Goal: Use online tool/utility: Utilize a website feature to perform a specific function

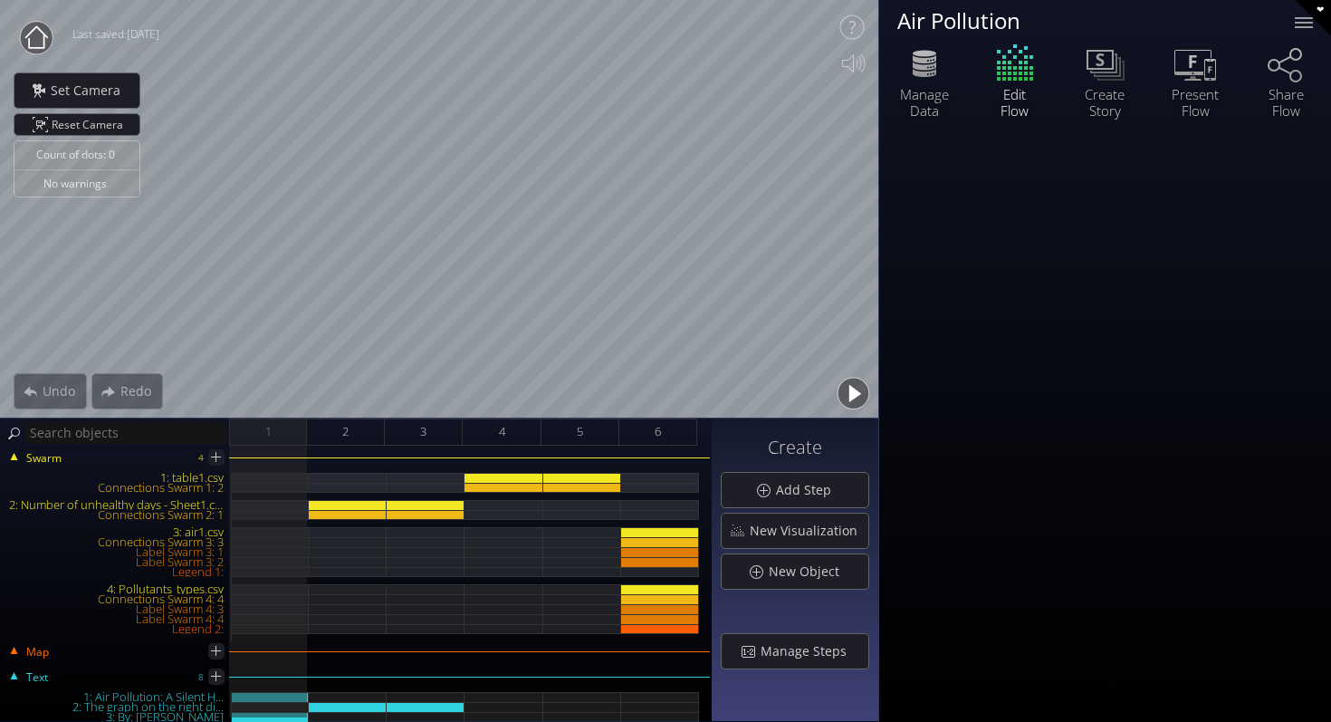
click at [336, 446] on div "Swarm 4 1: table1.csv Connections Swarm 1: 2 2: Number of unhealthy days - Shee…" at bounding box center [356, 584] width 712 height 276
click at [369, 439] on div "2" at bounding box center [346, 431] width 78 height 27
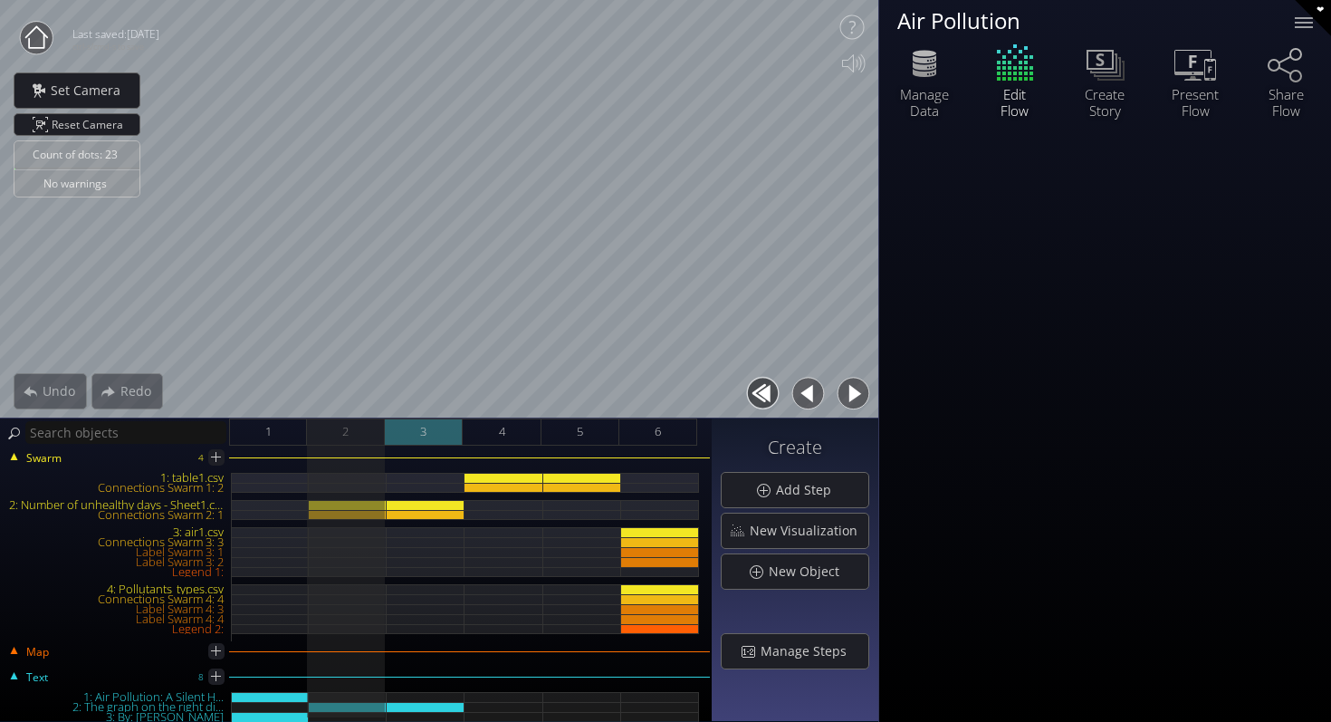
click at [439, 437] on div "3" at bounding box center [424, 431] width 78 height 27
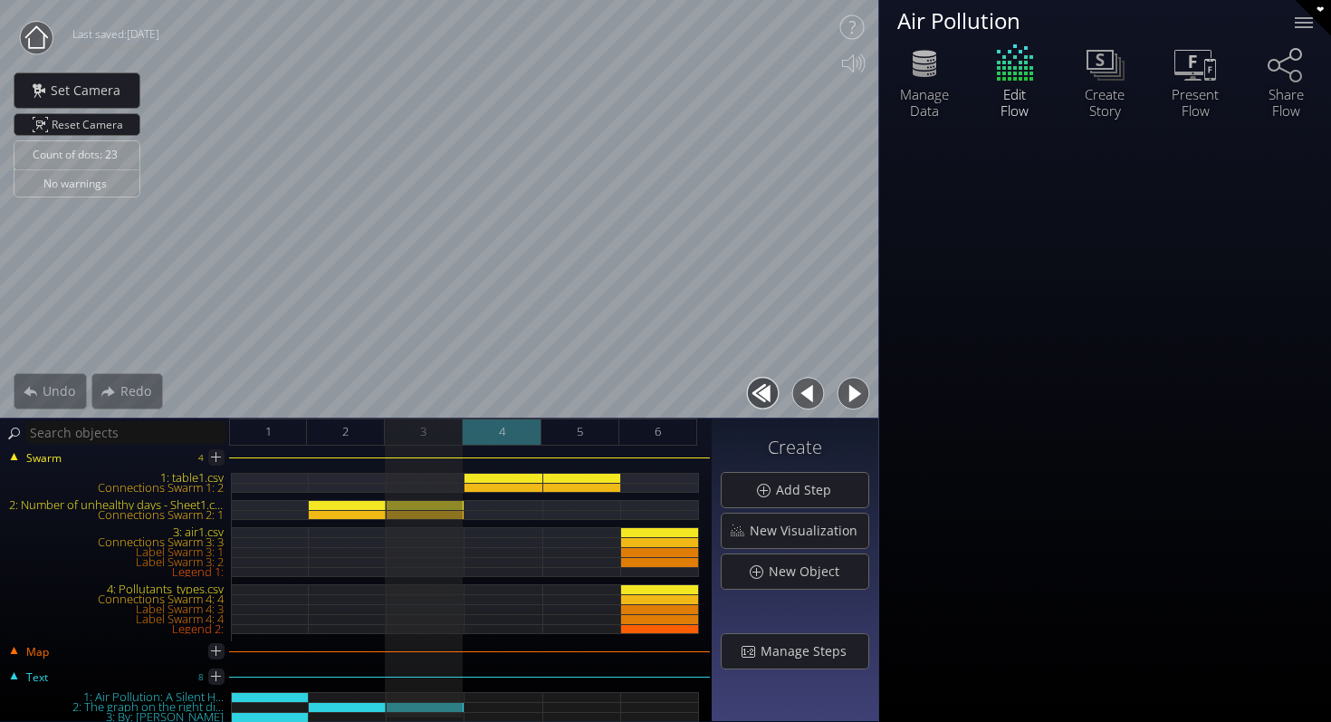
click at [511, 443] on div "4" at bounding box center [502, 431] width 78 height 27
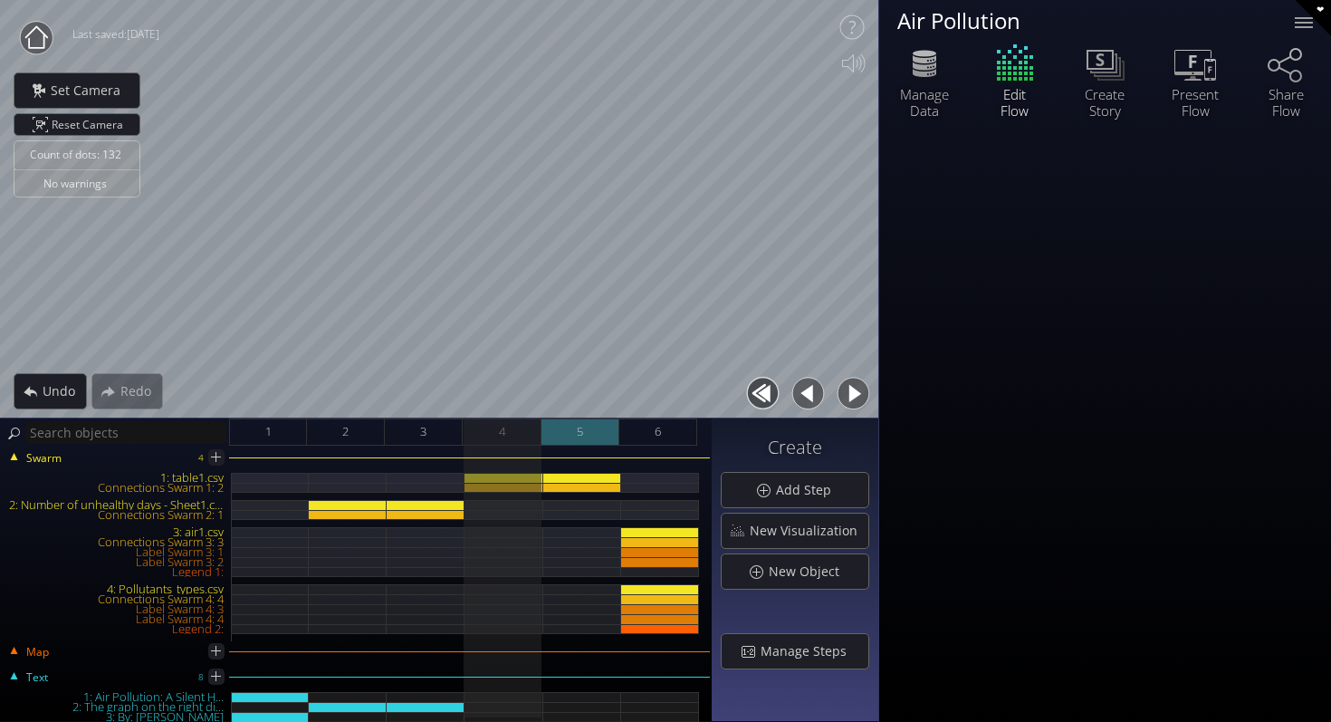
click at [569, 435] on div "5" at bounding box center [581, 431] width 78 height 27
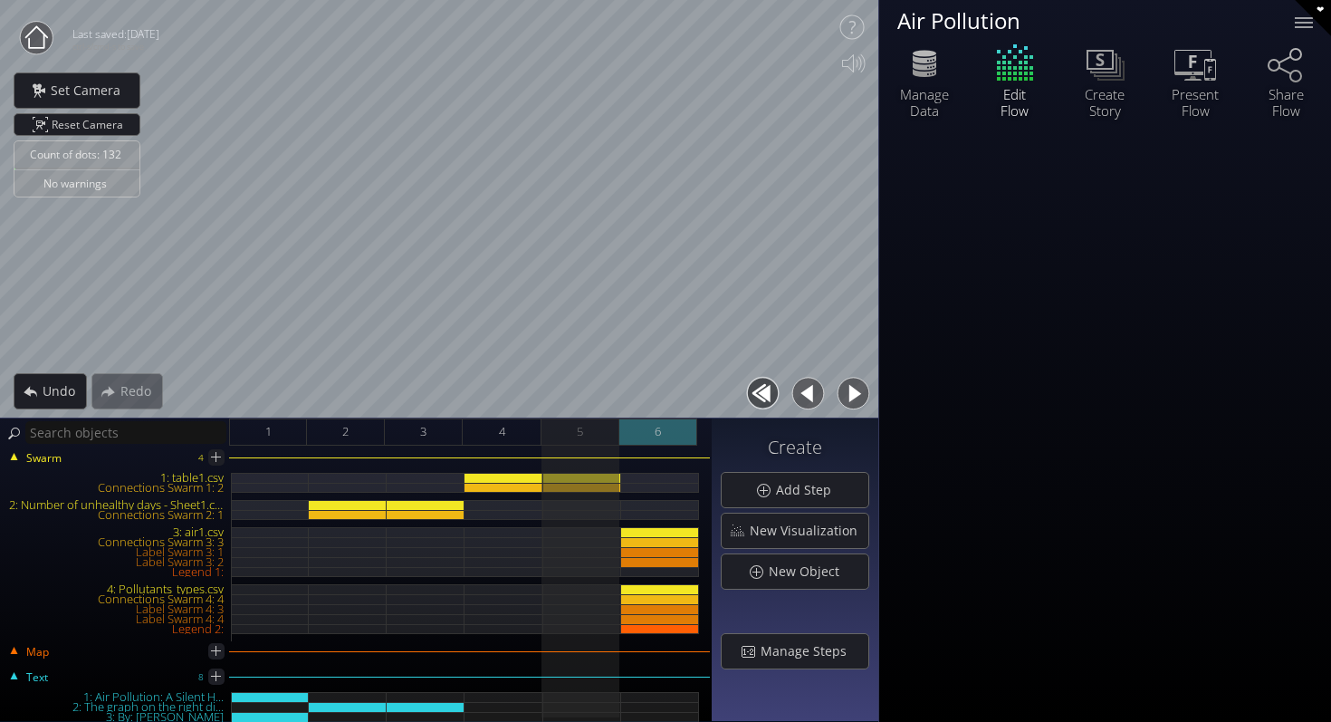
click at [655, 428] on span "6" at bounding box center [658, 431] width 6 height 23
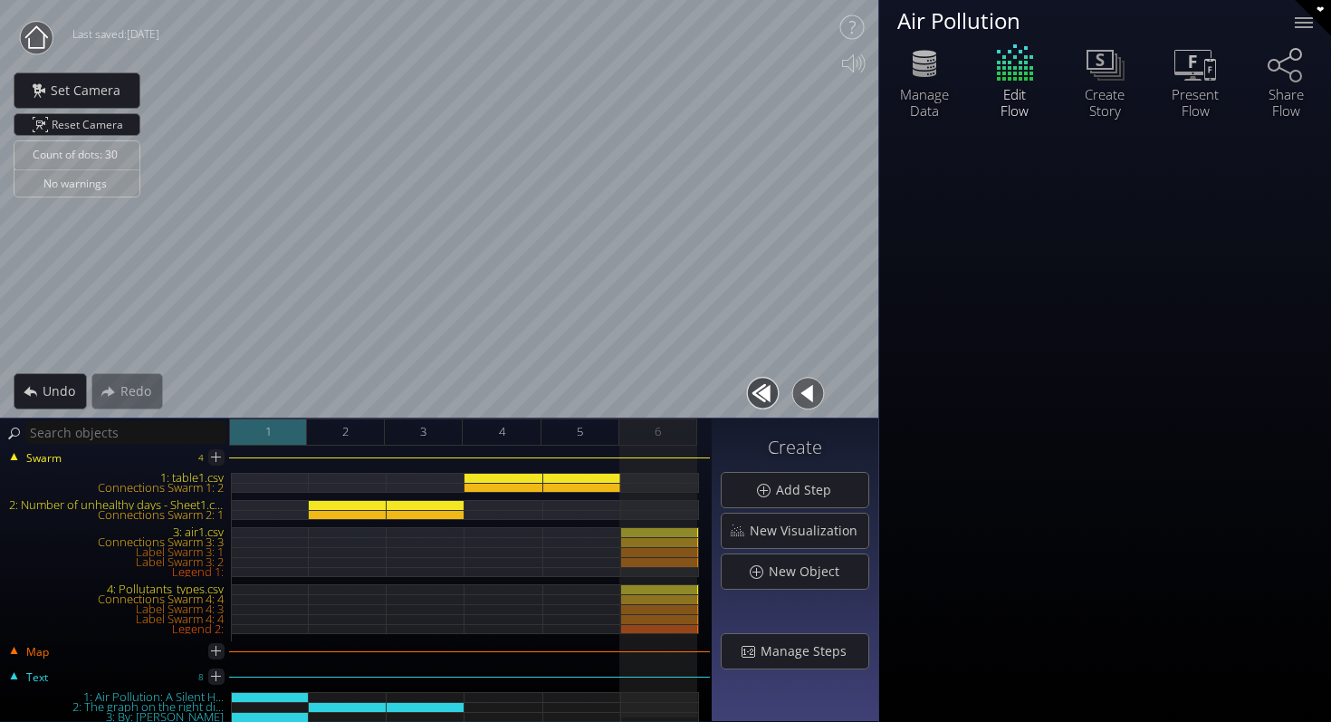
click at [268, 427] on span "1" at bounding box center [268, 431] width 6 height 23
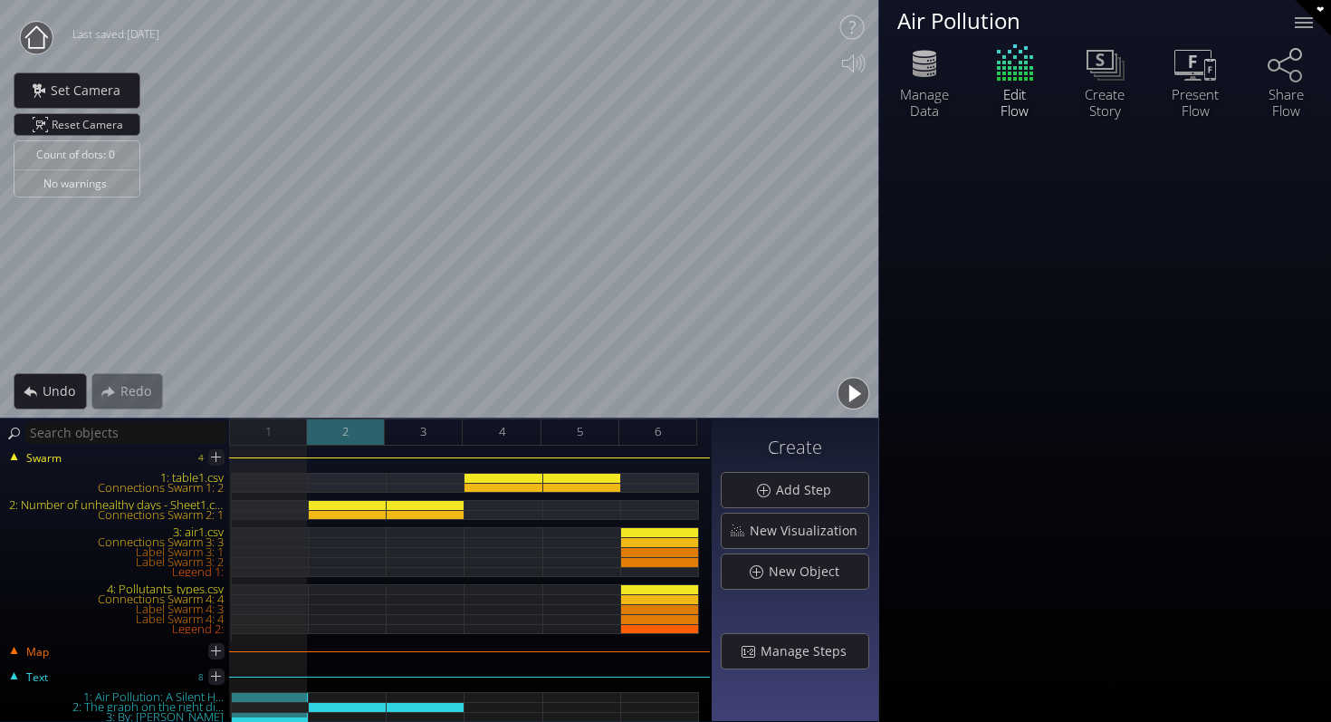
click at [339, 432] on div "2" at bounding box center [346, 431] width 78 height 27
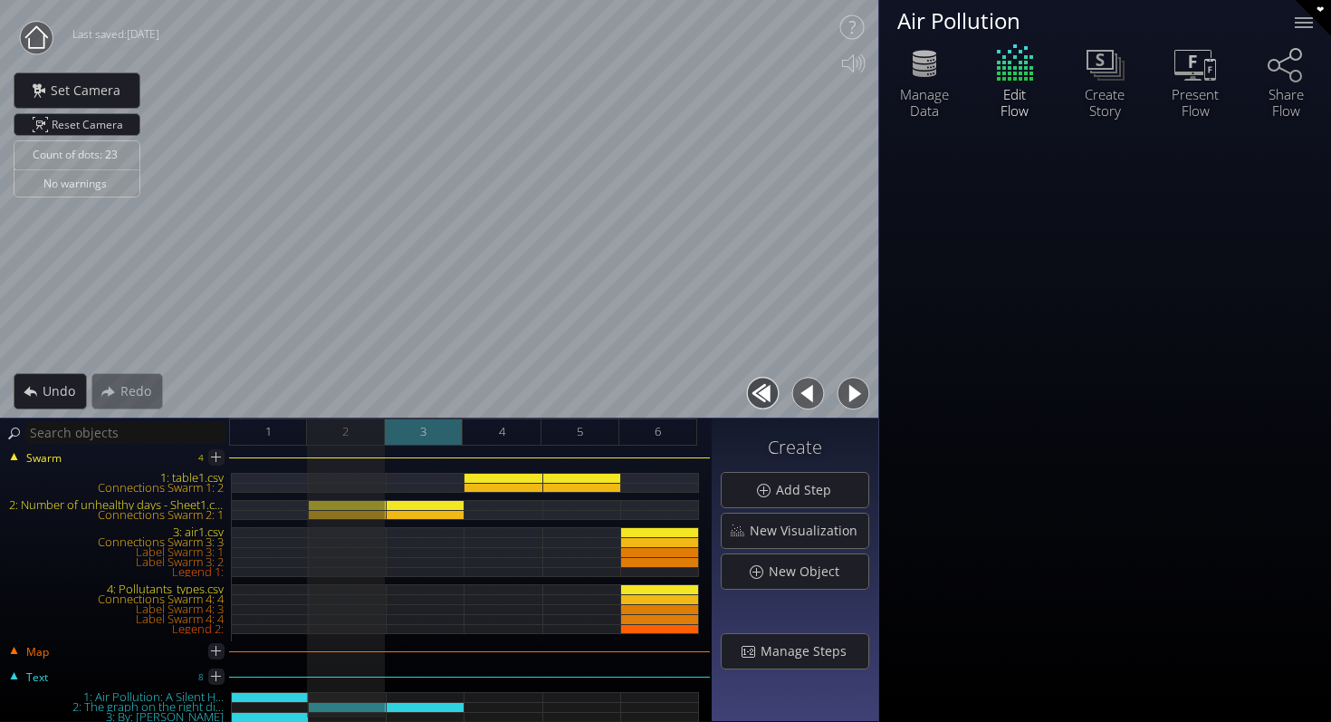
click at [431, 440] on div "3" at bounding box center [424, 431] width 78 height 27
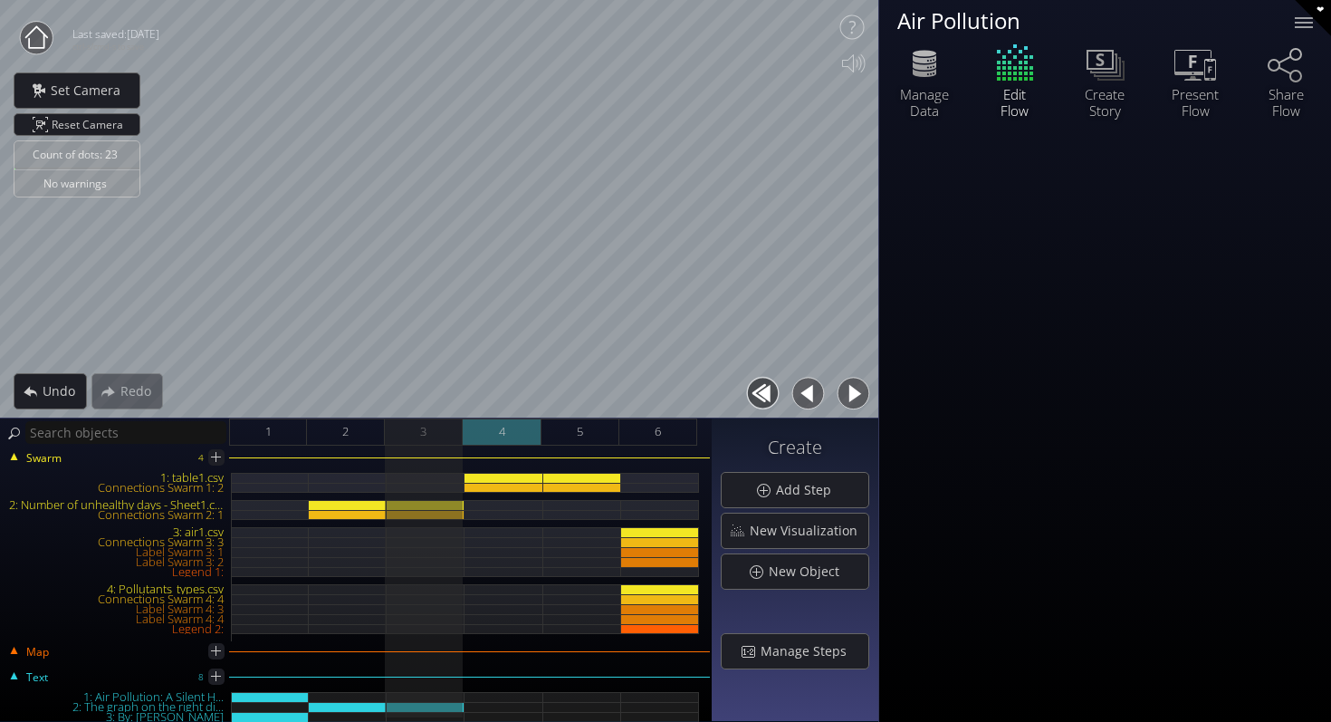
click at [485, 436] on div "4" at bounding box center [502, 431] width 78 height 27
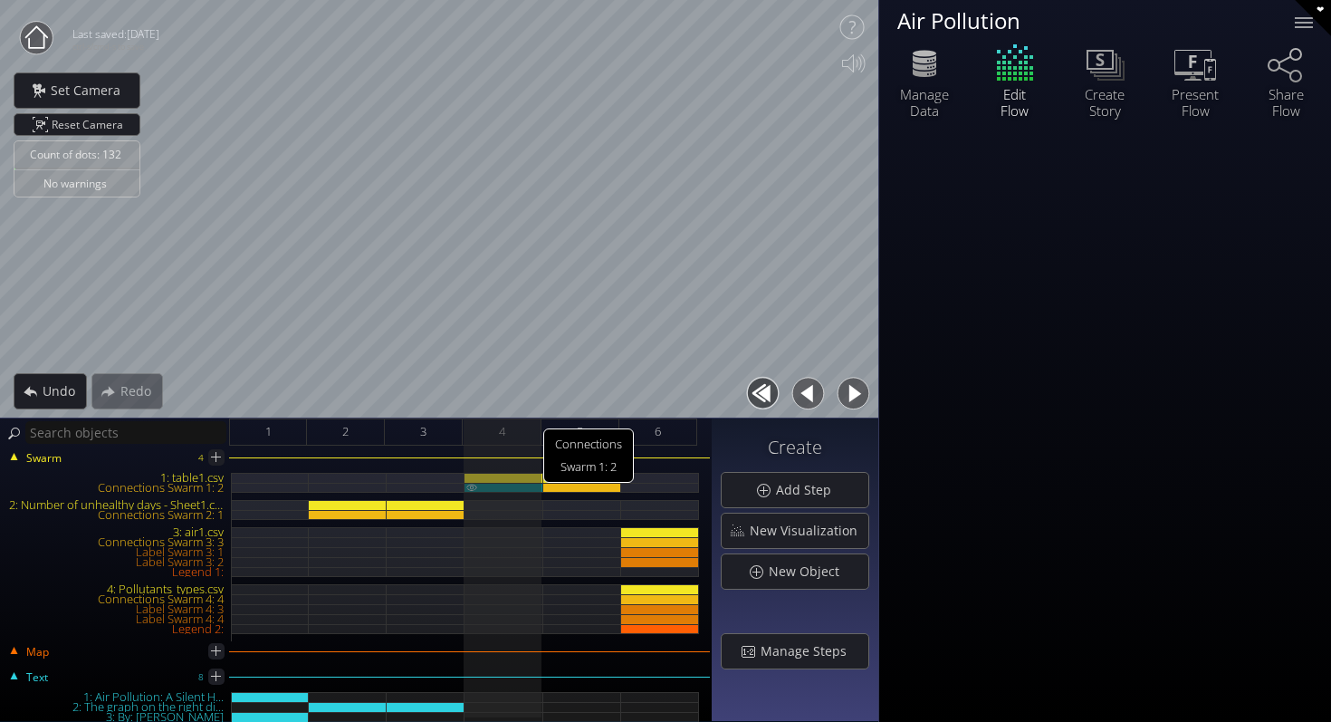
click at [508, 488] on div "Connections Swarm 1: 2" at bounding box center [504, 488] width 78 height 10
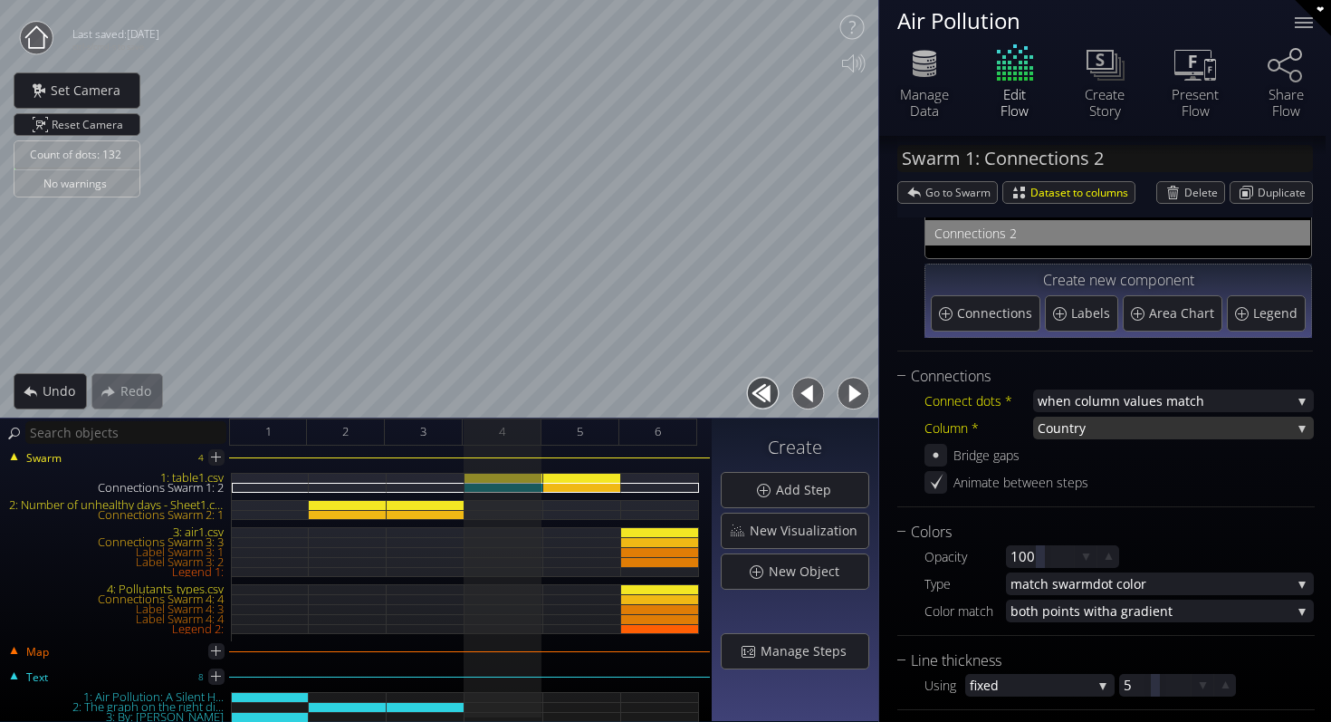
scroll to position [196, 0]
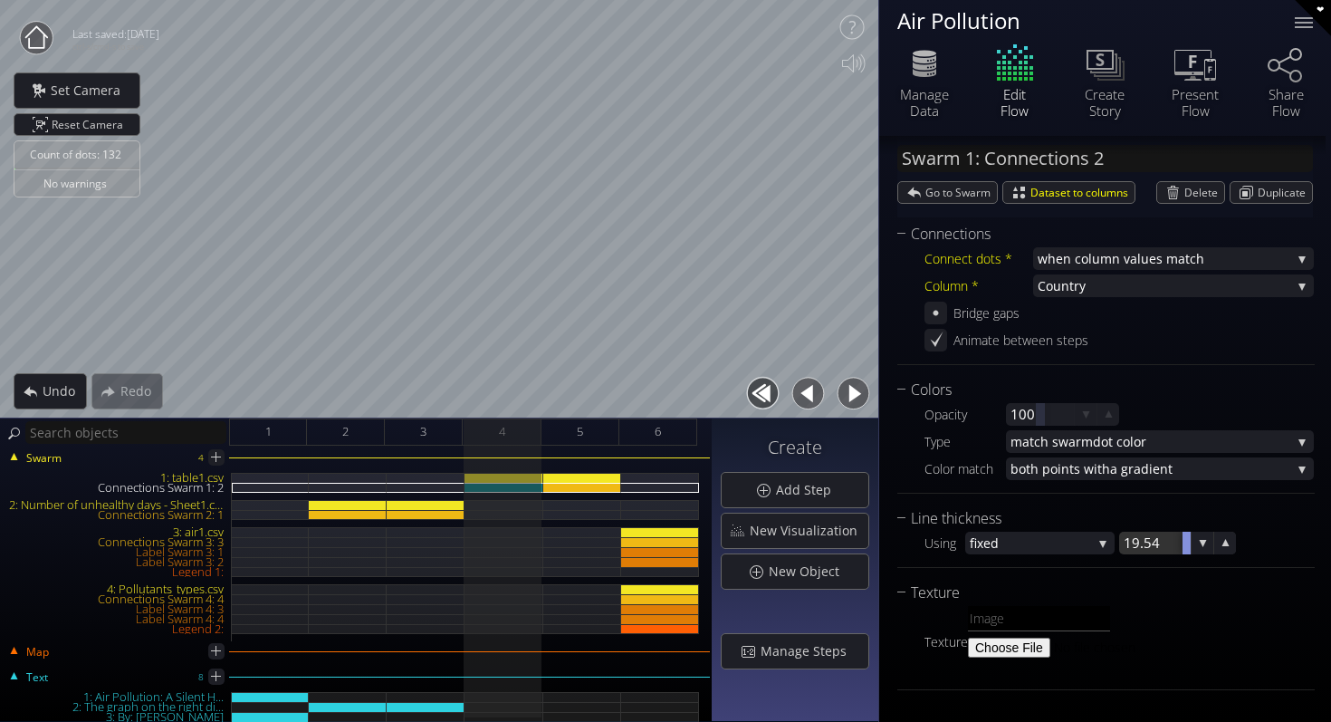
drag, startPoint x: 1154, startPoint y: 543, endPoint x: 1187, endPoint y: 568, distance: 41.5
click at [1187, 568] on div "Connections Connect dots * when column va lues match when column va lues match …" at bounding box center [1105, 463] width 417 height 481
click at [581, 491] on div "Connections Swarm 1: 2" at bounding box center [582, 488] width 78 height 10
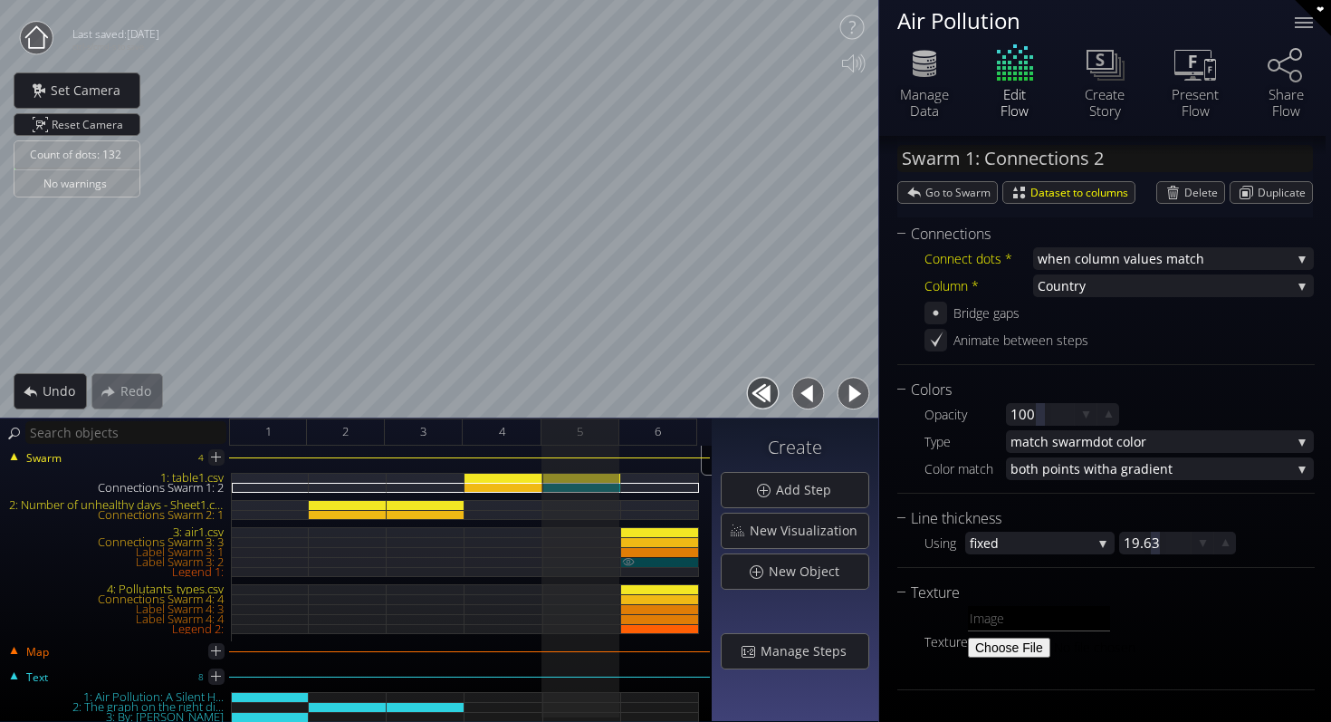
click at [675, 563] on div "Label Swarm 3: 2" at bounding box center [660, 562] width 78 height 10
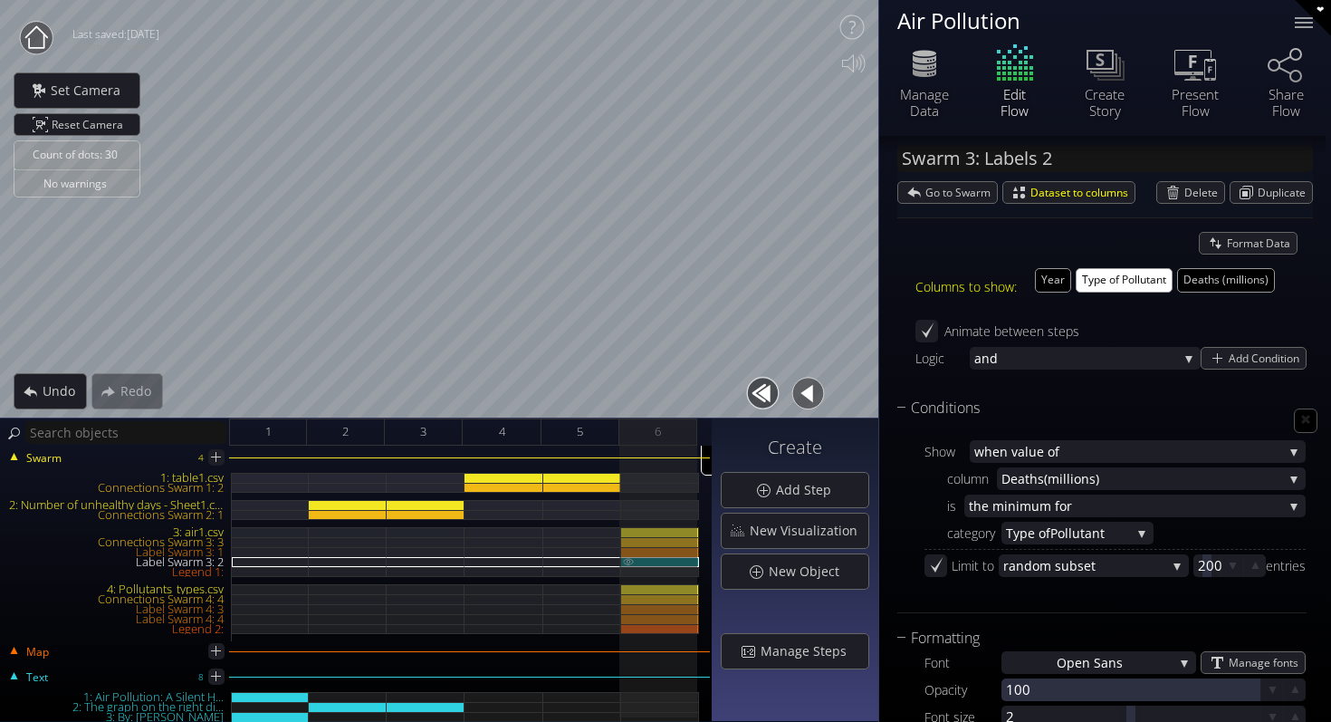
scroll to position [237, 0]
click at [670, 550] on div "Label Swarm 3: 1" at bounding box center [660, 552] width 78 height 10
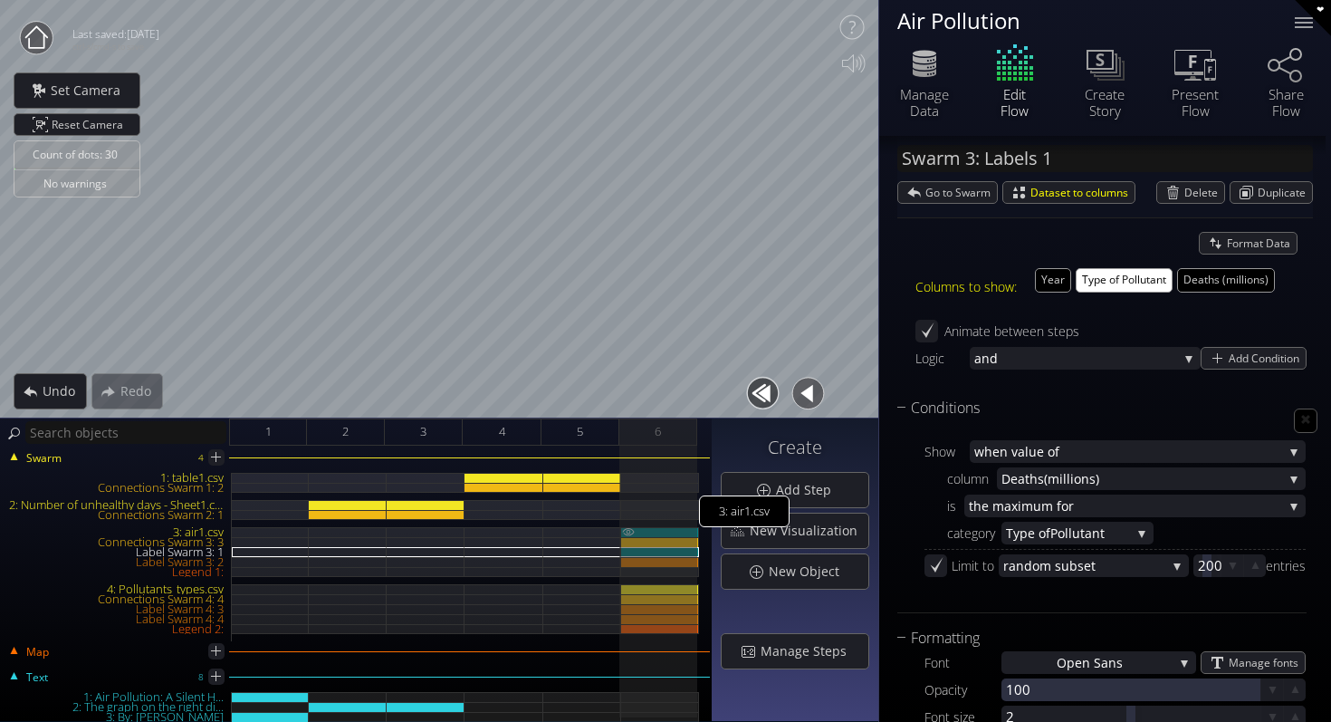
click at [670, 534] on div "3: air1.csv" at bounding box center [660, 532] width 78 height 10
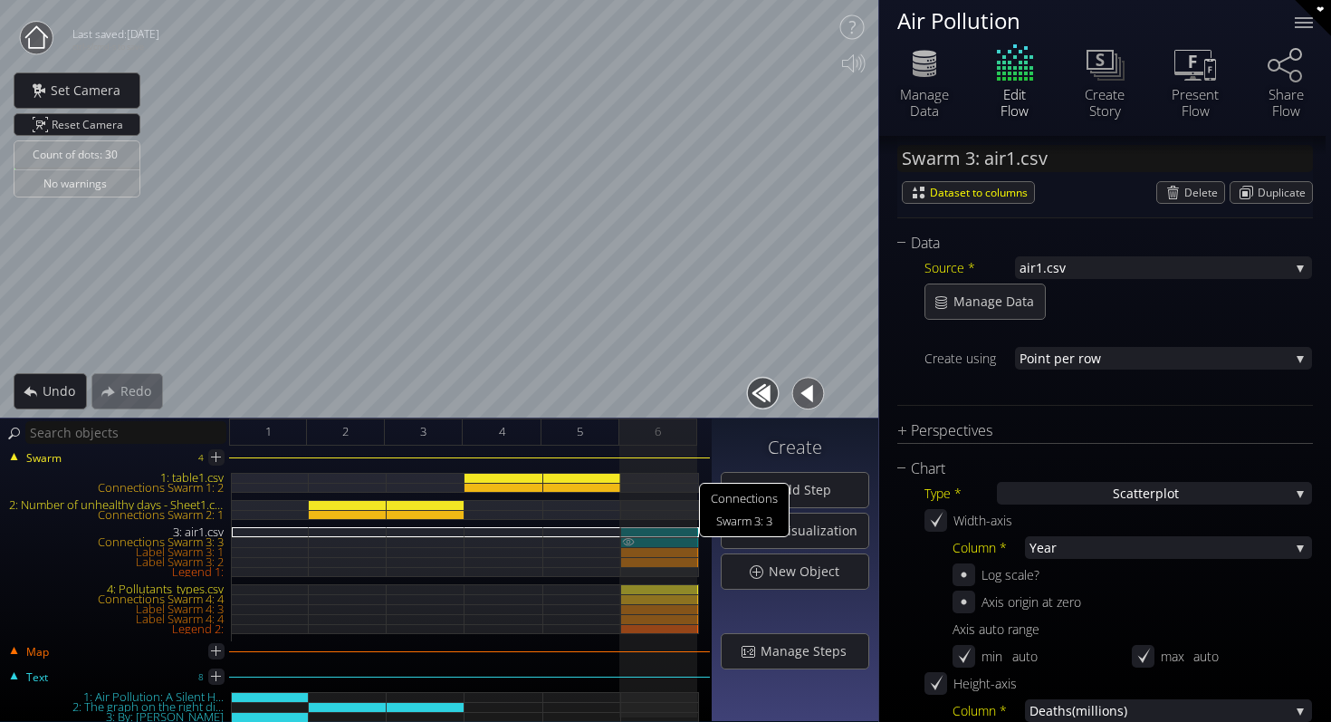
click at [670, 540] on div "Connections Swarm 3: 3" at bounding box center [660, 542] width 78 height 10
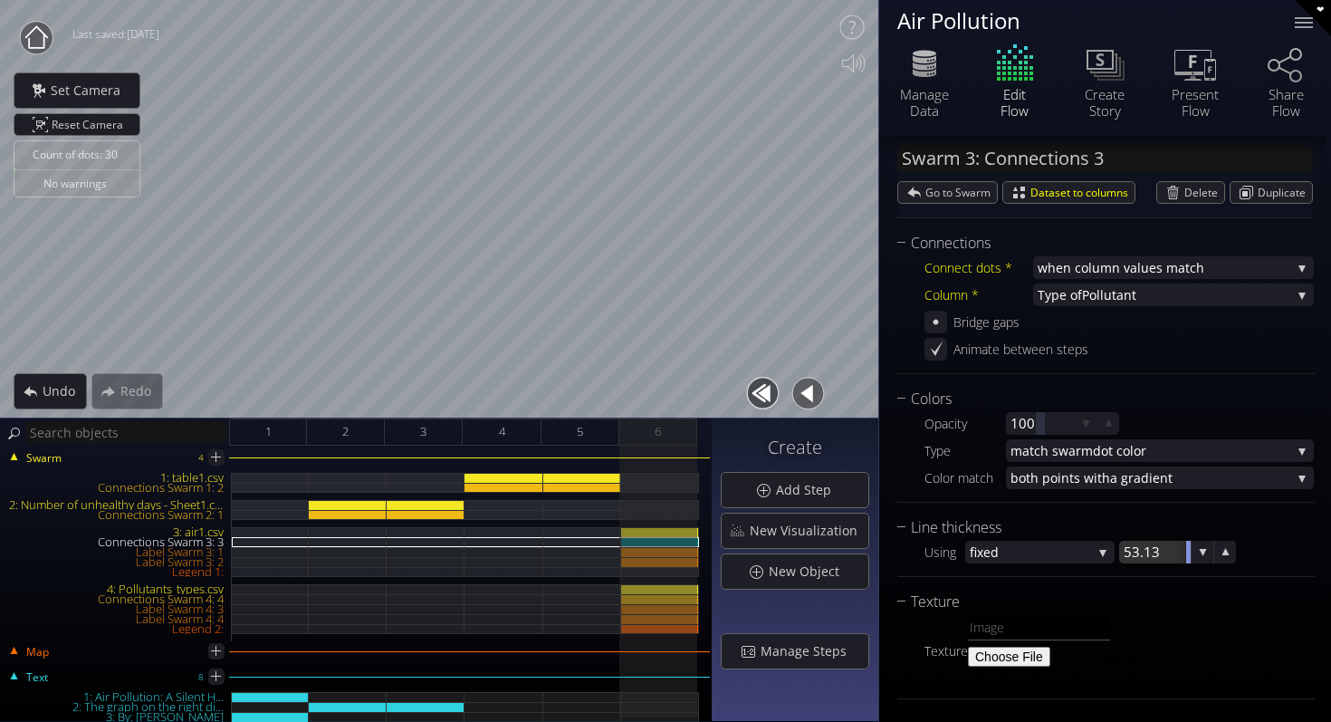
drag, startPoint x: 1160, startPoint y: 556, endPoint x: 1281, endPoint y: 559, distance: 121.4
click at [1281, 559] on div "Using fixed fixed matc h dot size 53.13" at bounding box center [1119, 552] width 389 height 23
click at [588, 431] on div "5" at bounding box center [581, 431] width 78 height 27
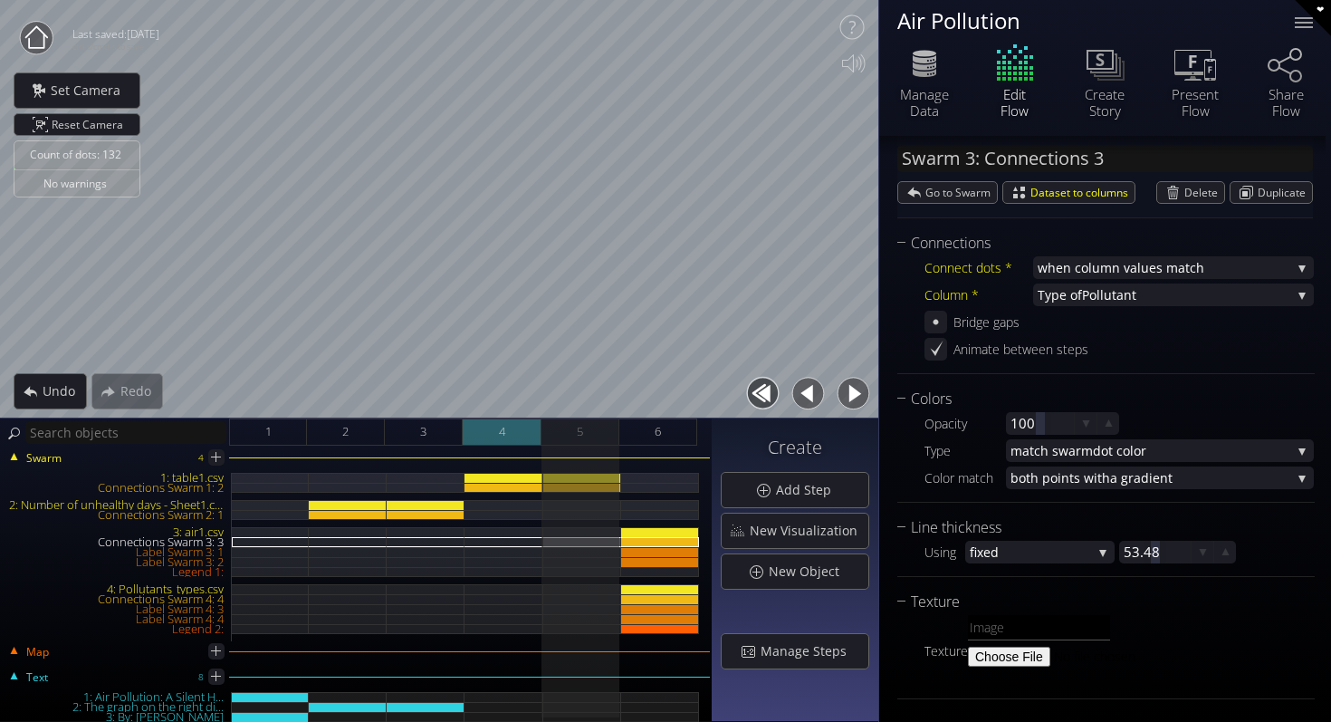
click at [488, 429] on div "4" at bounding box center [502, 431] width 78 height 27
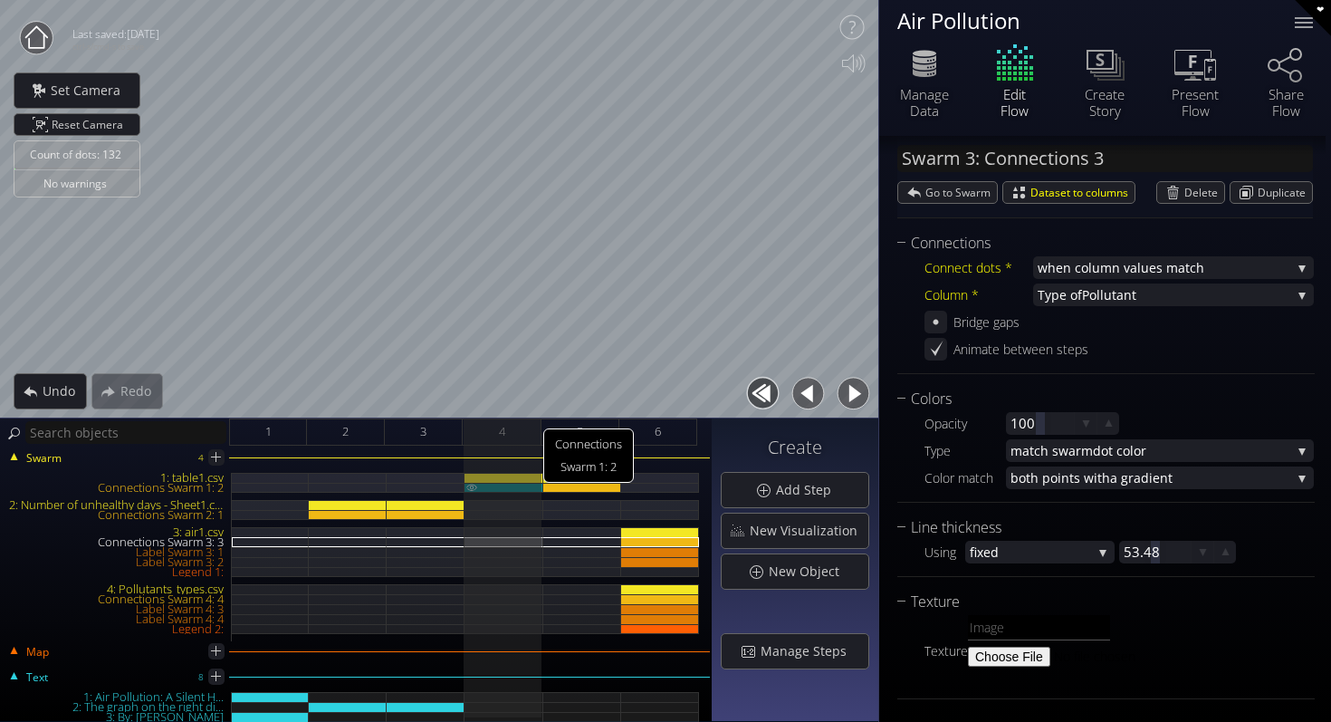
click at [527, 488] on div "Connections Swarm 1: 2" at bounding box center [504, 488] width 78 height 10
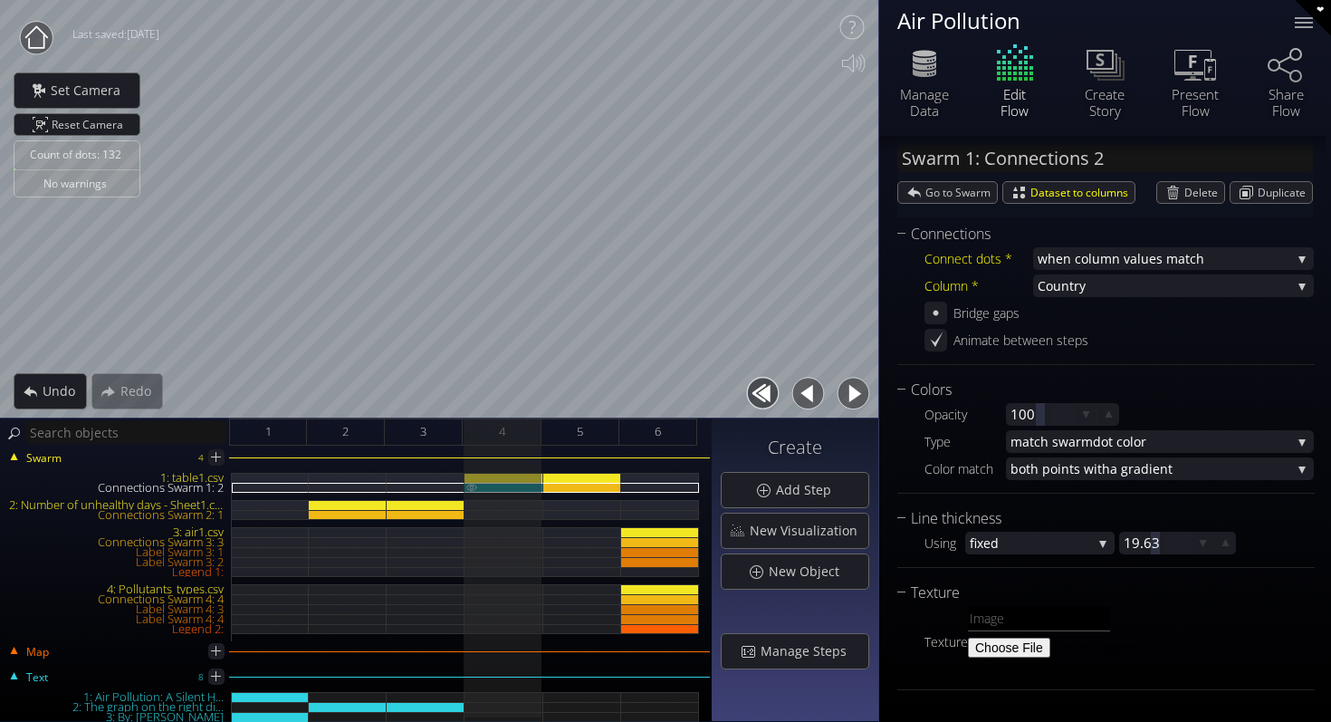
scroll to position [187, 0]
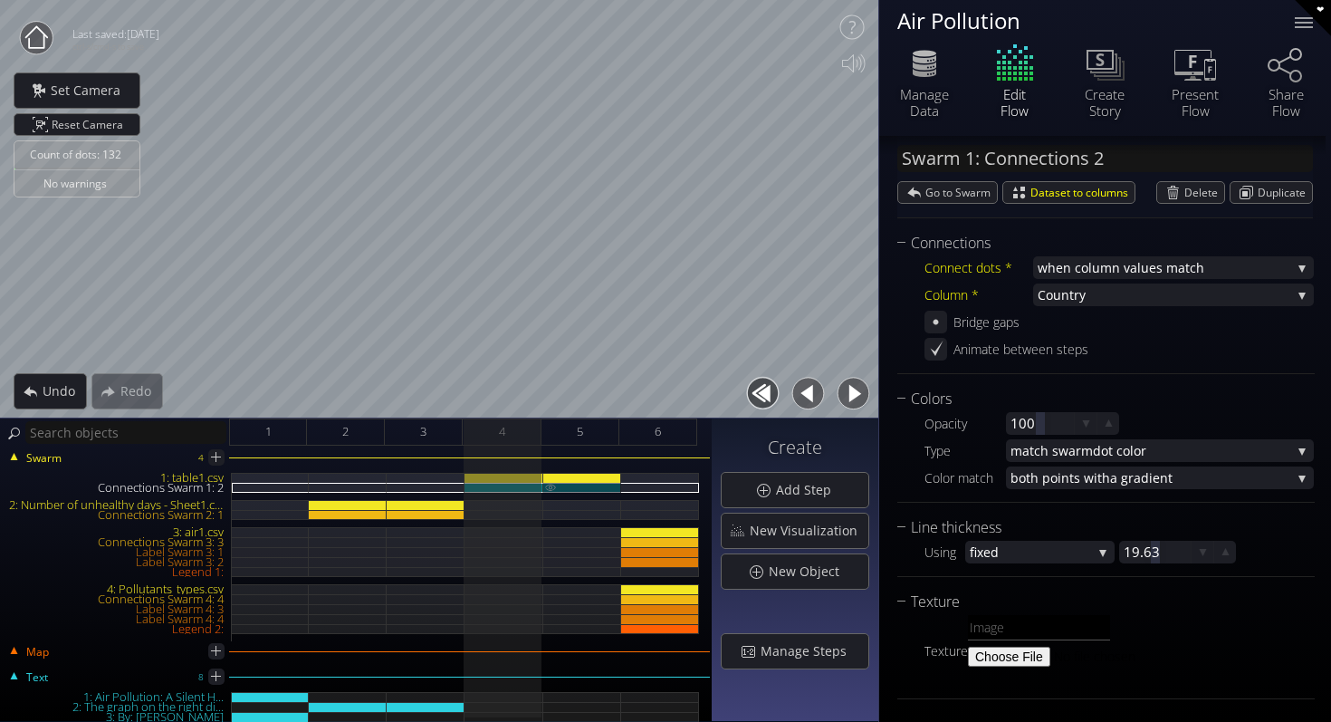
click at [570, 485] on div "Connections Swarm 1: 2" at bounding box center [582, 488] width 78 height 10
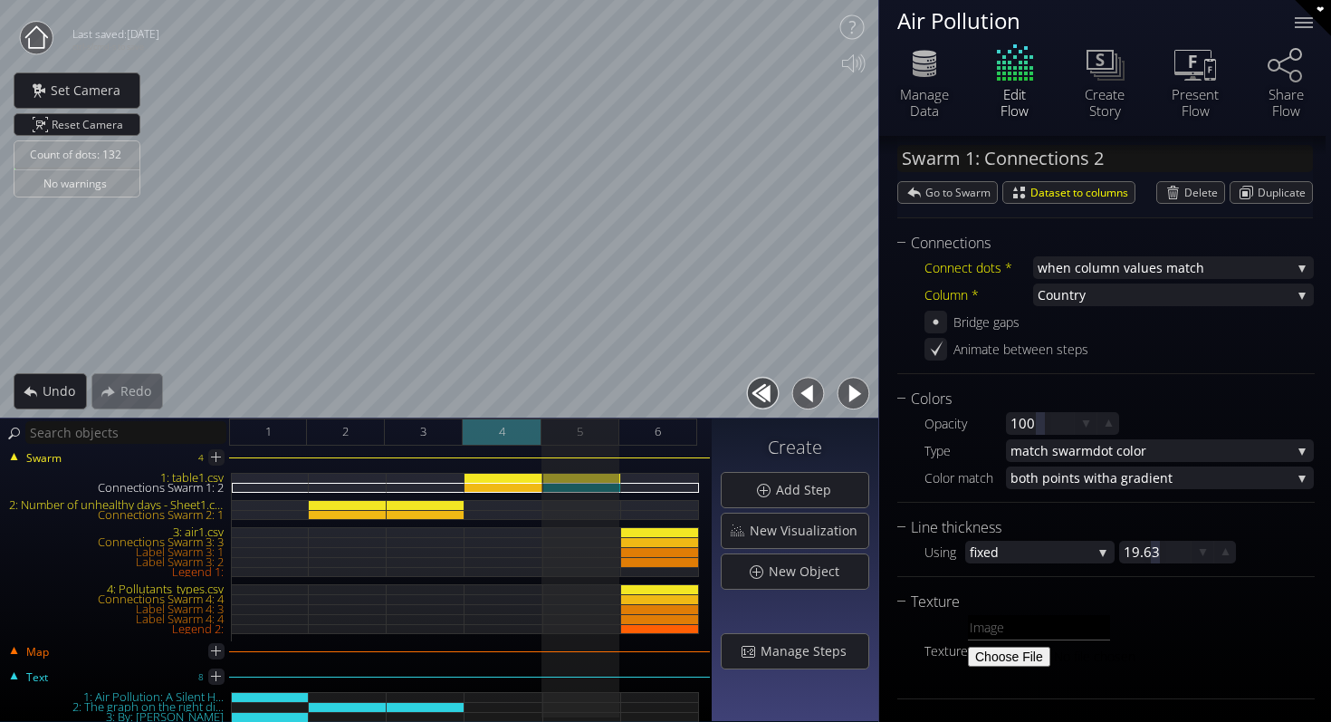
click at [528, 438] on div "4" at bounding box center [502, 431] width 78 height 27
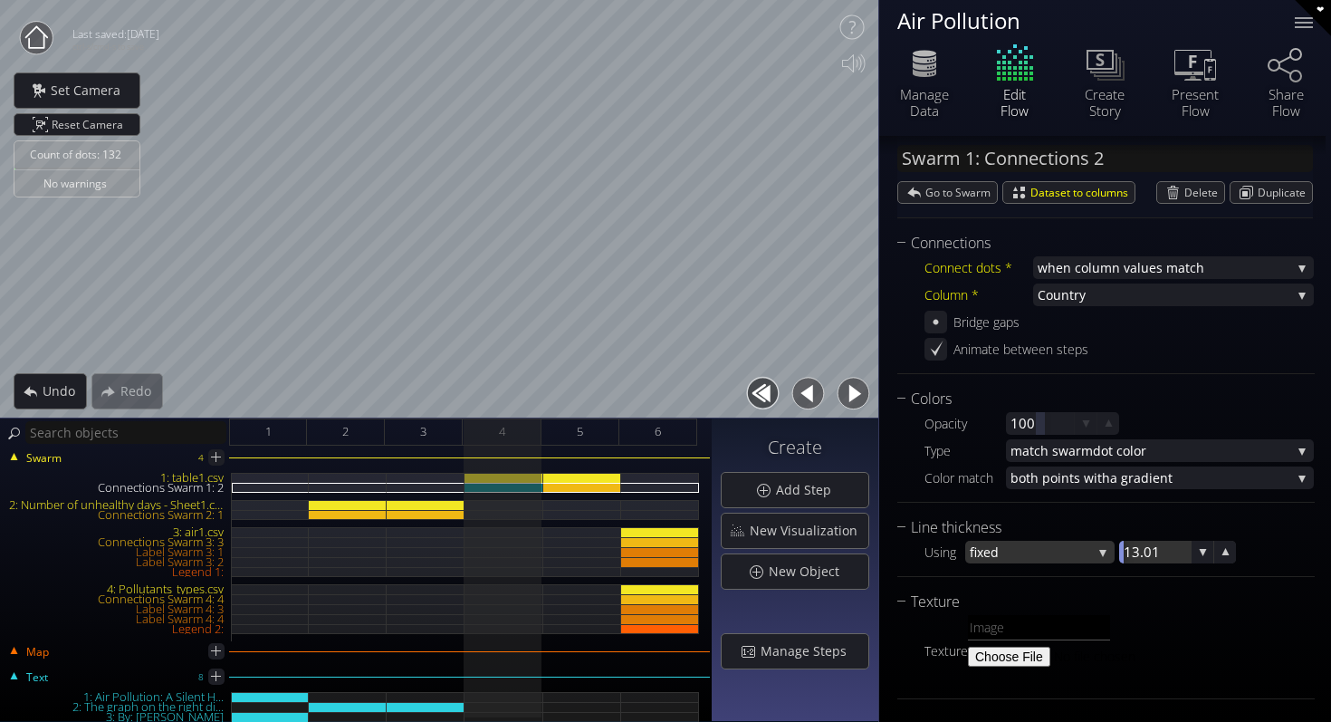
drag, startPoint x: 1156, startPoint y: 560, endPoint x: 1109, endPoint y: 562, distance: 46.3
click at [1109, 561] on div "Using fixed fixed matc h dot size 13.01" at bounding box center [1119, 552] width 389 height 23
click at [577, 420] on span "5" at bounding box center [580, 431] width 6 height 23
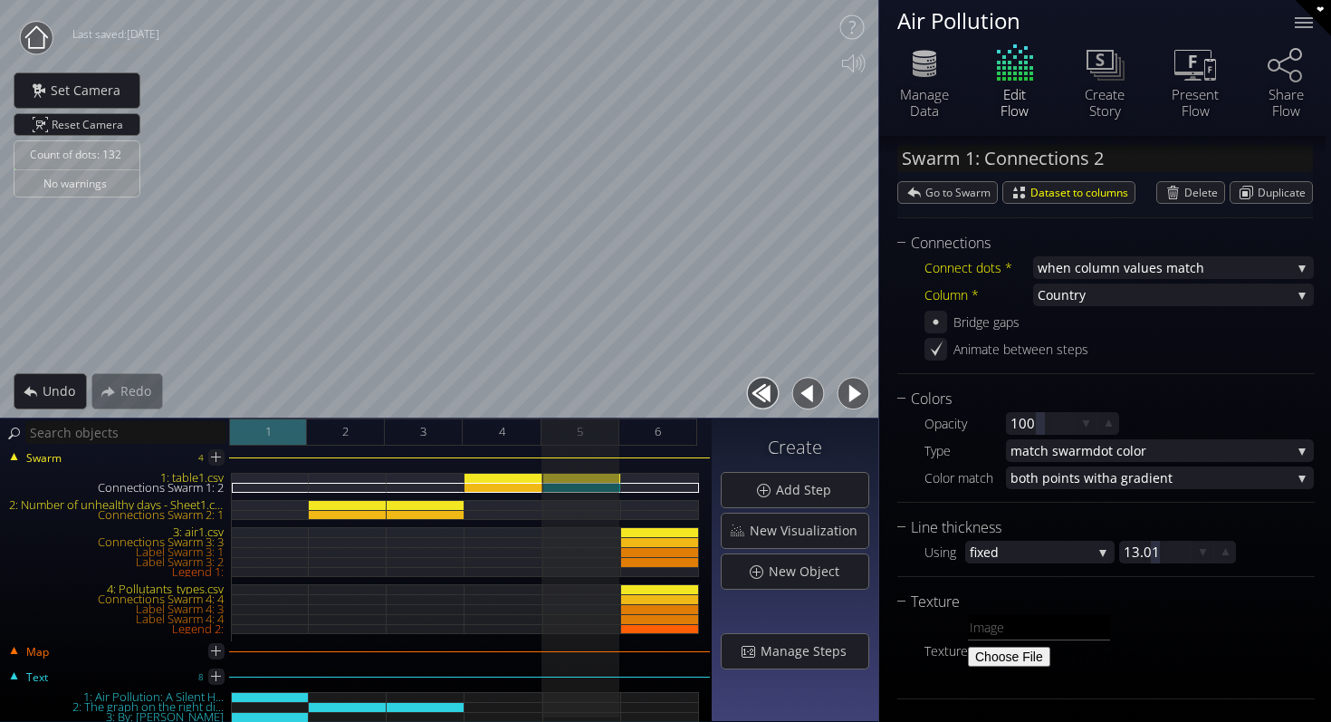
click at [265, 433] on span "1" at bounding box center [268, 431] width 6 height 23
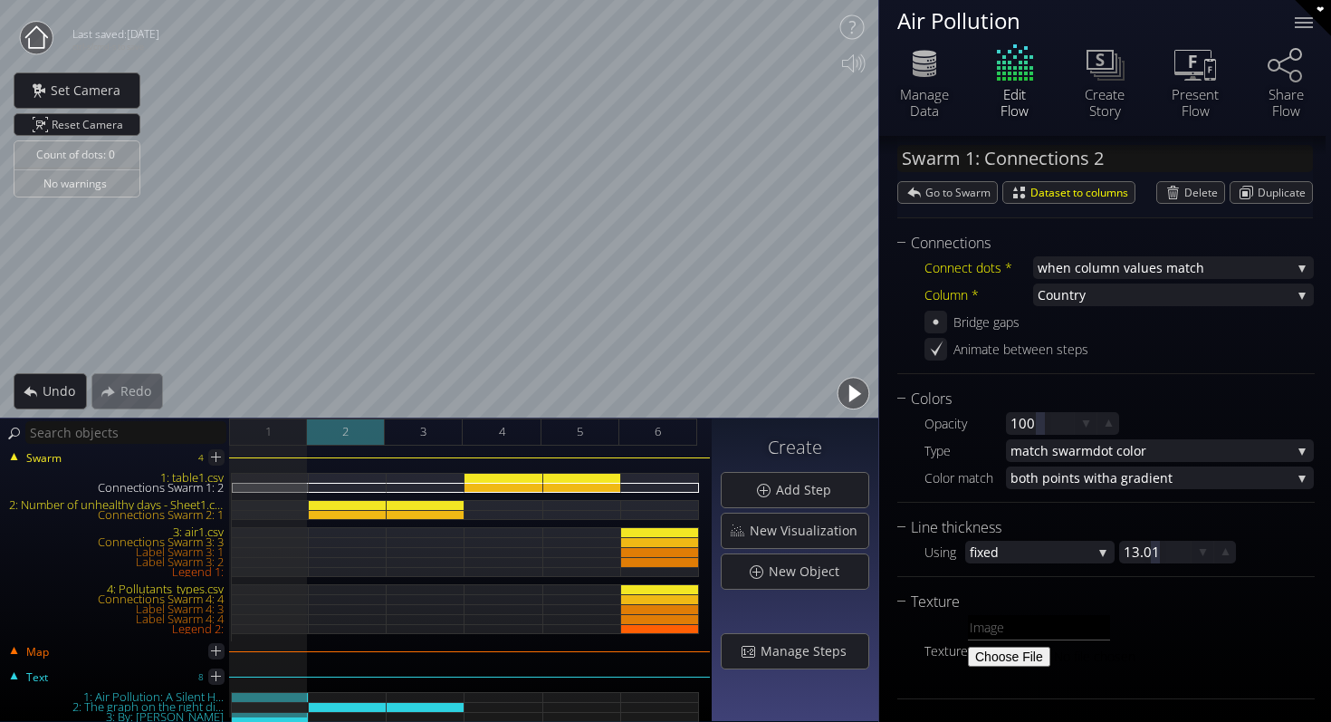
click at [333, 434] on div "2" at bounding box center [346, 431] width 78 height 27
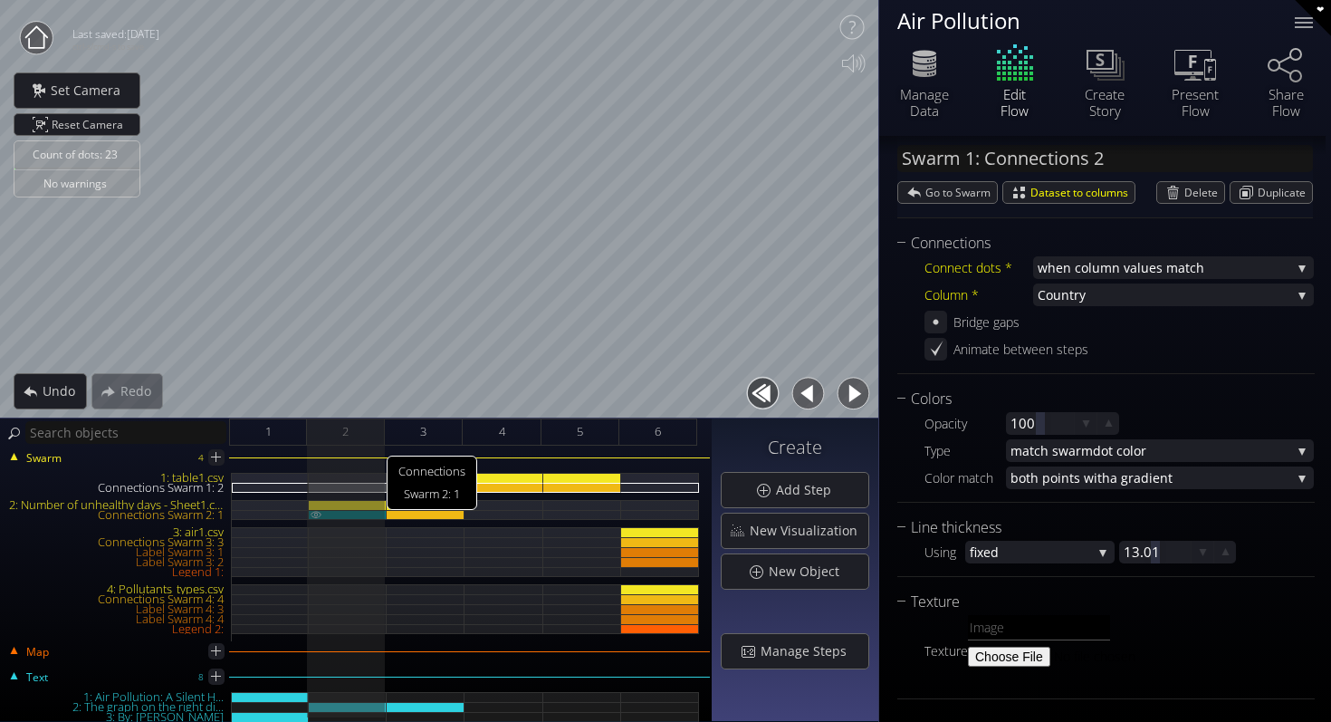
click at [341, 513] on div "Connections Swarm 2: 1" at bounding box center [348, 515] width 78 height 10
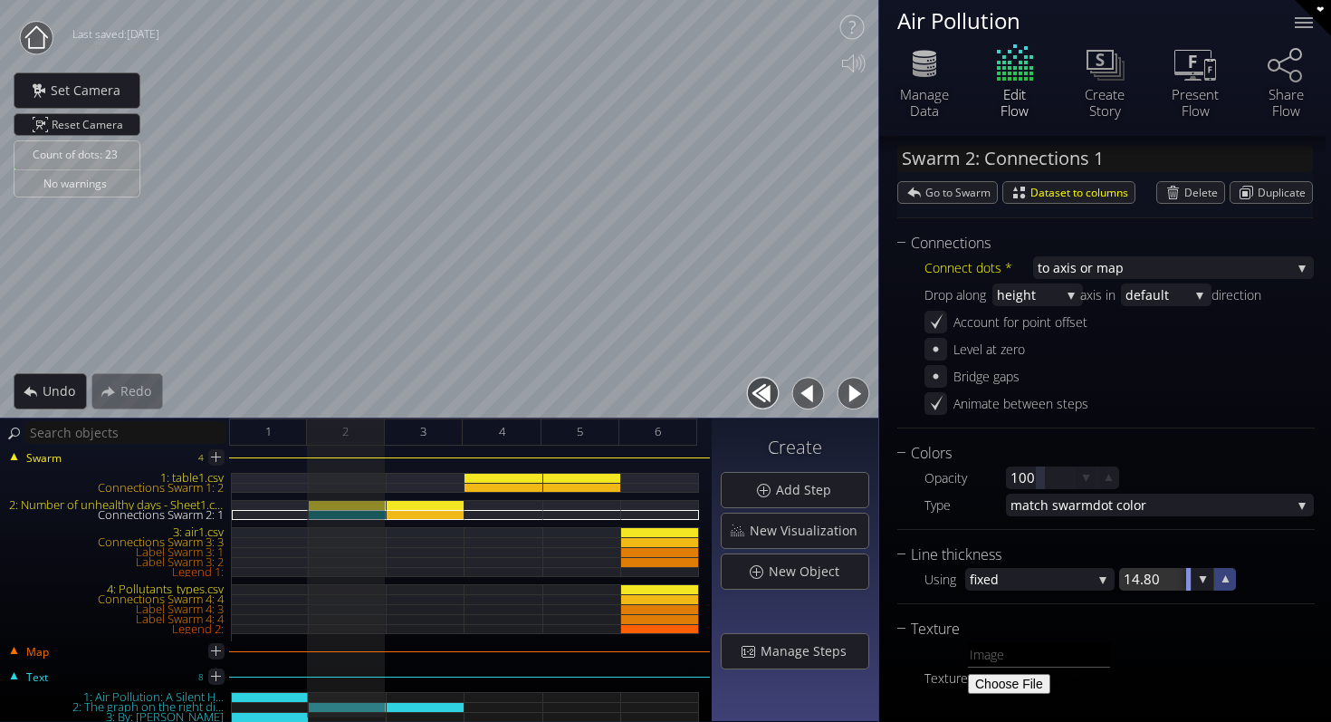
drag, startPoint x: 1149, startPoint y: 581, endPoint x: 1230, endPoint y: 580, distance: 80.6
click at [1230, 580] on div "14.80" at bounding box center [1177, 579] width 117 height 23
click at [494, 431] on div "4" at bounding box center [502, 431] width 78 height 27
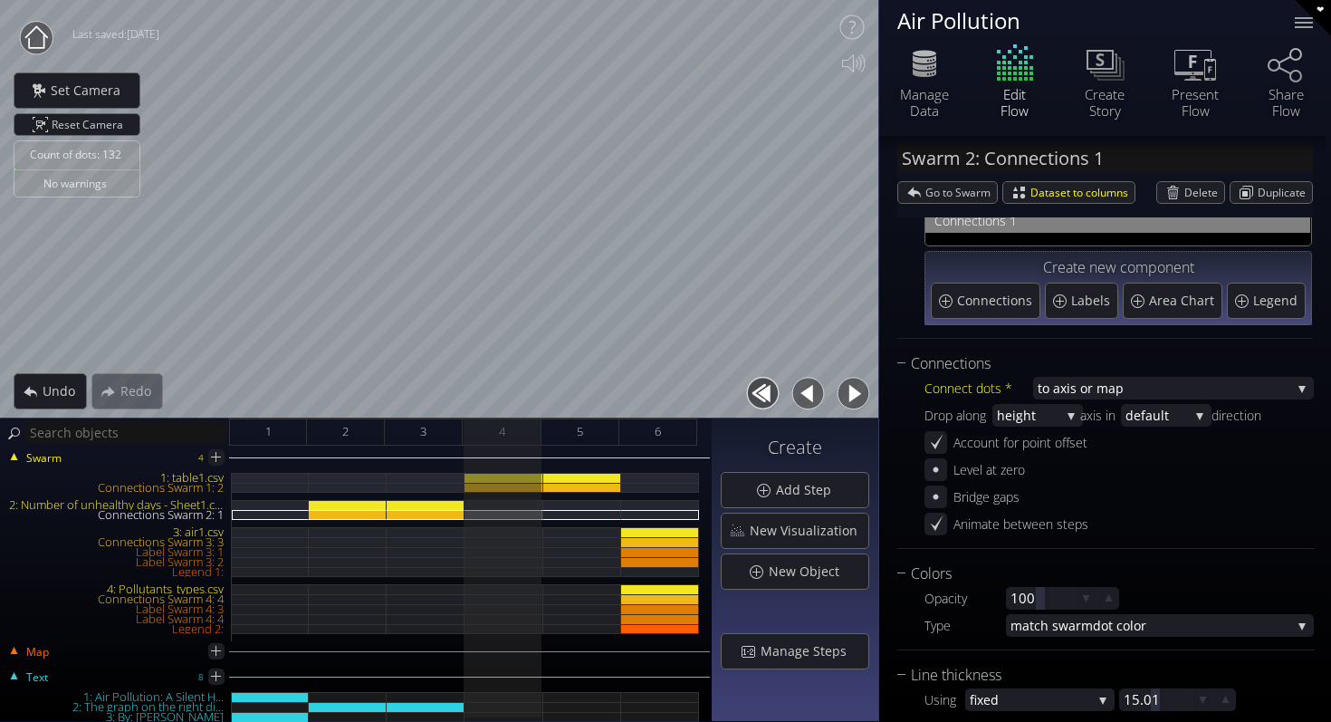
scroll to position [67, 0]
click at [590, 489] on div "Connections Swarm 1: 2" at bounding box center [582, 488] width 78 height 10
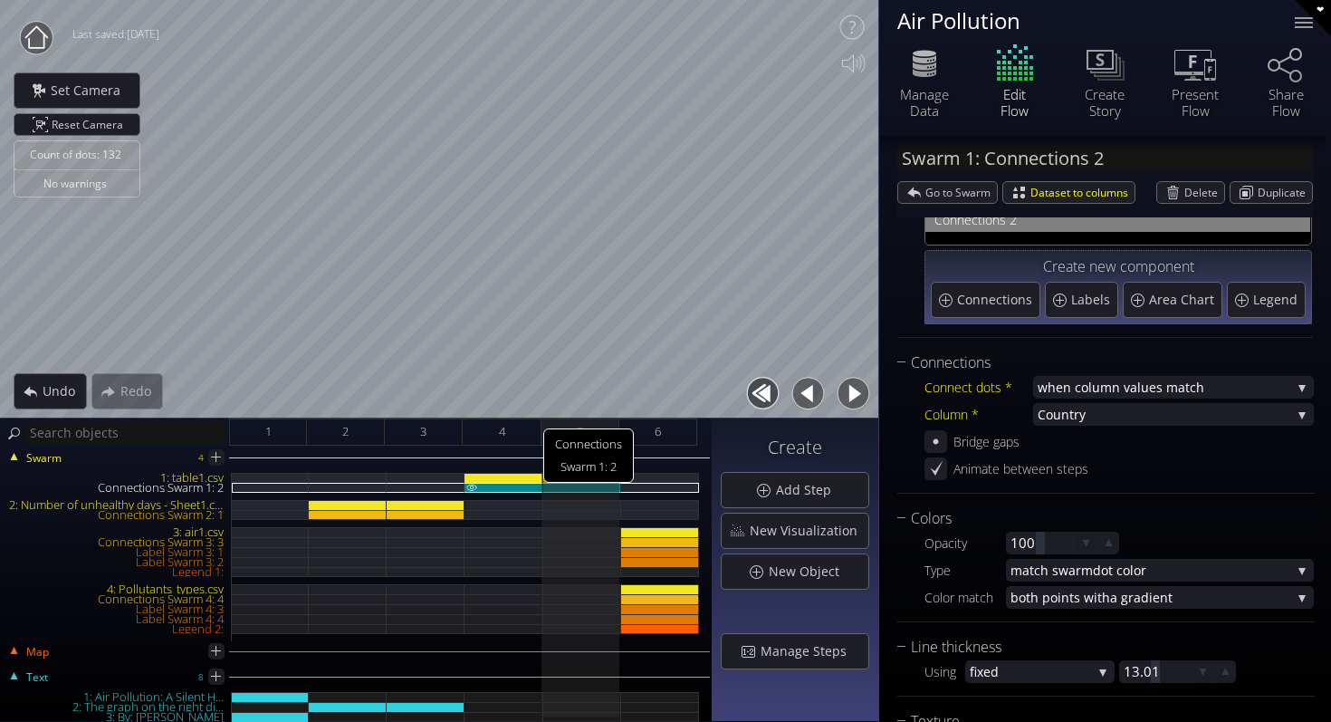
click at [502, 485] on div "Connections Swarm 1: 2" at bounding box center [504, 488] width 78 height 10
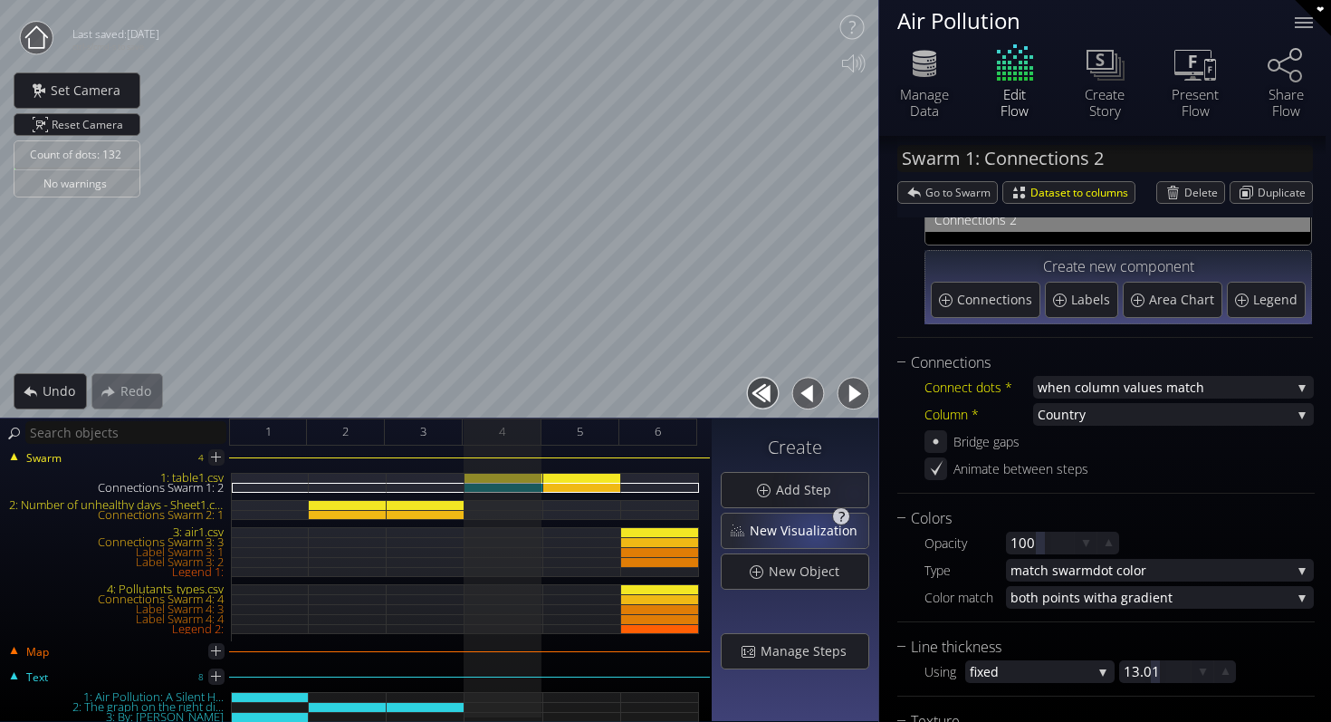
click at [811, 533] on span "New Visualization" at bounding box center [809, 531] width 120 height 18
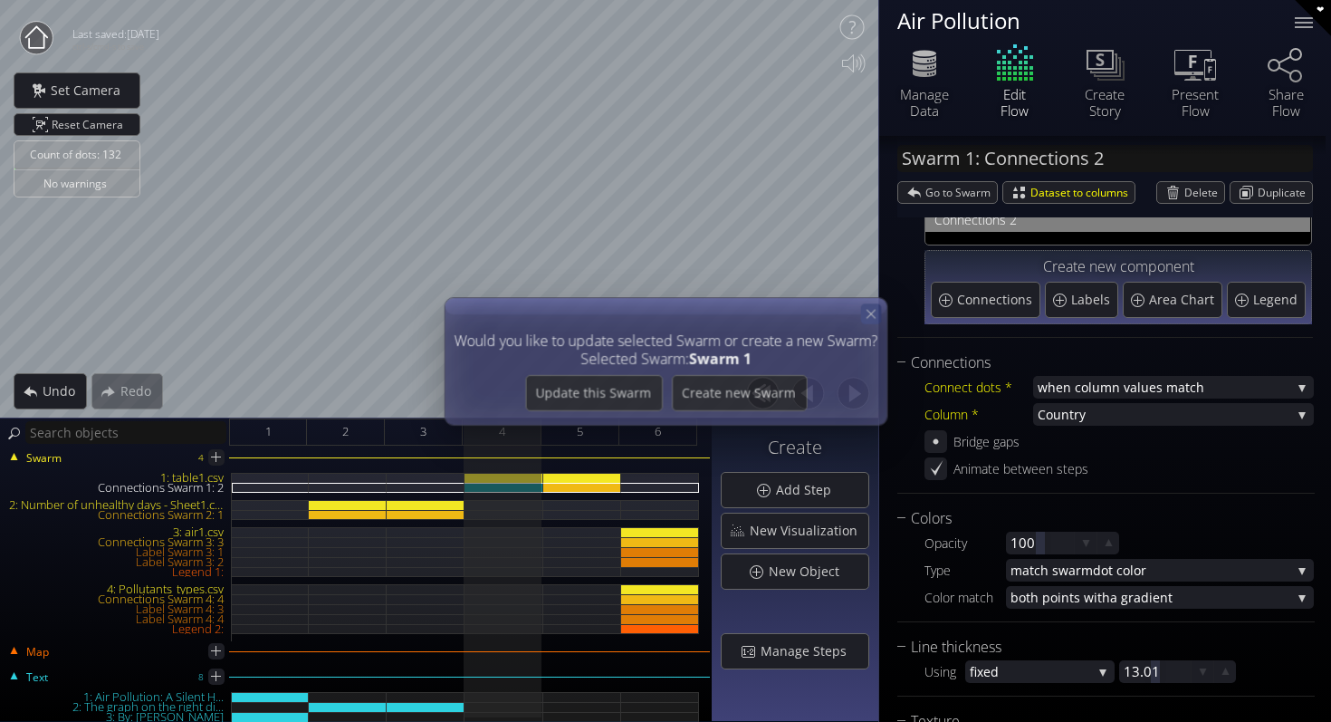
click at [869, 310] on icon at bounding box center [870, 313] width 15 height 15
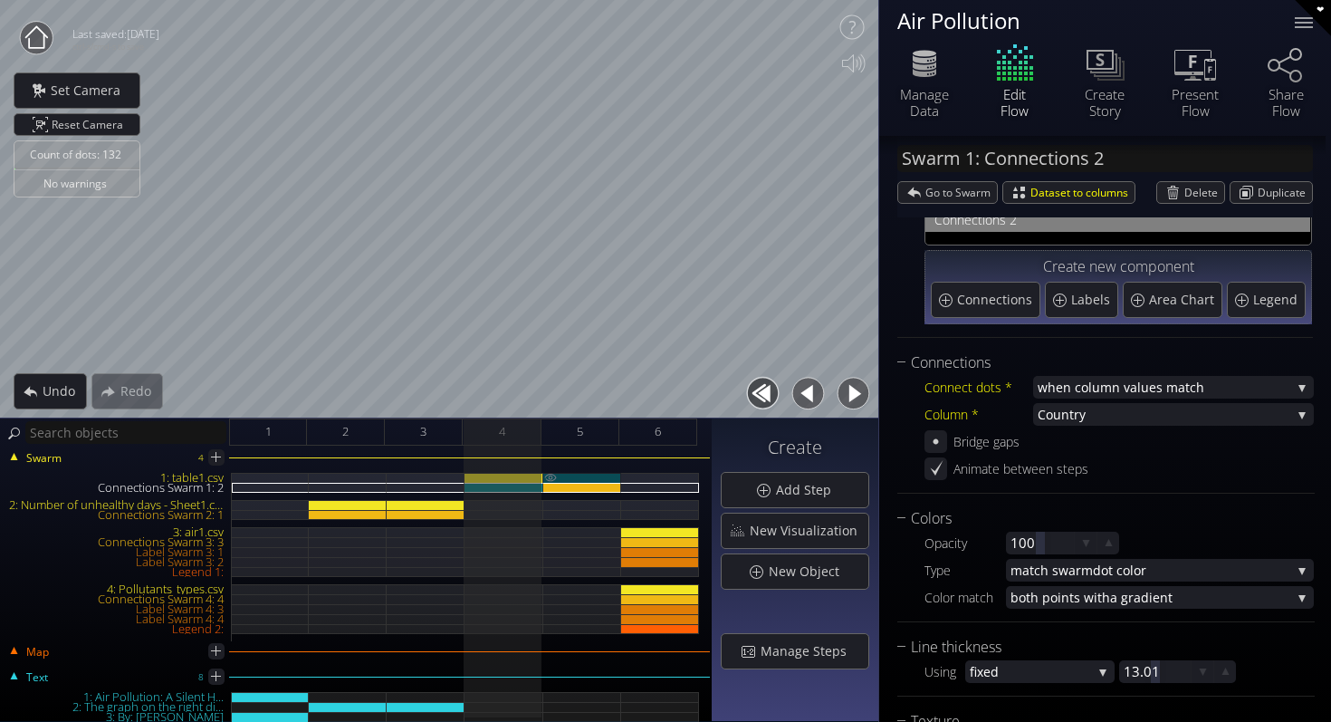
click at [564, 479] on div "1: table1.csv" at bounding box center [582, 478] width 78 height 10
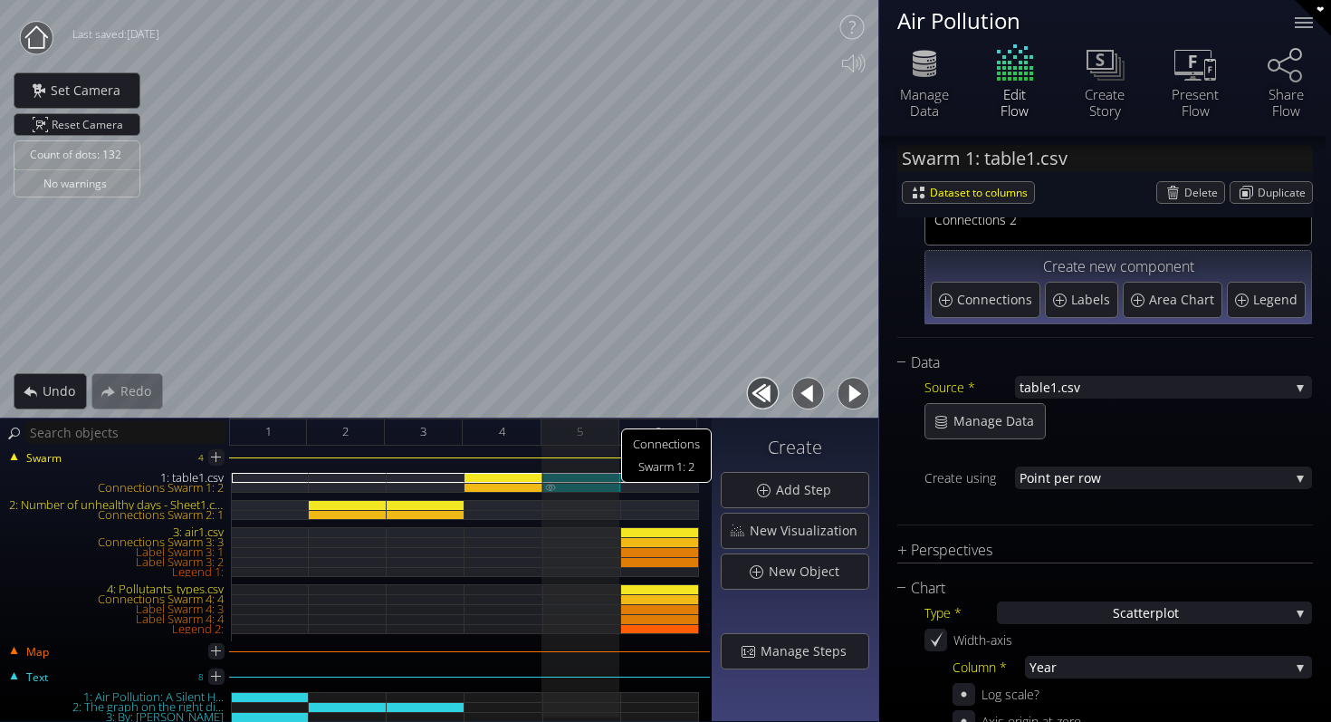
click at [569, 488] on div "Connections Swarm 1: 2" at bounding box center [582, 488] width 78 height 10
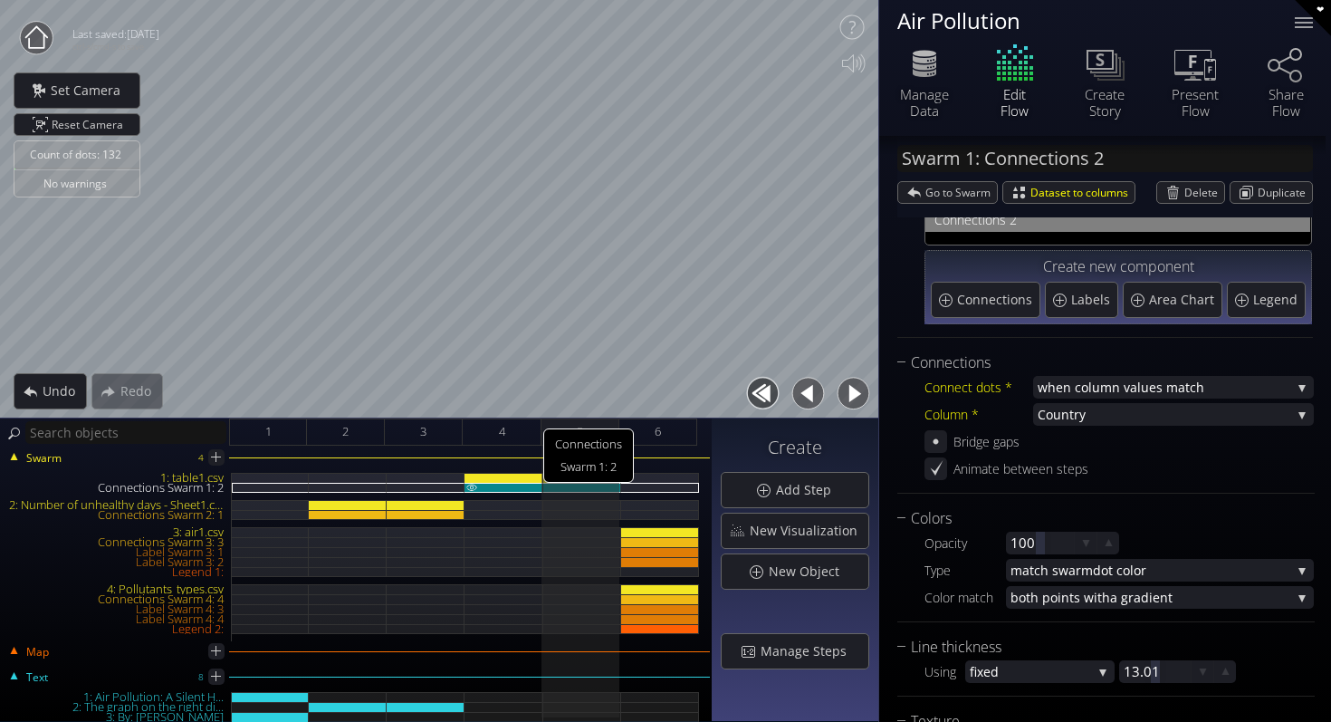
click at [517, 485] on div "Connections Swarm 1: 2" at bounding box center [504, 488] width 78 height 10
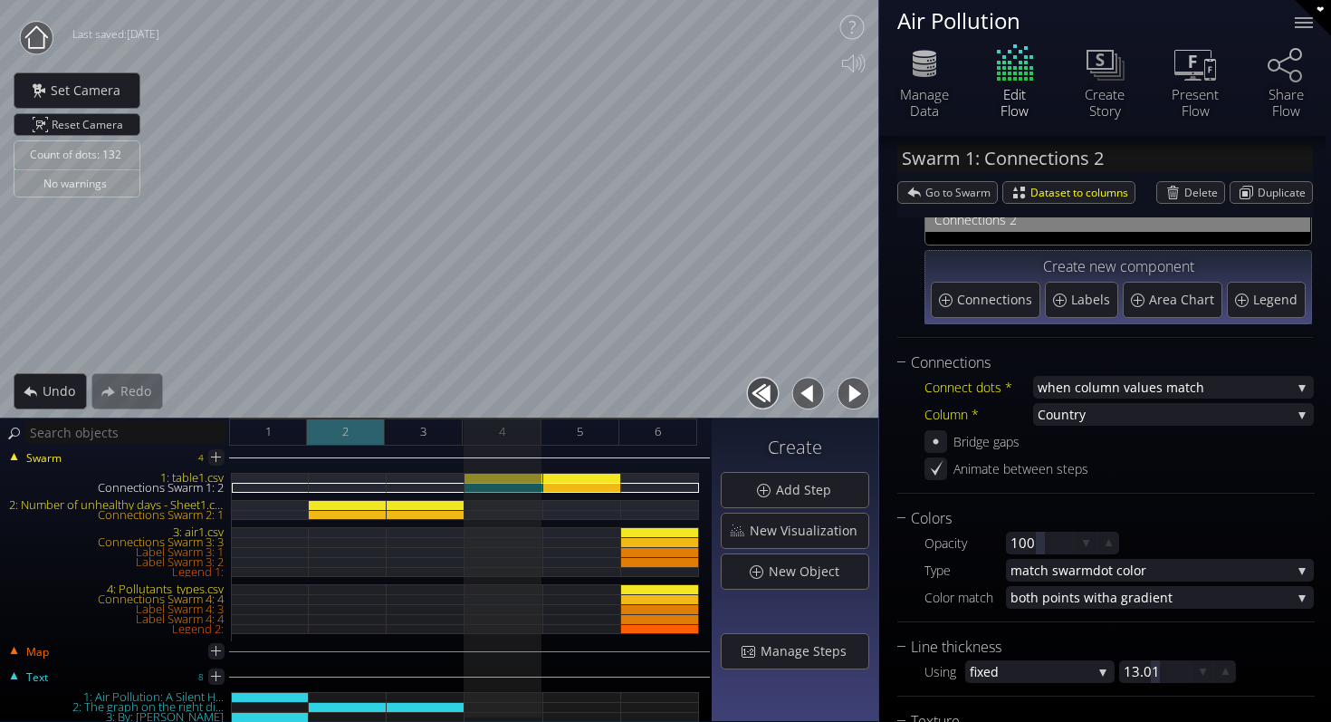
click at [333, 440] on div "2" at bounding box center [346, 431] width 78 height 27
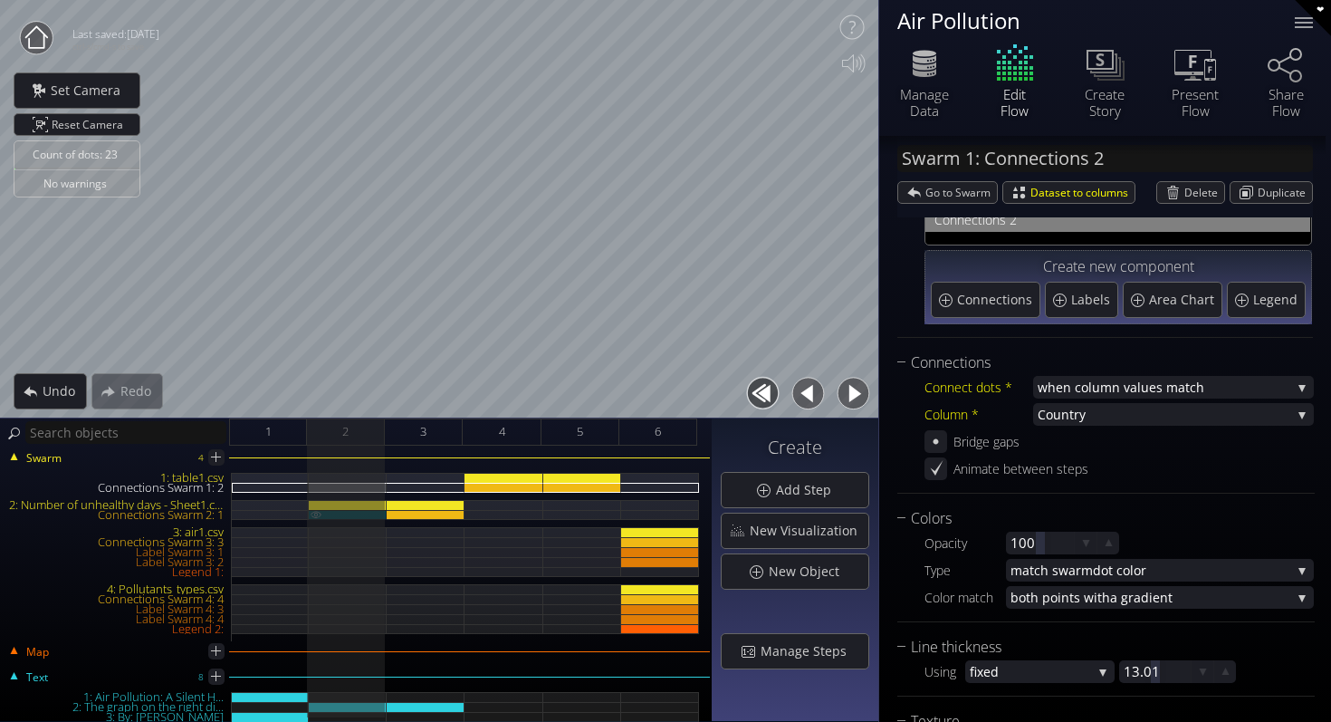
click at [339, 513] on div "Connections Swarm 2: 1" at bounding box center [348, 515] width 78 height 10
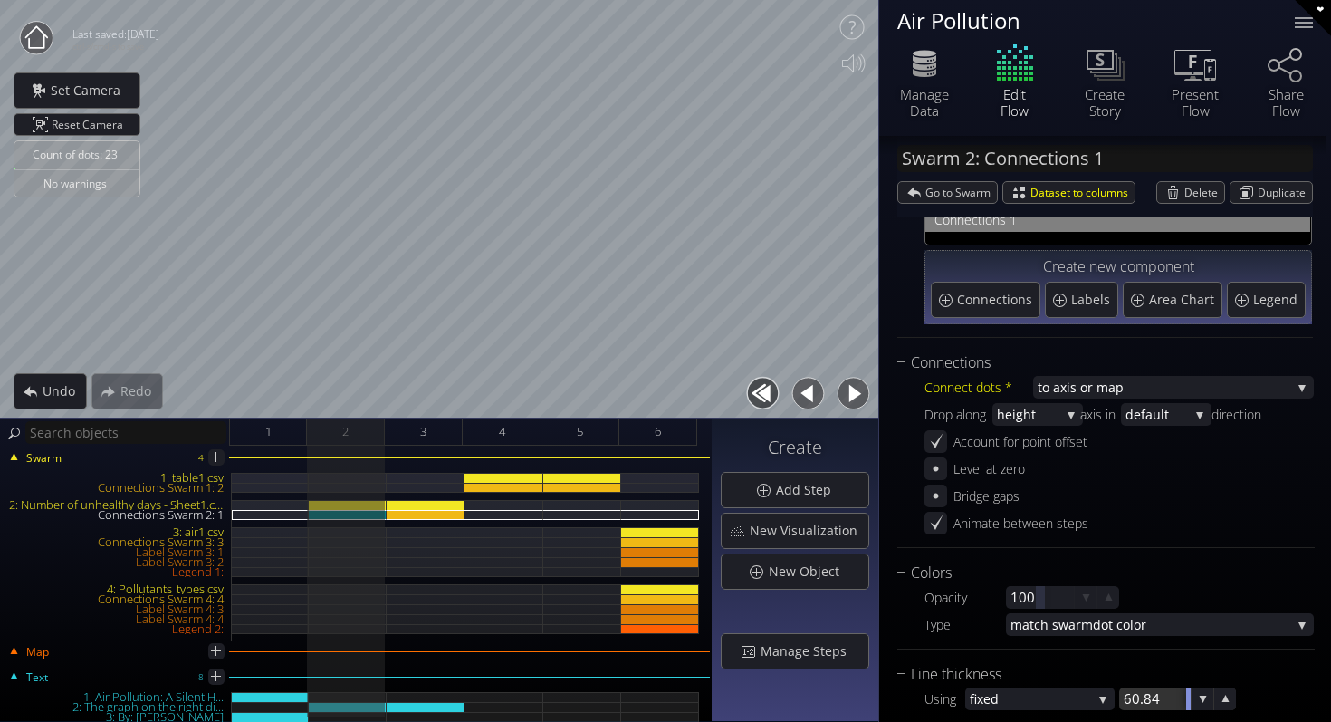
drag, startPoint x: 1156, startPoint y: 699, endPoint x: 1330, endPoint y: 701, distance: 174.8
click at [1330, 701] on div "Swarm 2: Connections 1 Go to Swarm Dataset to columns [GEOGRAPHIC_DATA] Duplica…" at bounding box center [1105, 429] width 452 height 586
click at [422, 437] on span "3" at bounding box center [423, 431] width 6 height 23
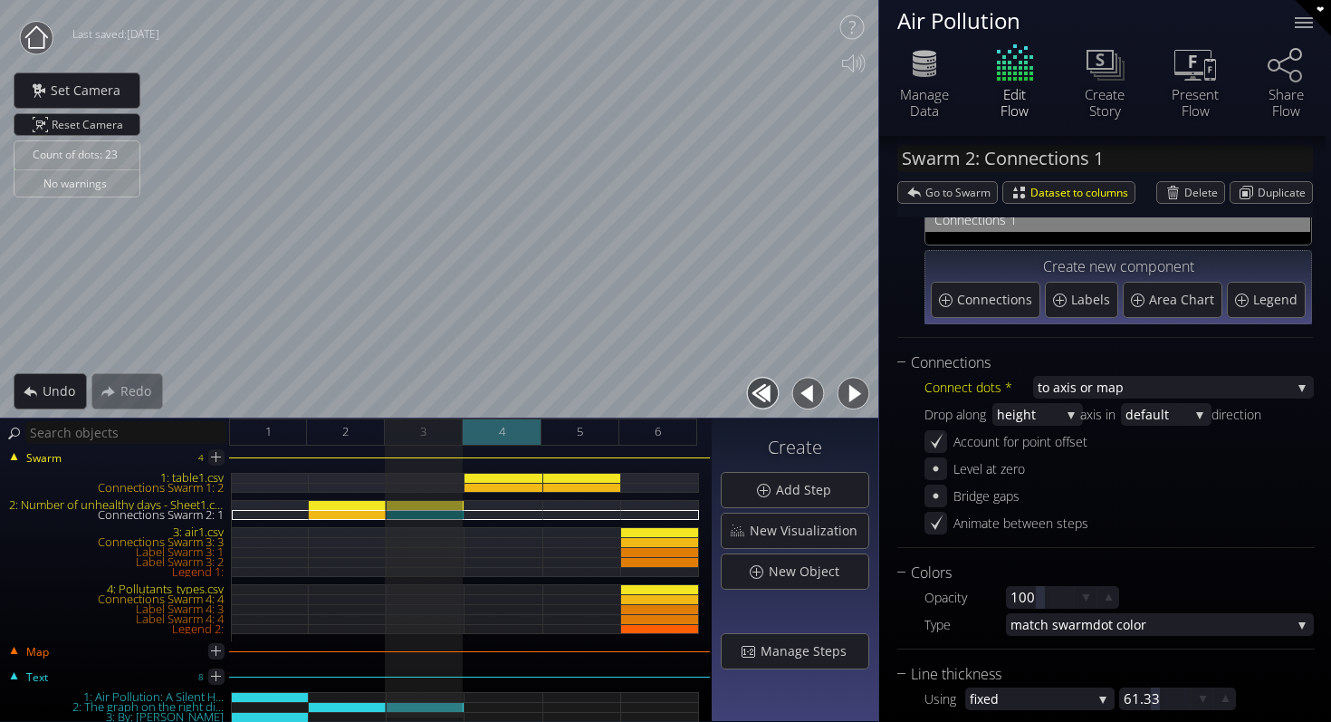
click at [514, 434] on div "4" at bounding box center [502, 431] width 78 height 27
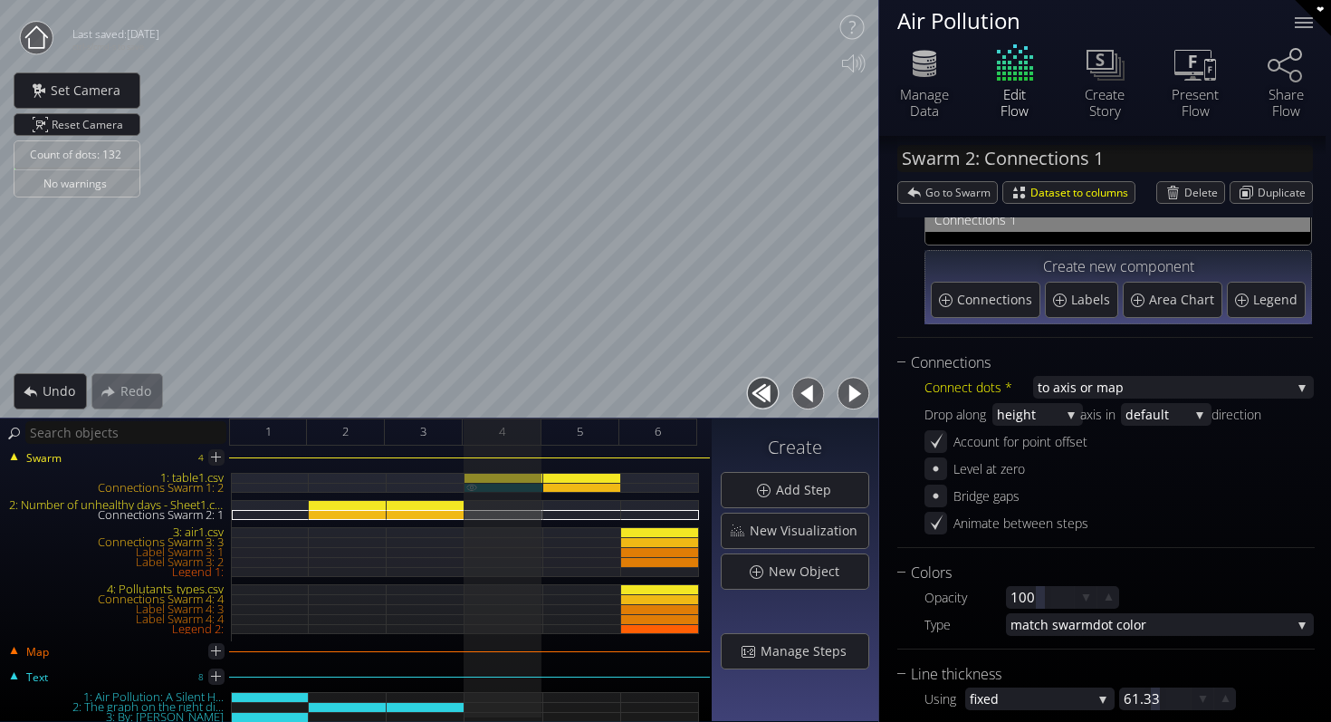
click at [529, 486] on div "Connections Swarm 1: 2" at bounding box center [504, 488] width 78 height 10
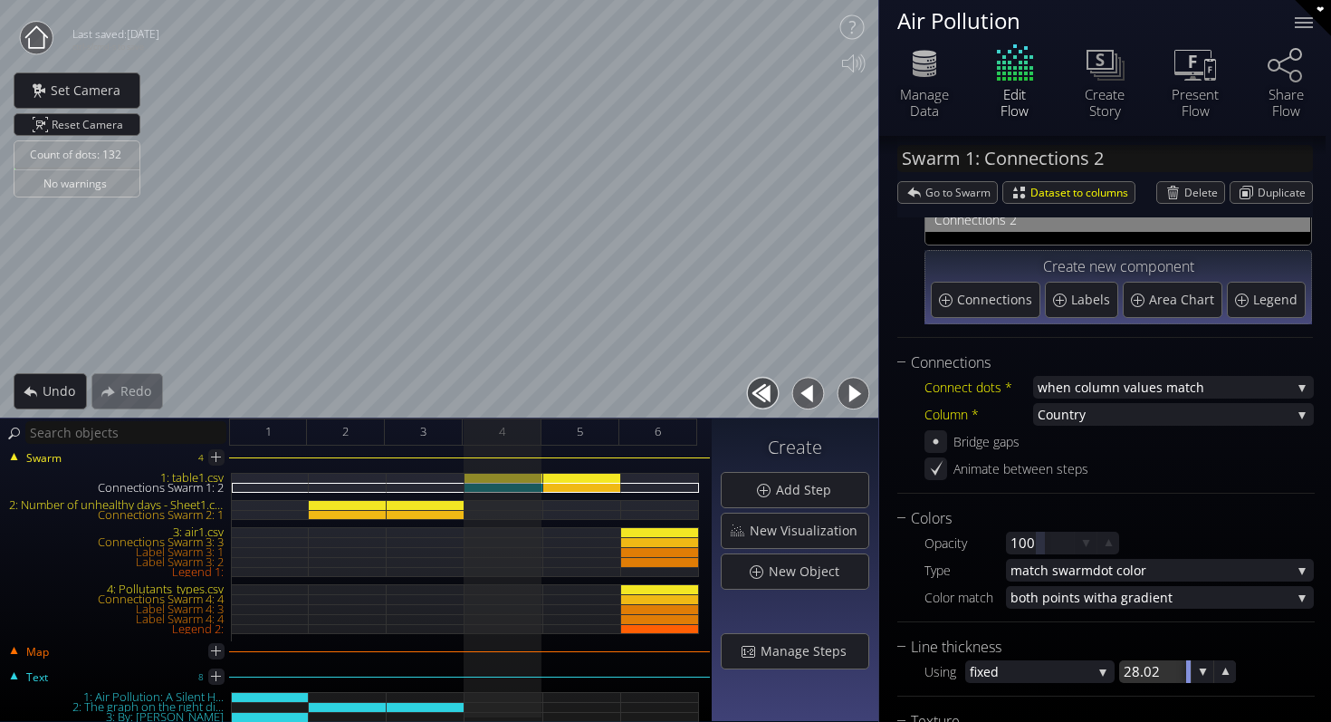
drag, startPoint x: 1151, startPoint y: 676, endPoint x: 1330, endPoint y: 683, distance: 179.4
click at [1330, 683] on div "Swarm 1: Connections 2 Go to Swarm Dataset to columns [GEOGRAPHIC_DATA] Duplica…" at bounding box center [1105, 429] width 452 height 586
drag, startPoint x: 1161, startPoint y: 676, endPoint x: 1052, endPoint y: 676, distance: 108.7
click at [1052, 676] on div "Using fixed fixed matc h dot size 20.44" at bounding box center [1119, 671] width 389 height 23
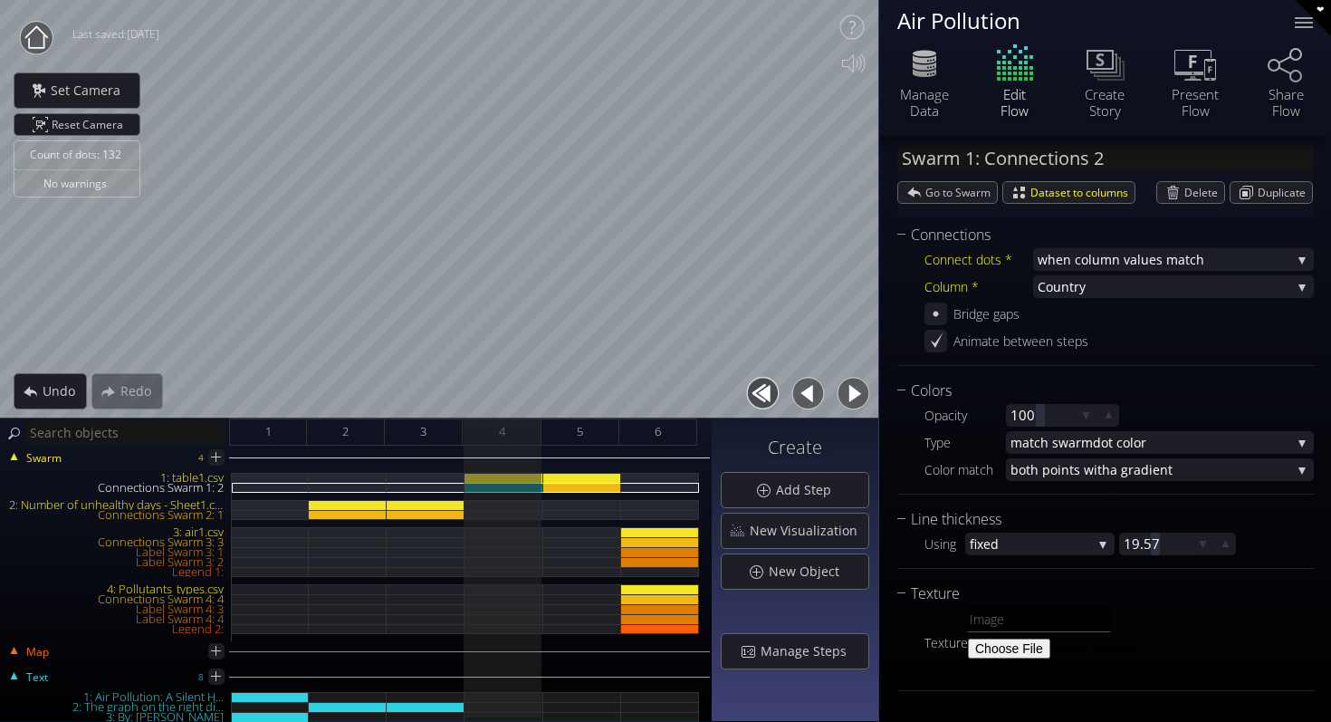
scroll to position [196, 0]
click at [571, 488] on div "Connections Swarm 1: 2" at bounding box center [582, 488] width 78 height 10
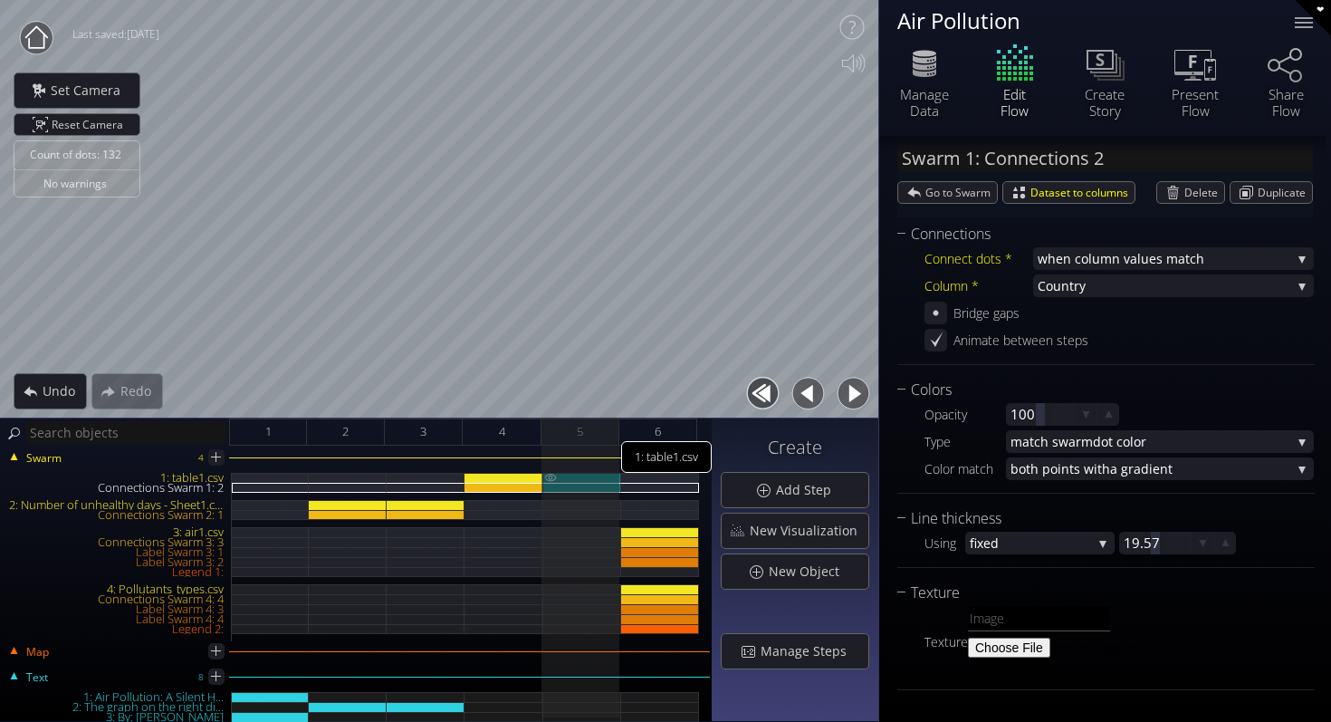
click at [581, 477] on div "1: table1.csv" at bounding box center [582, 478] width 78 height 10
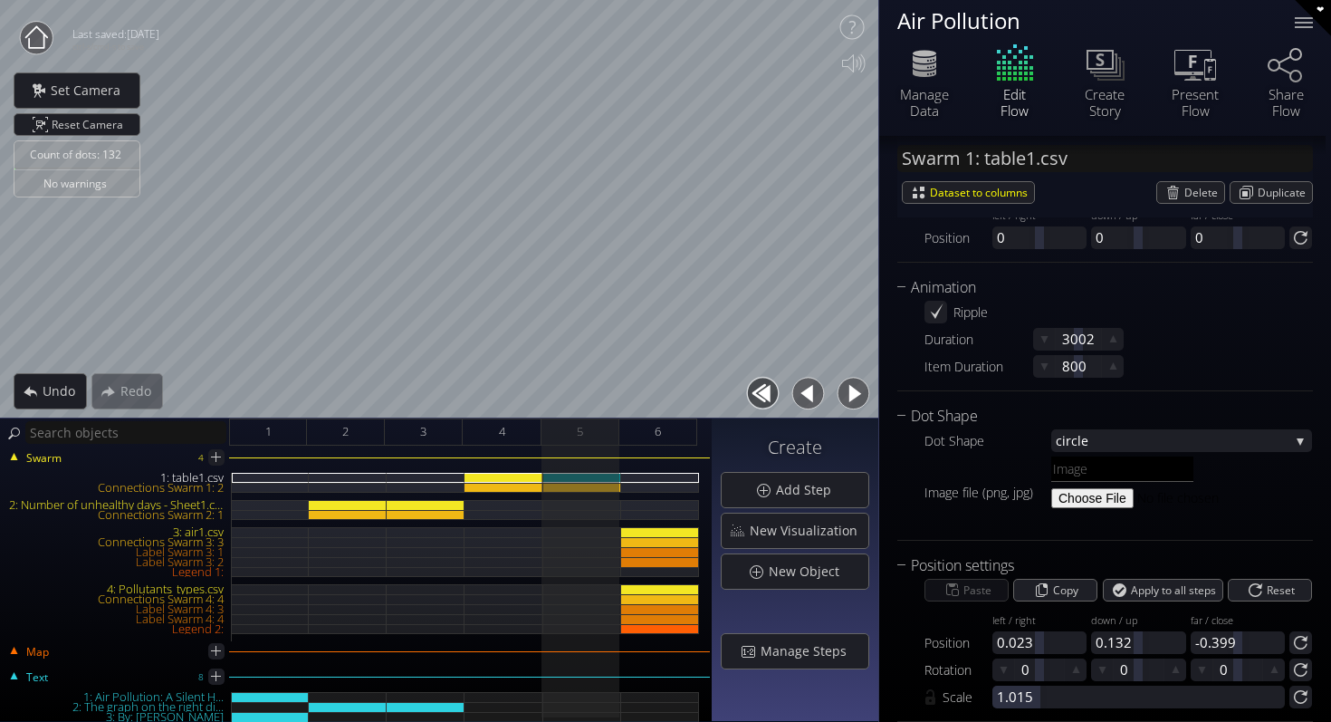
scroll to position [2116, 0]
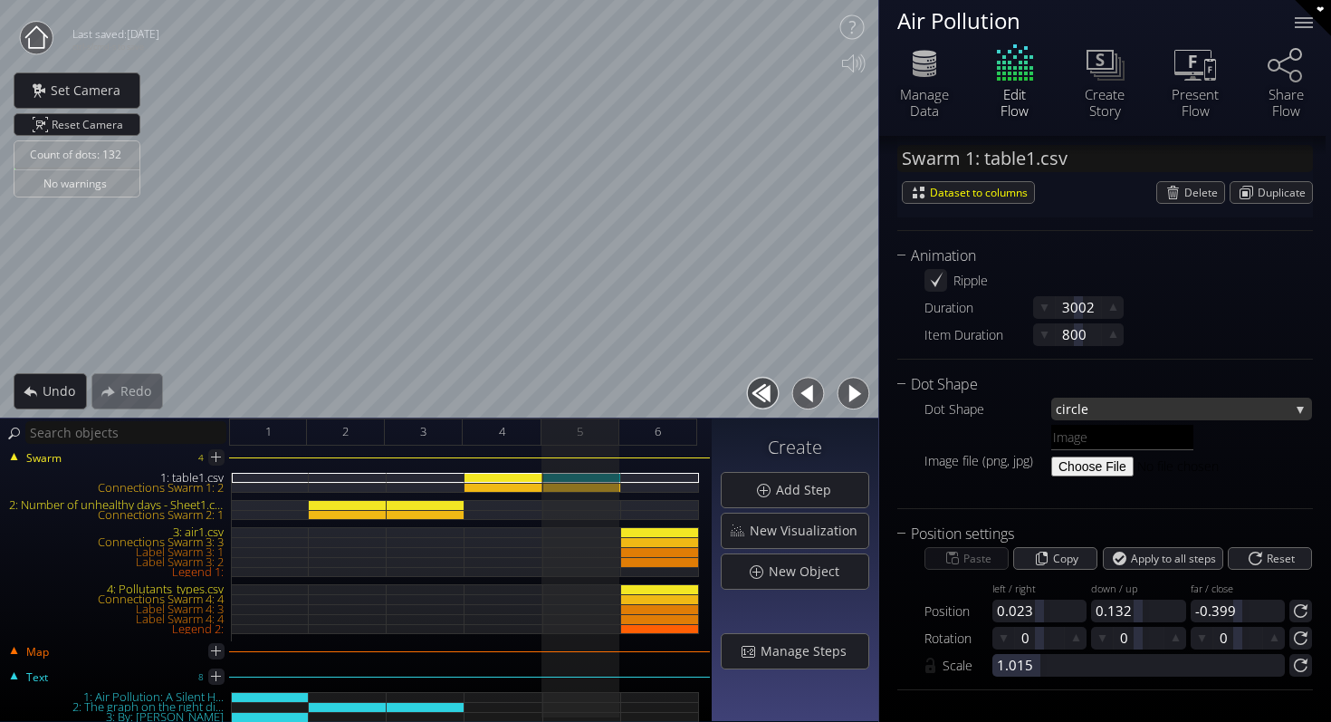
click at [1087, 406] on span "rcle" at bounding box center [1178, 409] width 224 height 23
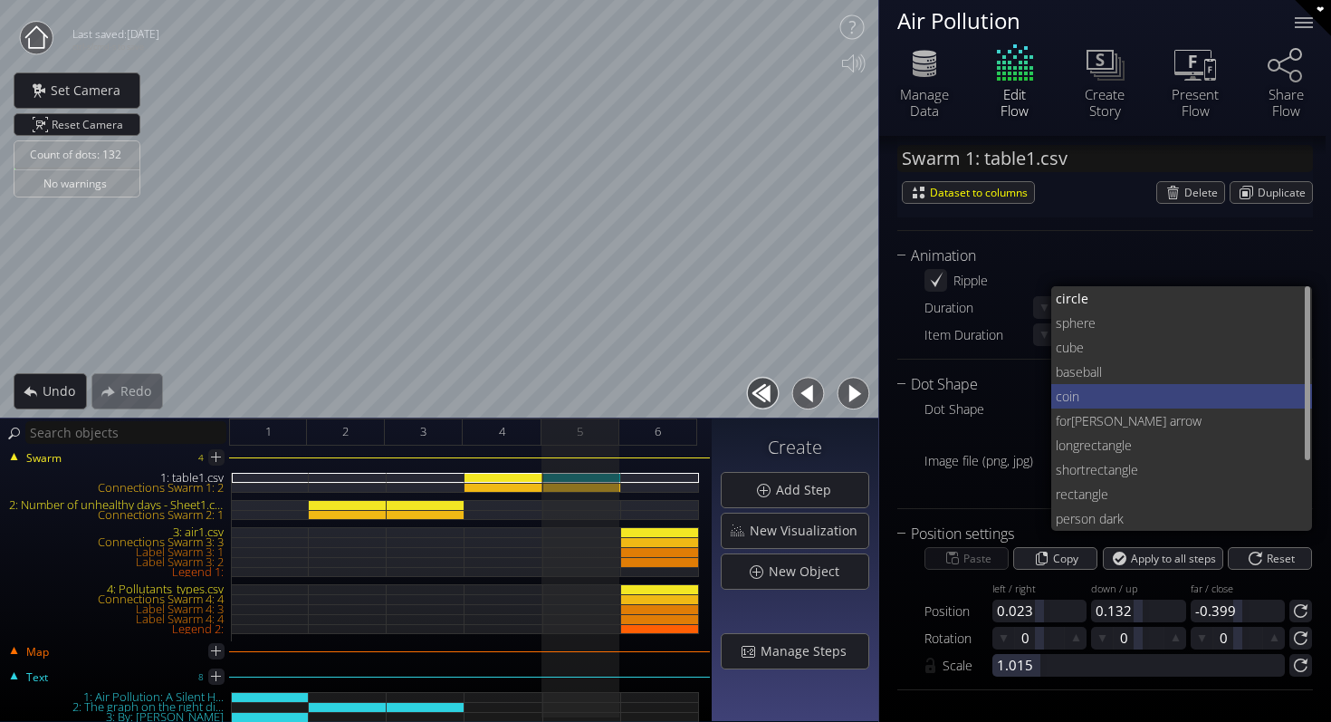
click at [1088, 406] on span "coin" at bounding box center [1177, 396] width 243 height 24
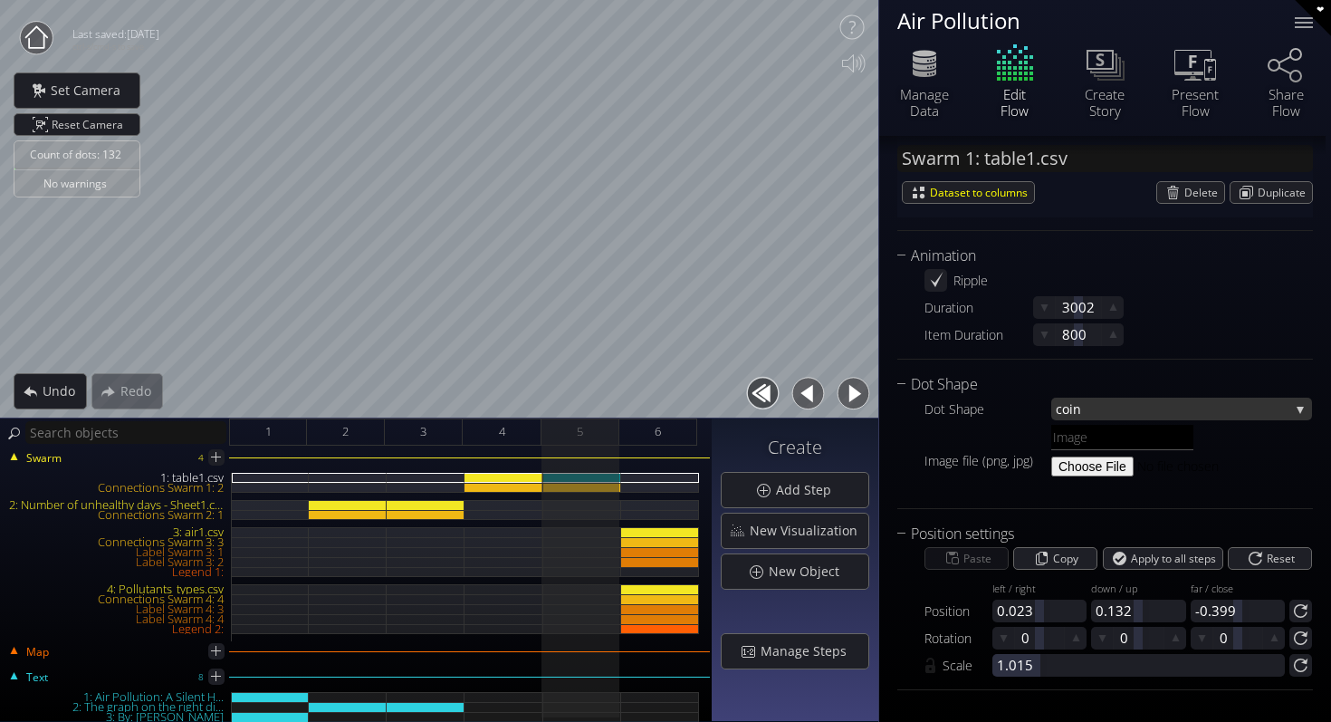
click at [1098, 403] on span "coin" at bounding box center [1173, 409] width 234 height 23
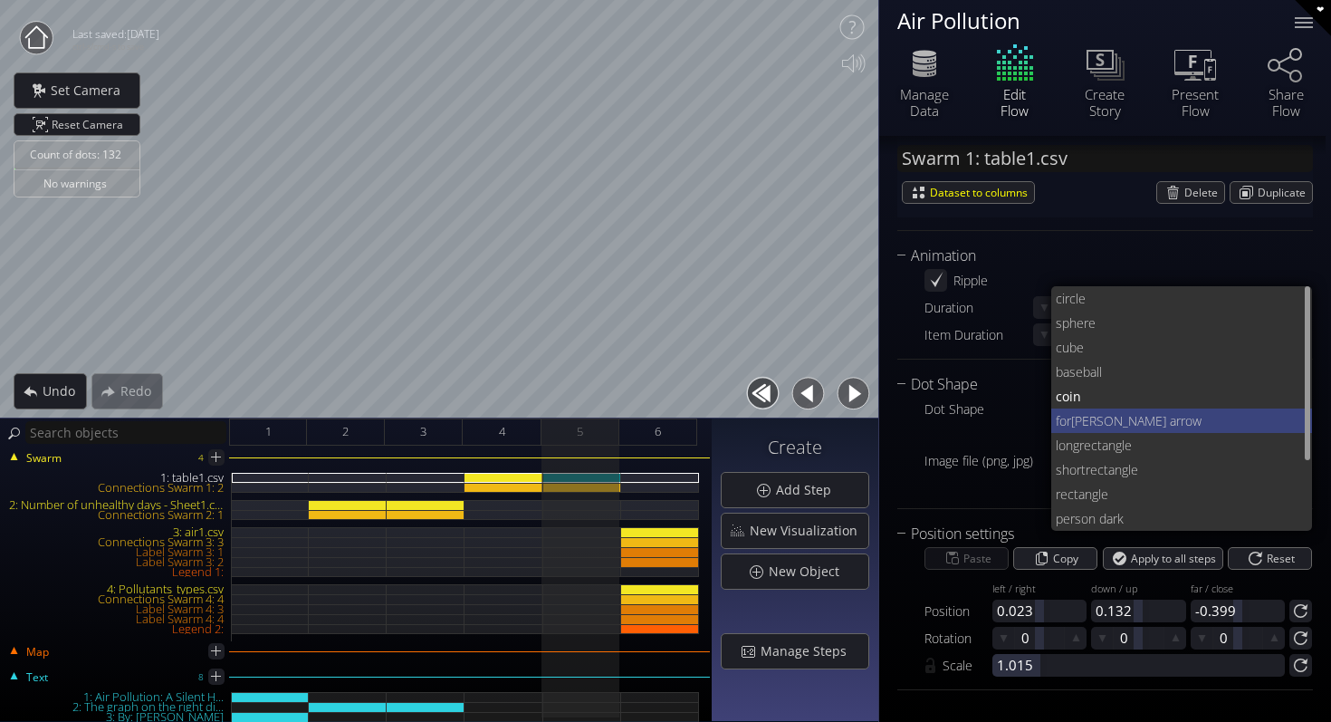
click at [1118, 423] on span "[PERSON_NAME] arrow" at bounding box center [1184, 420] width 227 height 24
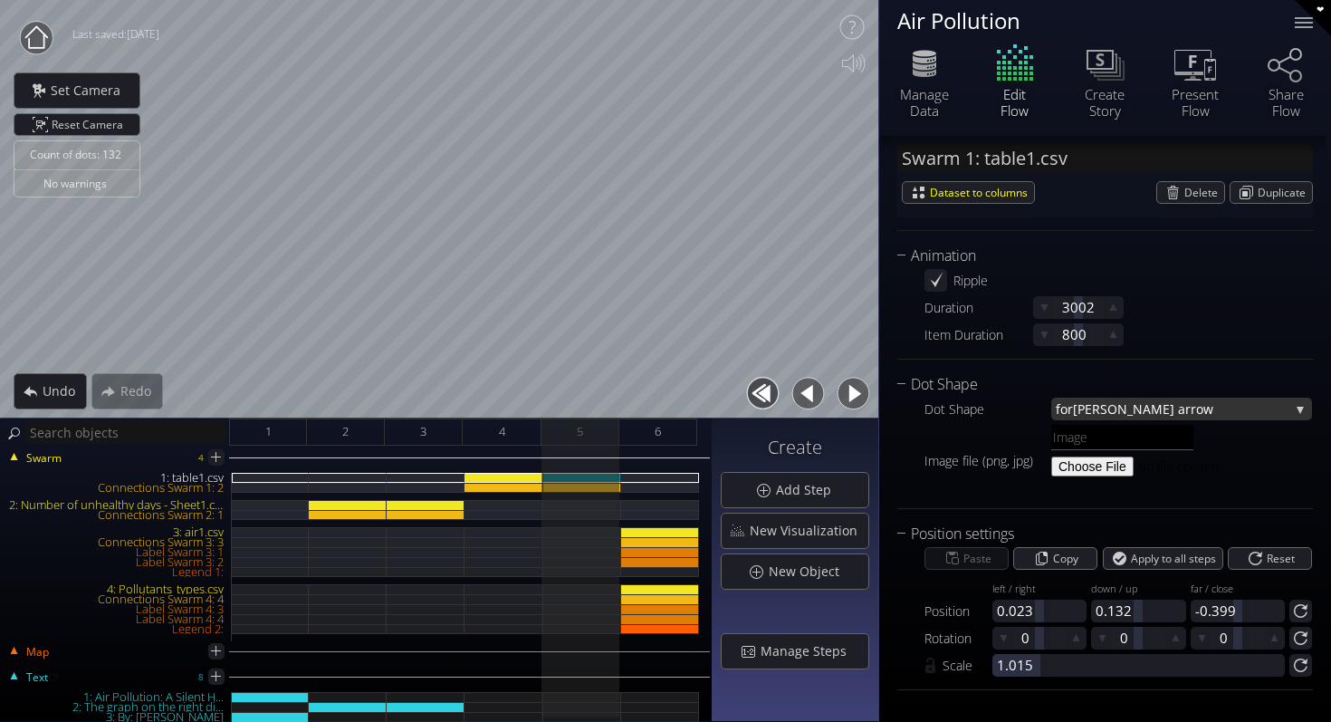
click at [1116, 416] on span "[PERSON_NAME] arrow" at bounding box center [1181, 409] width 216 height 23
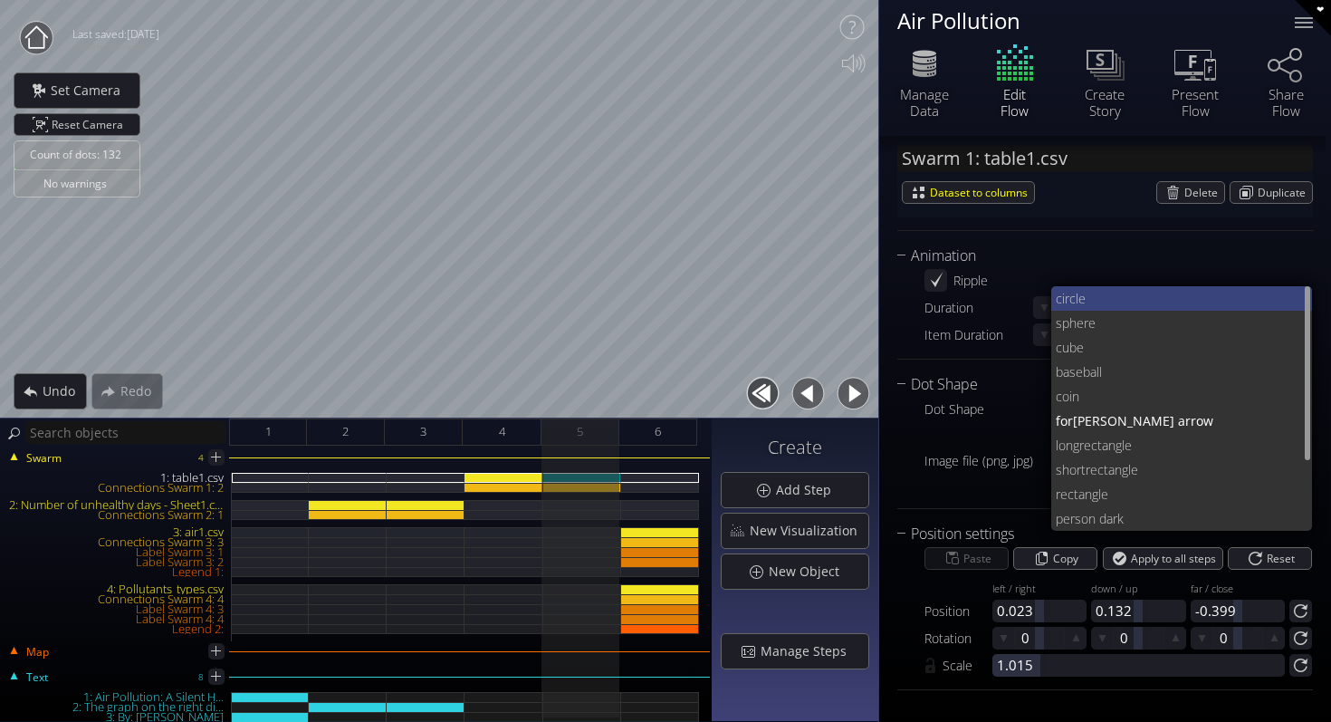
click at [1112, 299] on span "rcle" at bounding box center [1182, 298] width 234 height 24
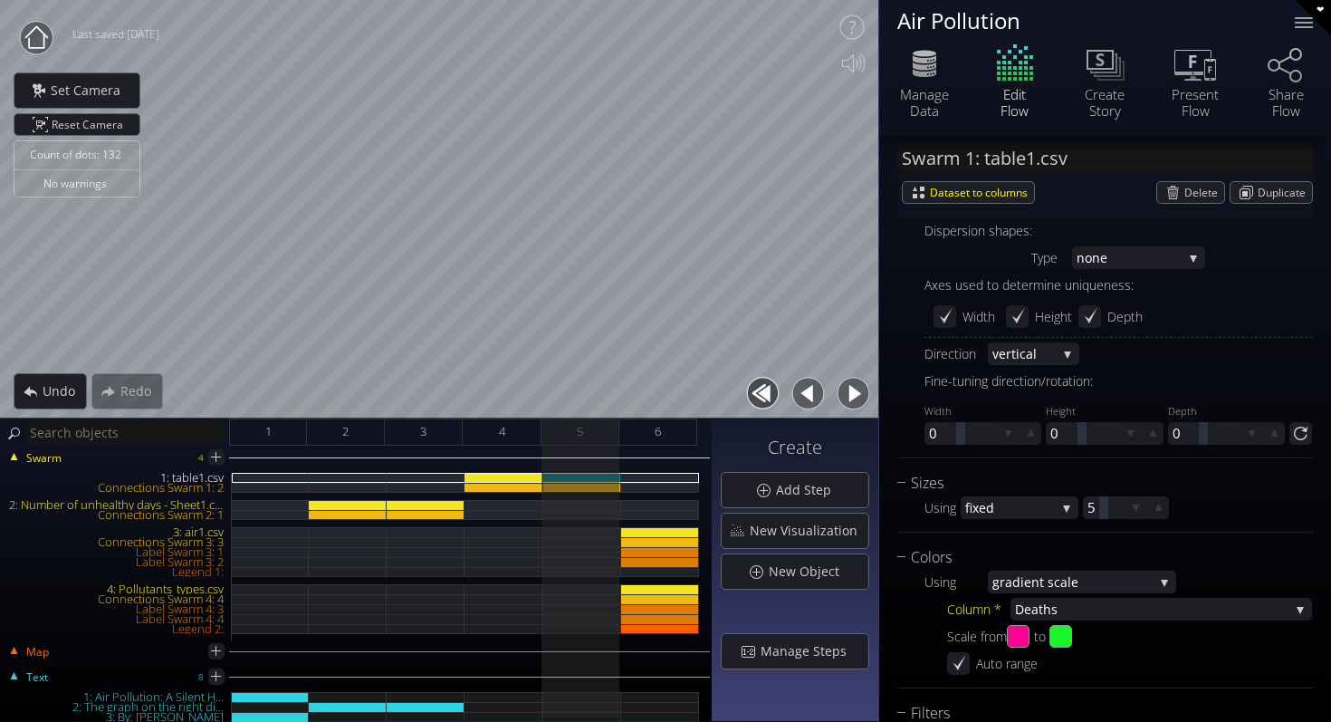
scroll to position [1248, 0]
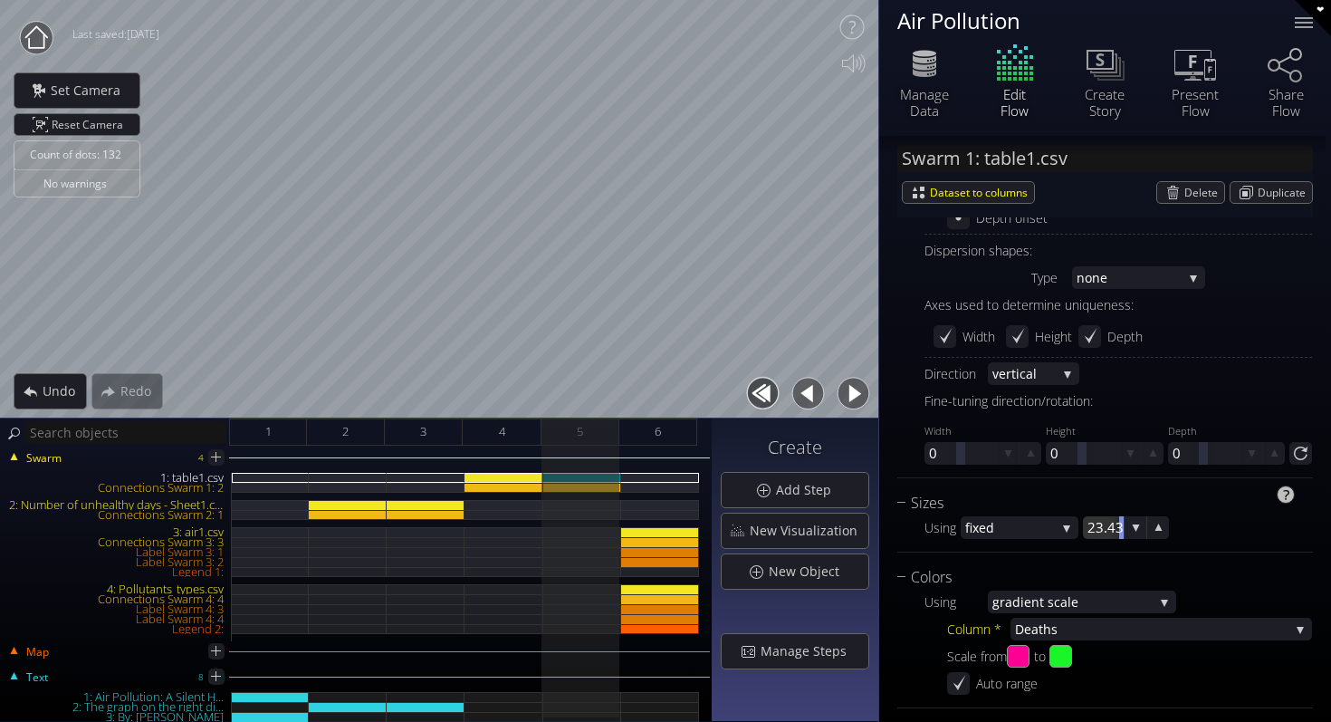
drag, startPoint x: 1104, startPoint y: 531, endPoint x: 1183, endPoint y: 533, distance: 78.8
click at [1183, 533] on div "Using fixed fixed sc ale values area scale colu mn in data 23.43" at bounding box center [1119, 527] width 388 height 23
drag, startPoint x: 1105, startPoint y: 532, endPoint x: 1128, endPoint y: 530, distance: 23.6
click at [1128, 530] on div "25.74" at bounding box center [1126, 527] width 86 height 23
click at [1095, 528] on div at bounding box center [1094, 527] width 9 height 23
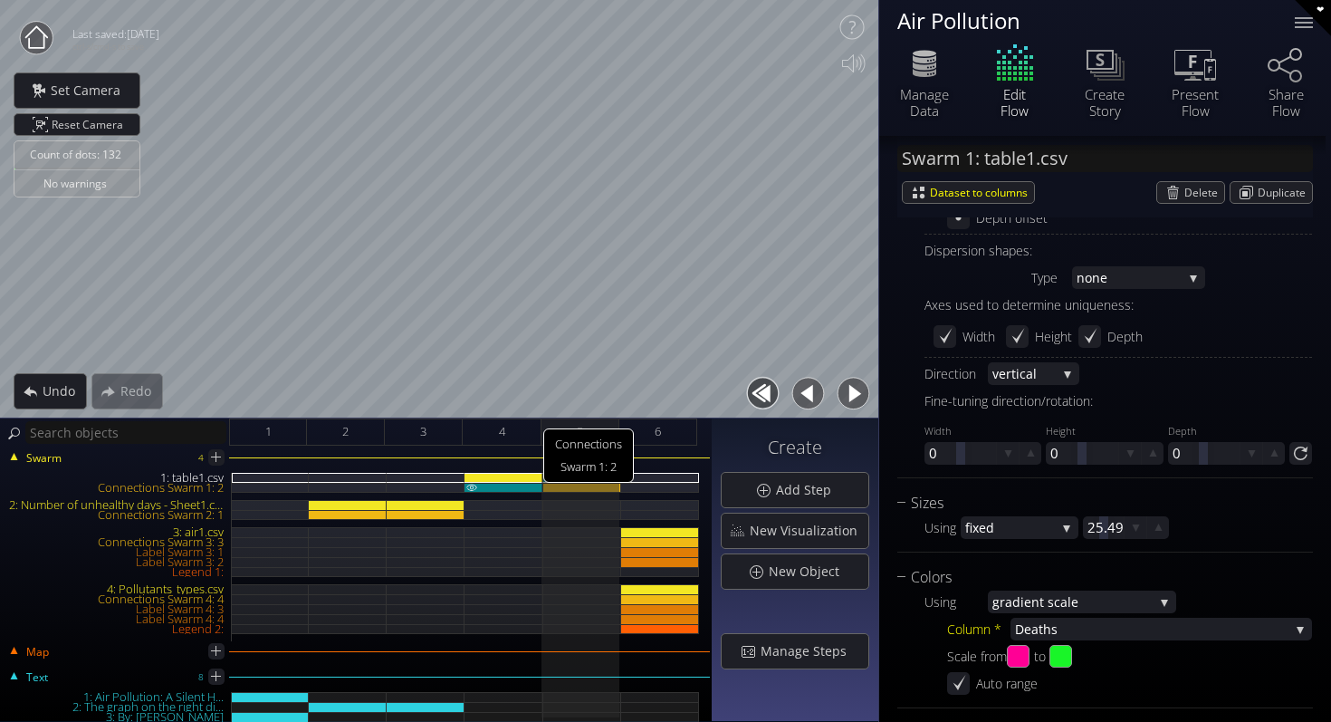
click at [515, 486] on div "Connections Swarm 1: 2" at bounding box center [504, 488] width 78 height 10
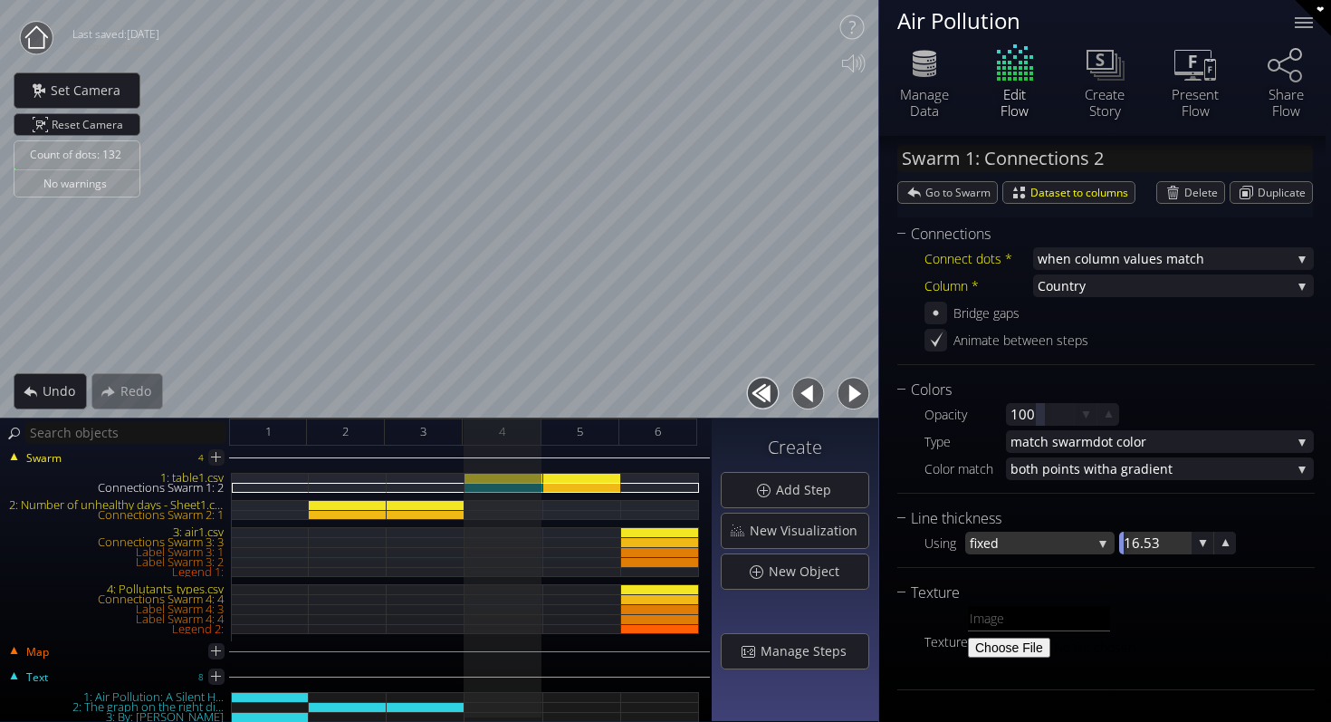
drag, startPoint x: 1152, startPoint y: 542, endPoint x: 1094, endPoint y: 543, distance: 58.0
click at [1094, 543] on div "Using fixed fixed matc h dot size 16.53" at bounding box center [1119, 543] width 389 height 23
click at [650, 437] on div "6" at bounding box center [658, 431] width 78 height 27
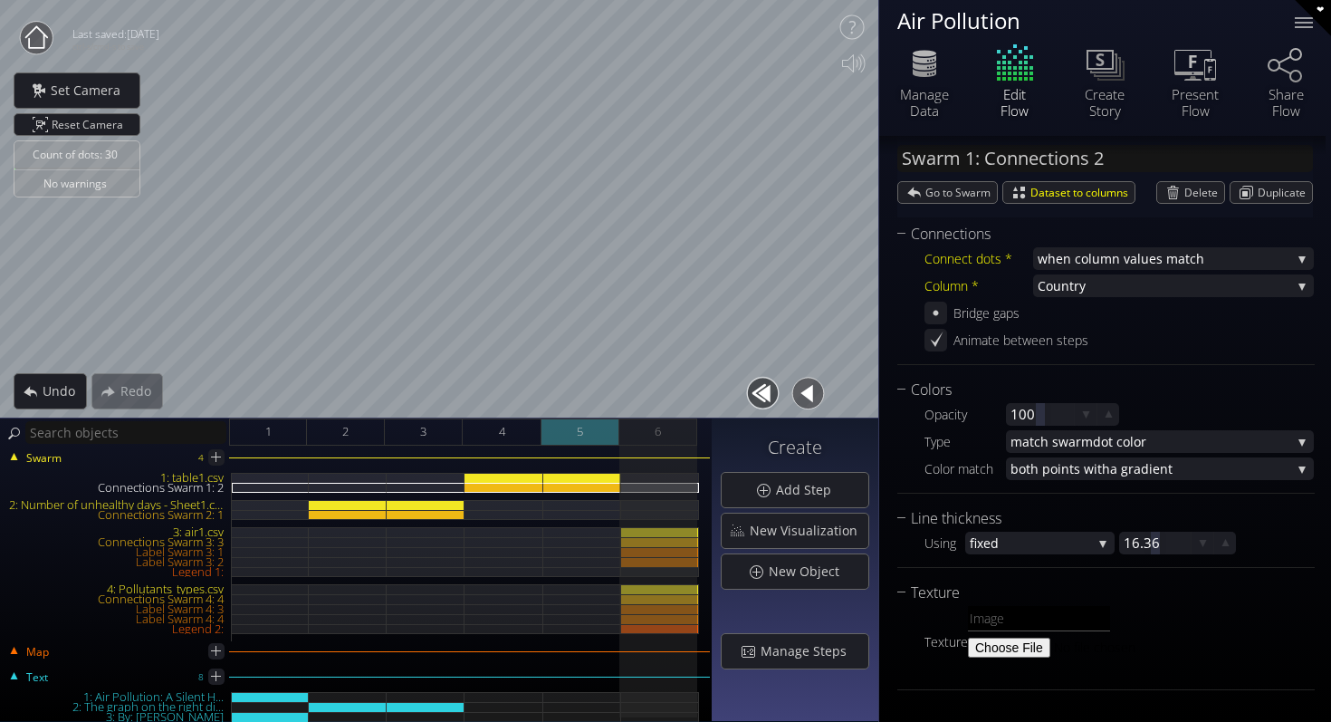
click at [594, 436] on div "5" at bounding box center [581, 431] width 78 height 27
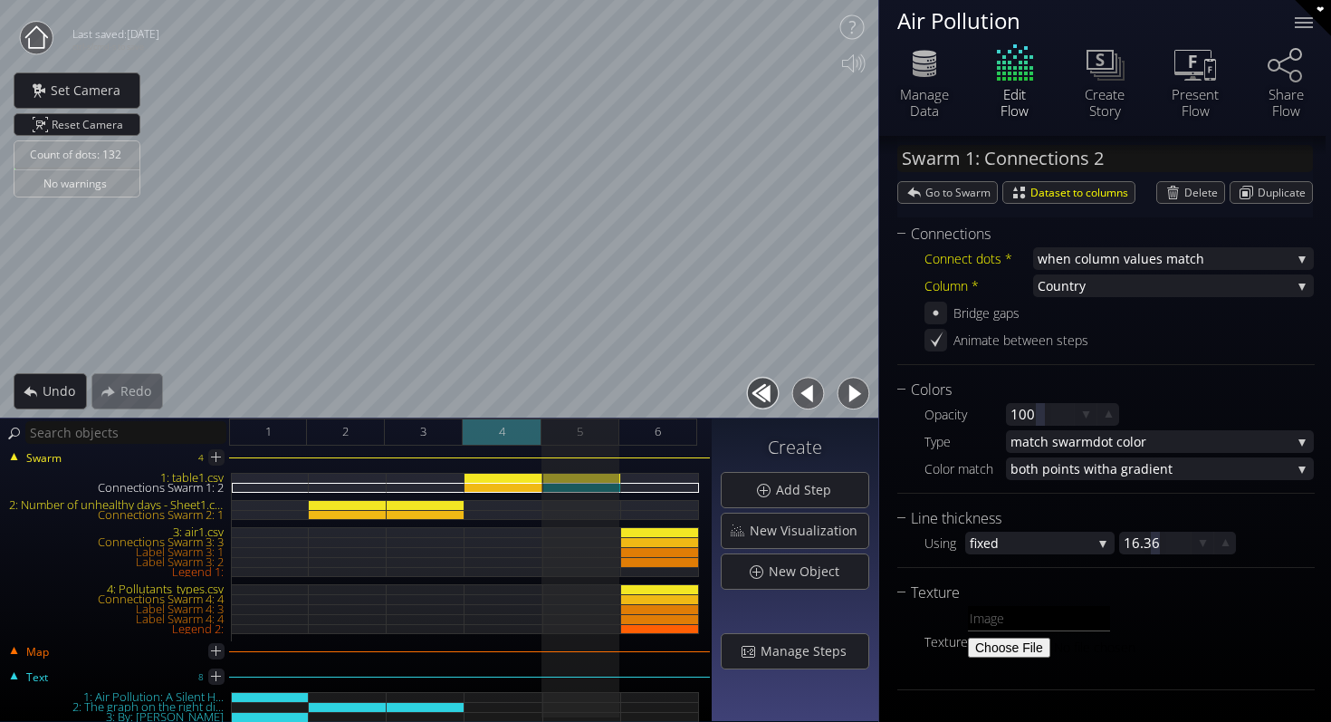
click at [499, 433] on span "4" at bounding box center [502, 431] width 6 height 23
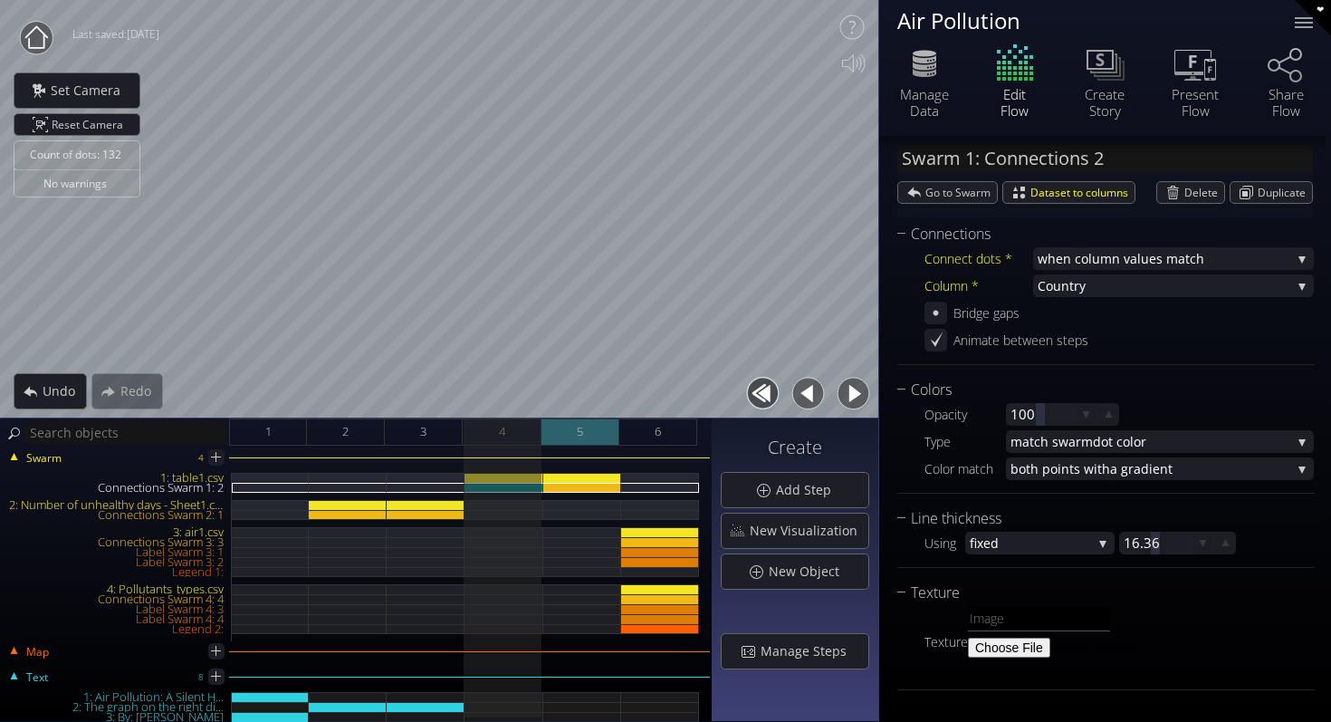
click at [608, 435] on div "5" at bounding box center [581, 431] width 78 height 27
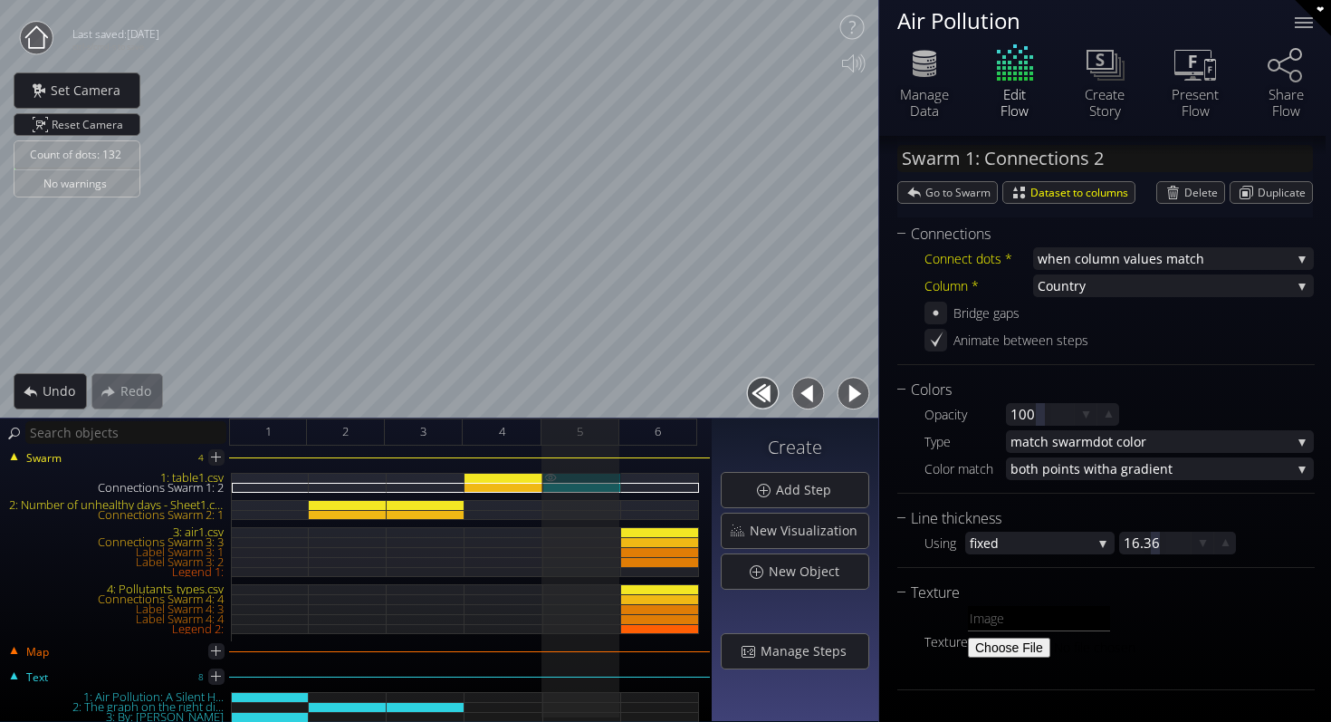
click at [585, 476] on div "1: table1.csv" at bounding box center [582, 478] width 78 height 10
type input "Swarm 1: table1.csv"
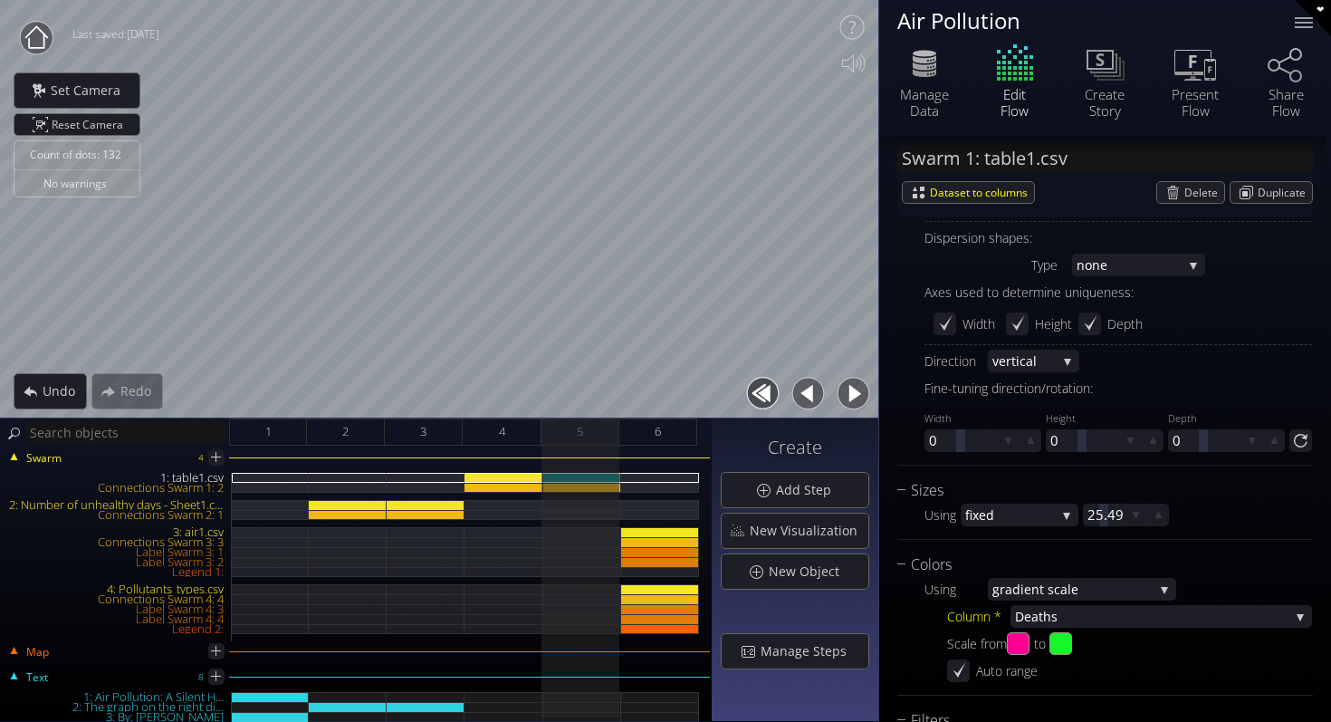
scroll to position [1316, 0]
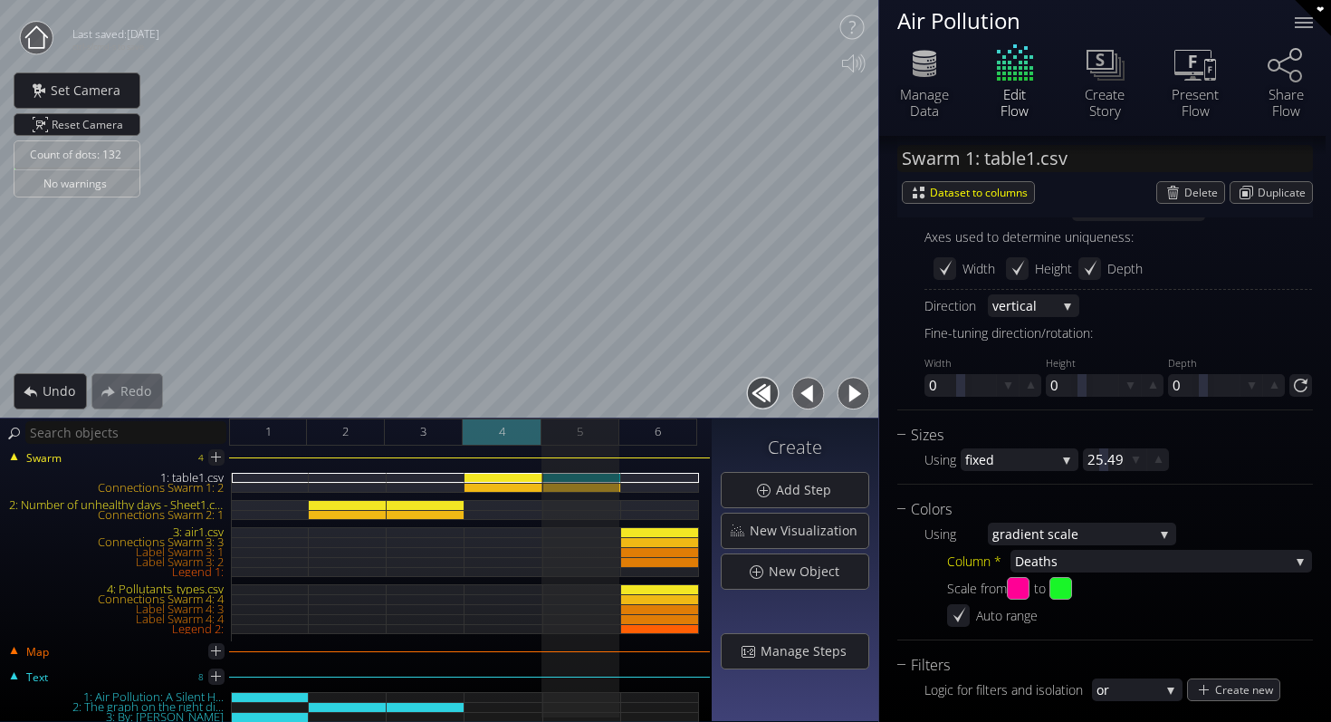
click at [482, 429] on div "4" at bounding box center [502, 431] width 78 height 27
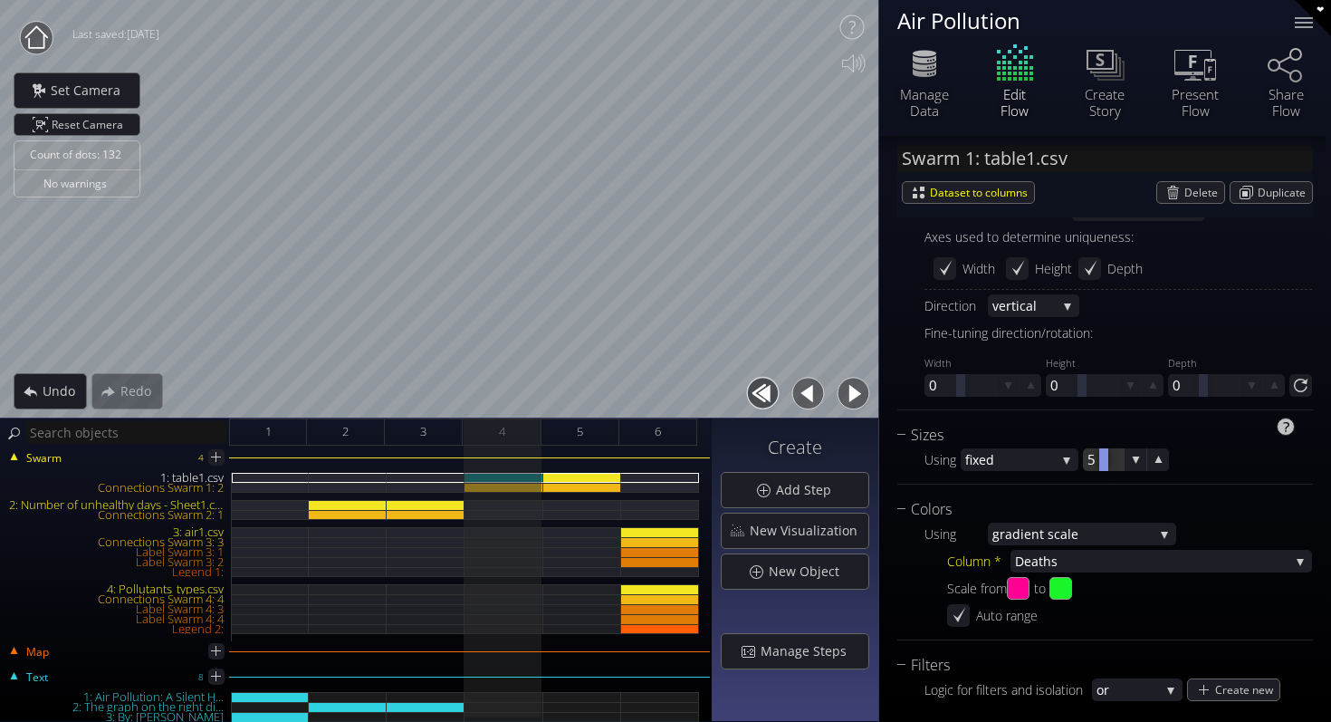
click at [1089, 456] on div at bounding box center [1103, 459] width 41 height 23
click at [1089, 456] on input "5" at bounding box center [1131, 459] width 86 height 23
type input "25.49"
click at [518, 486] on div "Connections Swarm 1: 2" at bounding box center [504, 488] width 78 height 10
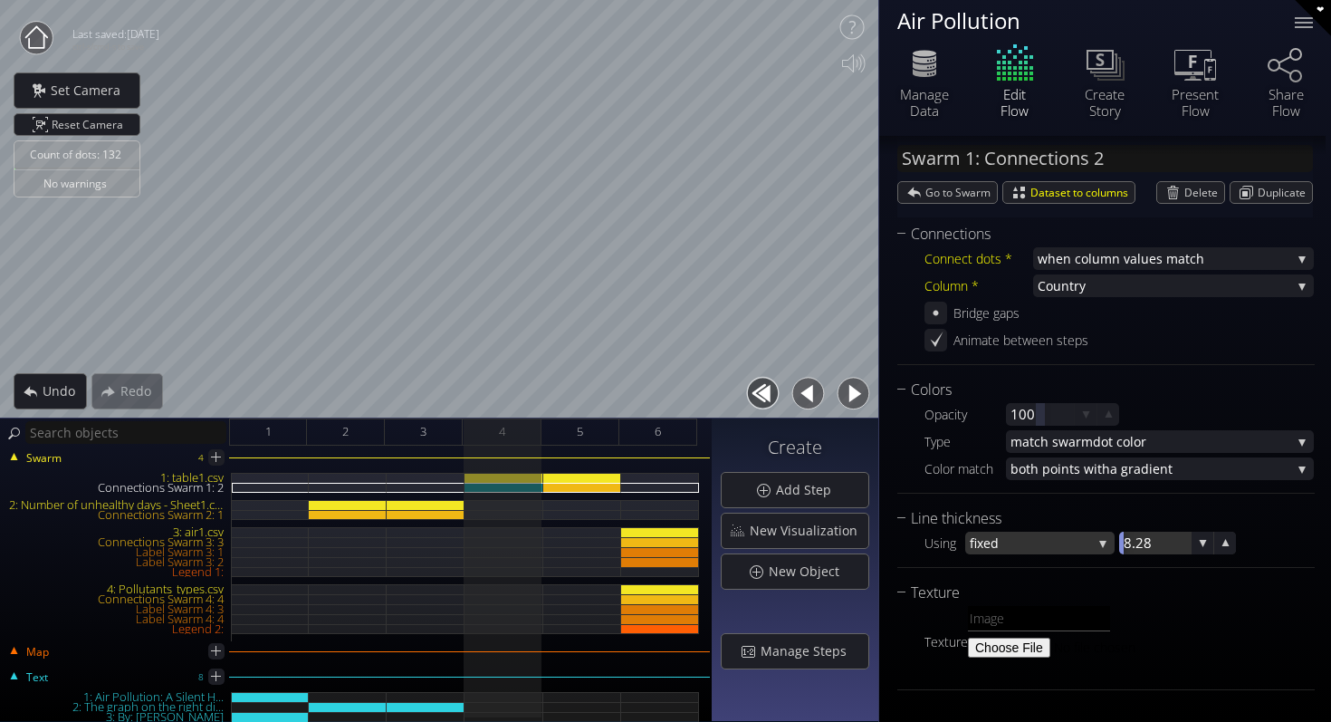
drag, startPoint x: 1159, startPoint y: 549, endPoint x: 1025, endPoint y: 549, distance: 134.0
click at [1025, 549] on div "Using fixed fixed matc h dot size 8.28" at bounding box center [1119, 543] width 389 height 23
click at [503, 430] on span "4" at bounding box center [502, 431] width 6 height 23
click at [526, 479] on div "1: table1.csv" at bounding box center [504, 478] width 78 height 10
type input "Swarm 1: table1.csv"
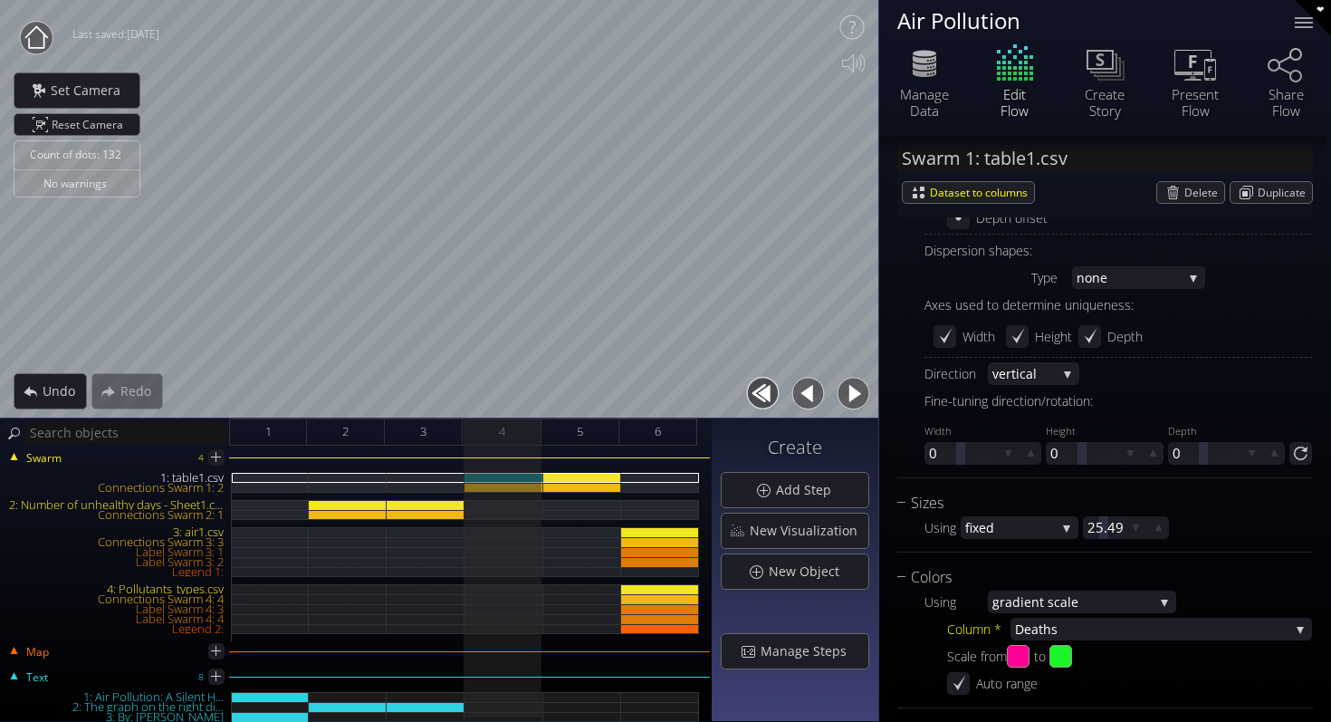
scroll to position [1252, 0]
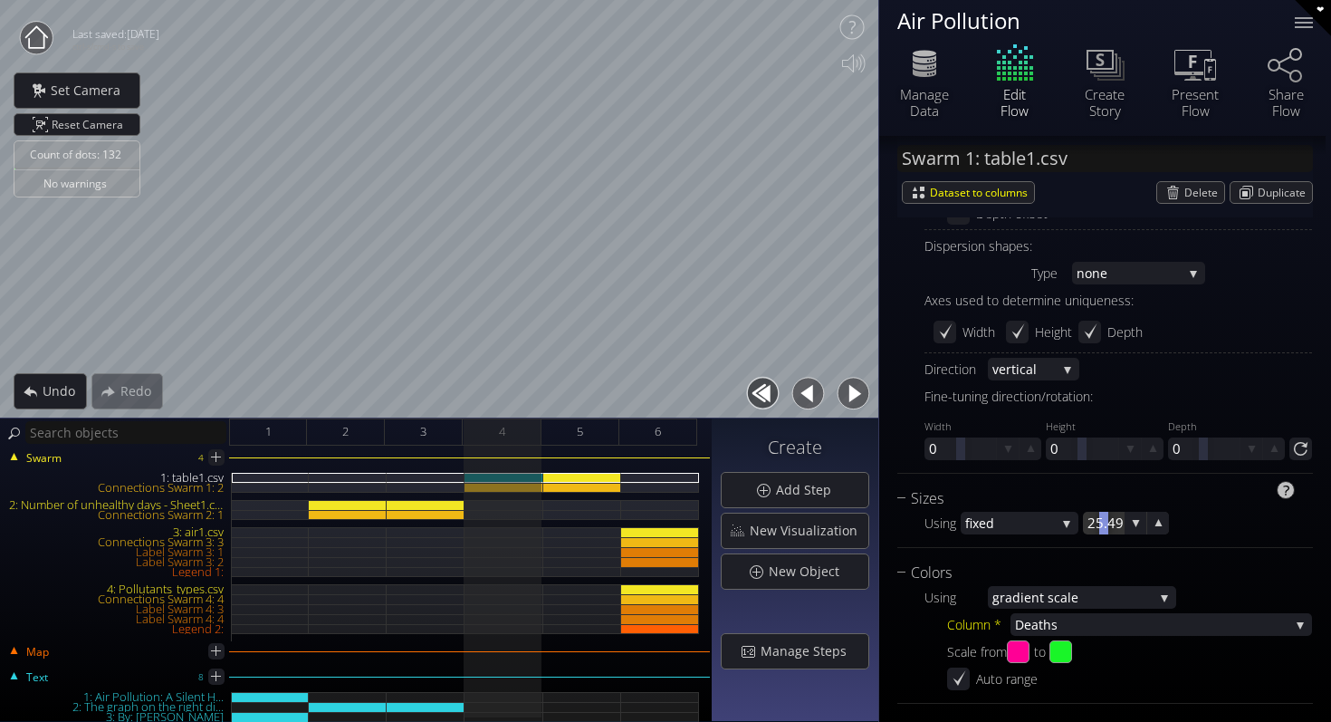
click at [1098, 525] on div at bounding box center [1103, 523] width 41 height 23
click at [499, 428] on span "4" at bounding box center [502, 431] width 6 height 23
click at [581, 427] on span "5" at bounding box center [580, 431] width 6 height 23
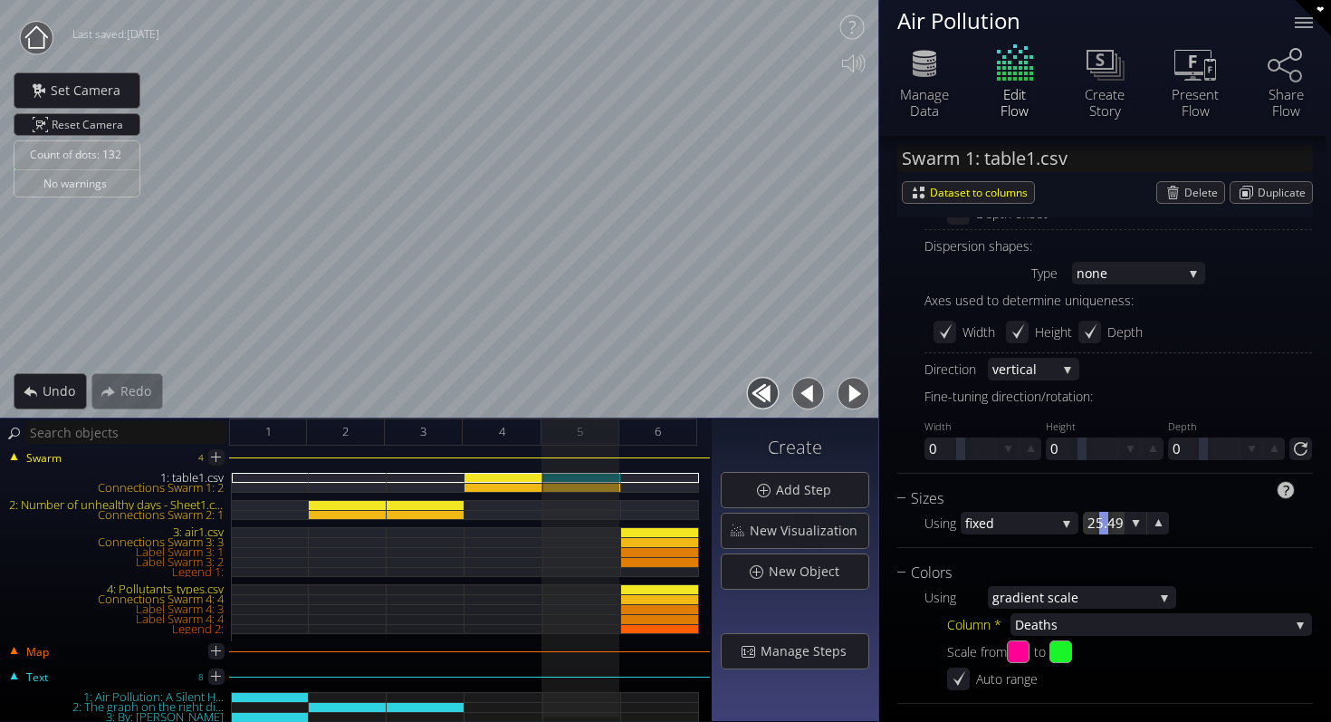
click at [1105, 521] on div at bounding box center [1103, 523] width 9 height 23
type input "20.50"
click at [266, 440] on span "1" at bounding box center [268, 431] width 6 height 23
type input "#fbff00"
type input "#f40101"
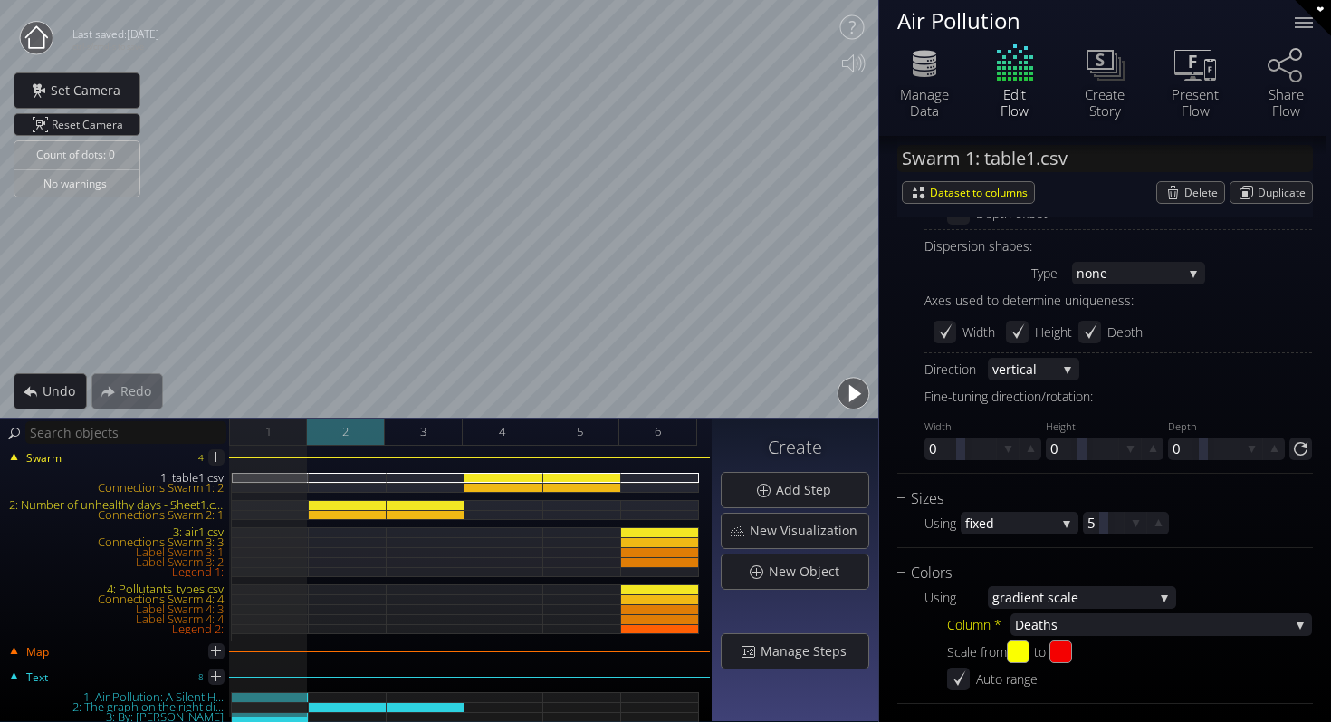
click at [339, 440] on div "2" at bounding box center [346, 431] width 78 height 27
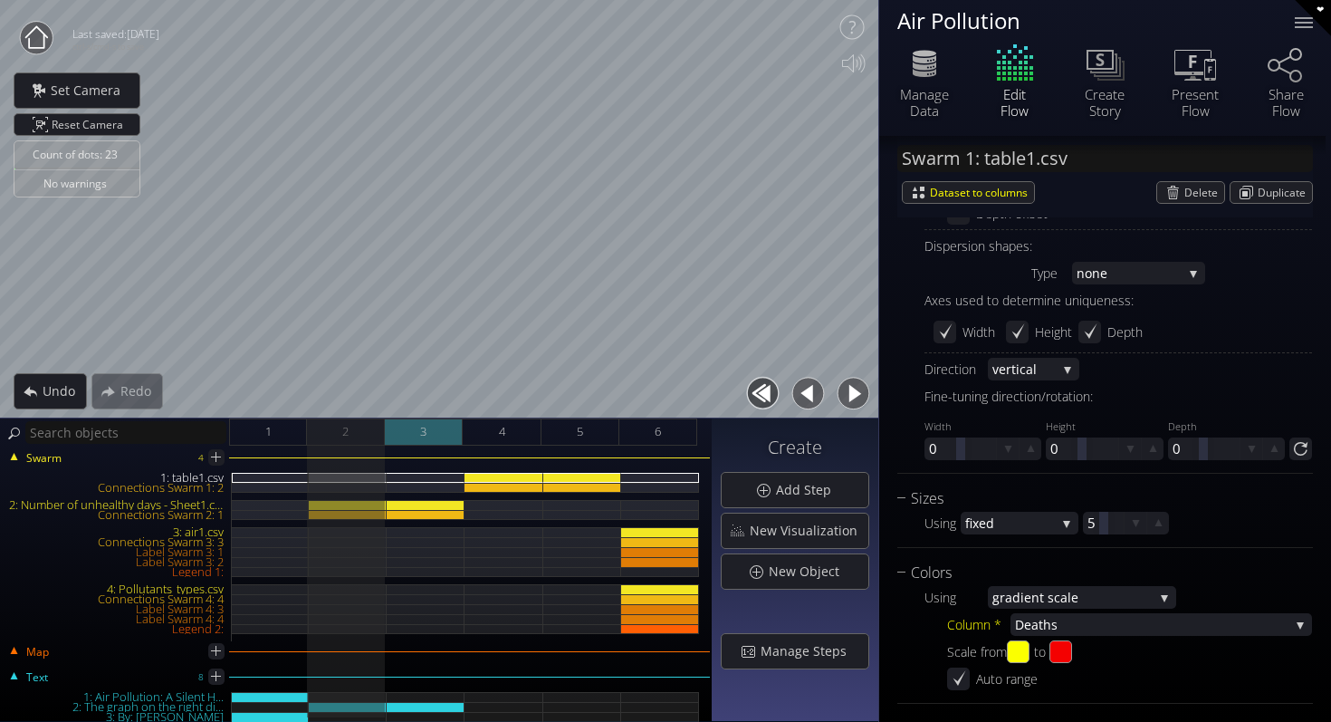
click at [426, 429] on span "3" at bounding box center [423, 431] width 6 height 23
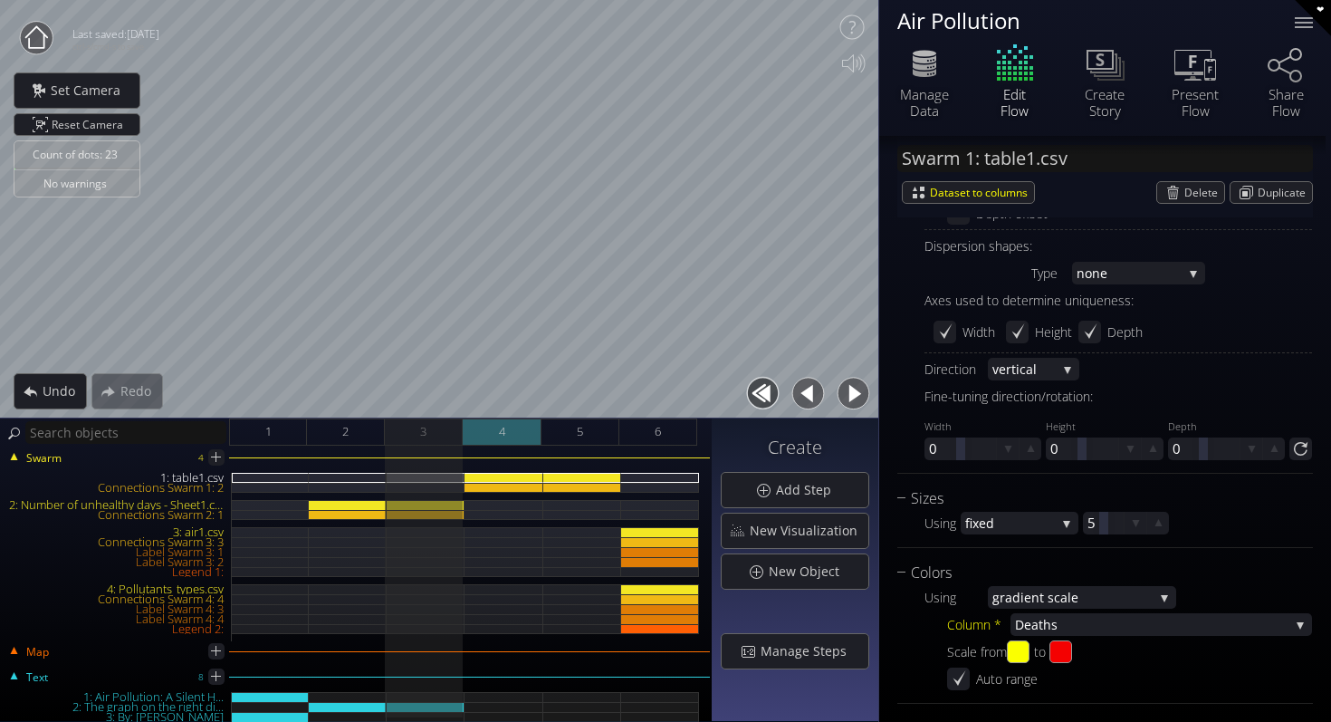
click at [489, 419] on div "4" at bounding box center [502, 431] width 78 height 27
type input "#ff0095"
type input "#19f528"
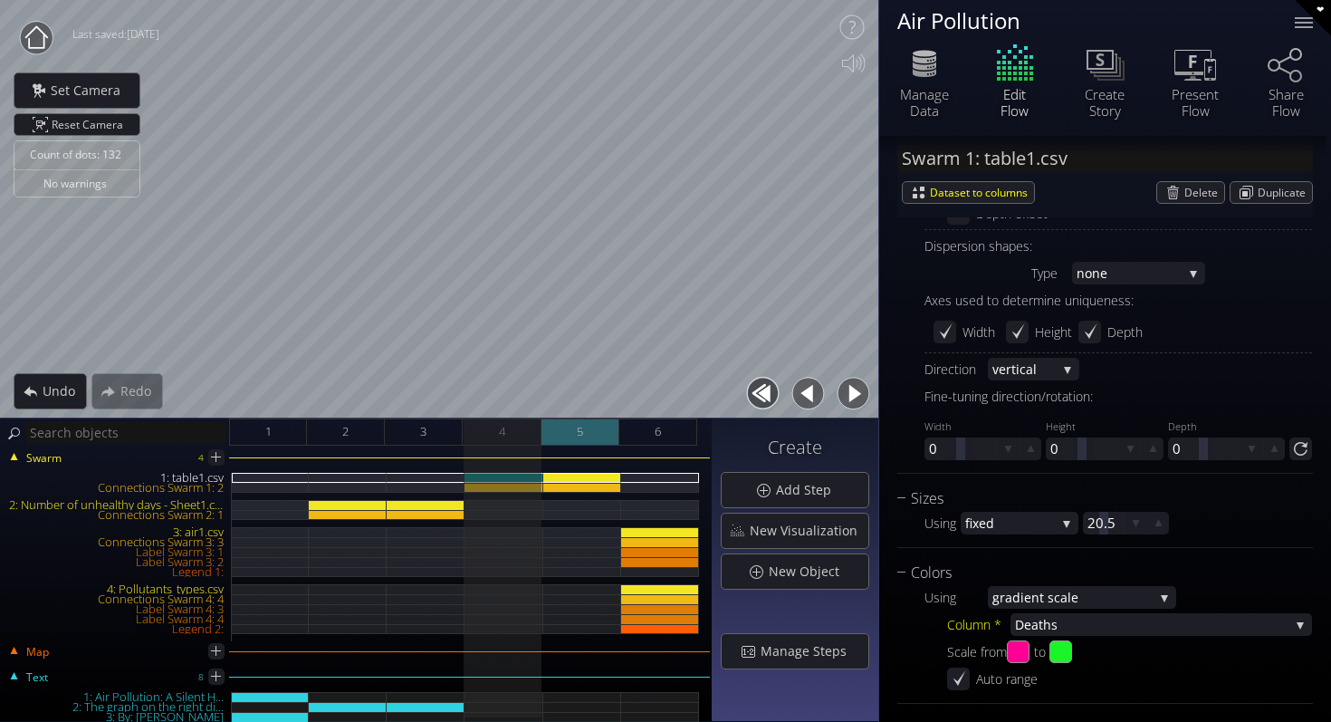
click at [577, 430] on span "5" at bounding box center [580, 431] width 6 height 23
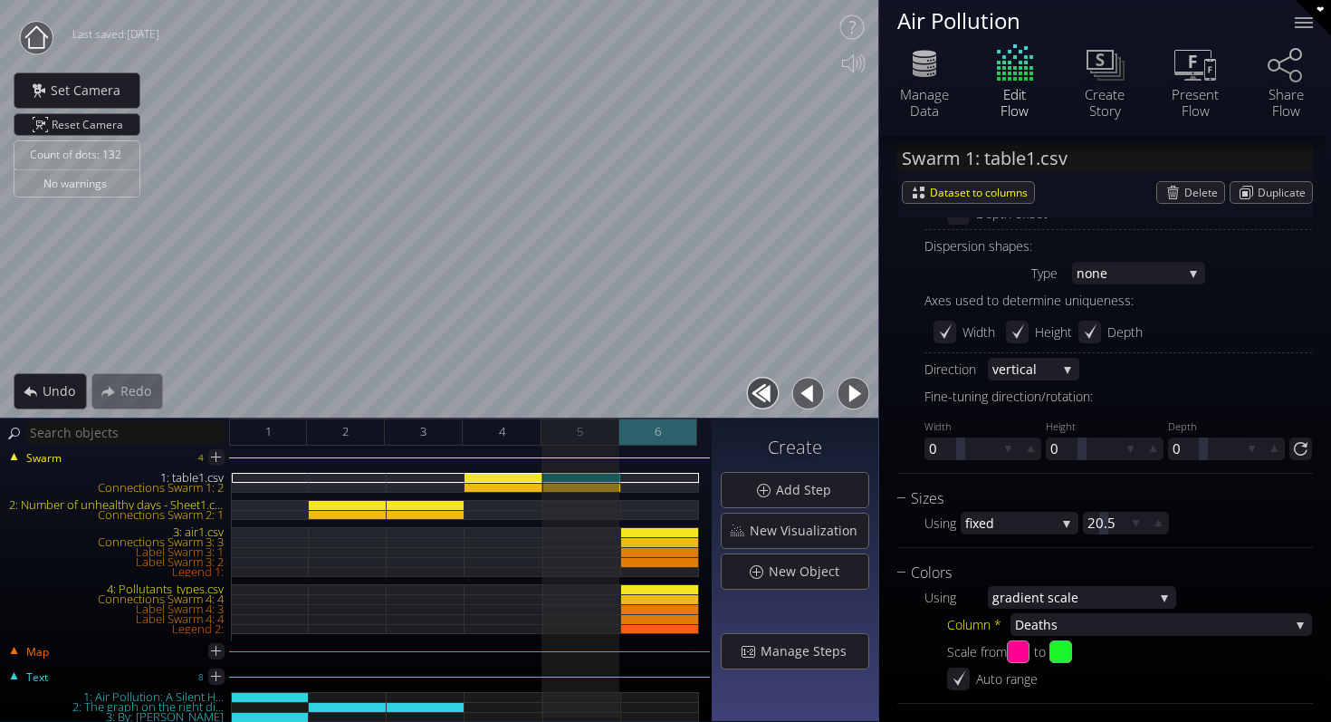
click at [629, 436] on div "6" at bounding box center [658, 431] width 78 height 27
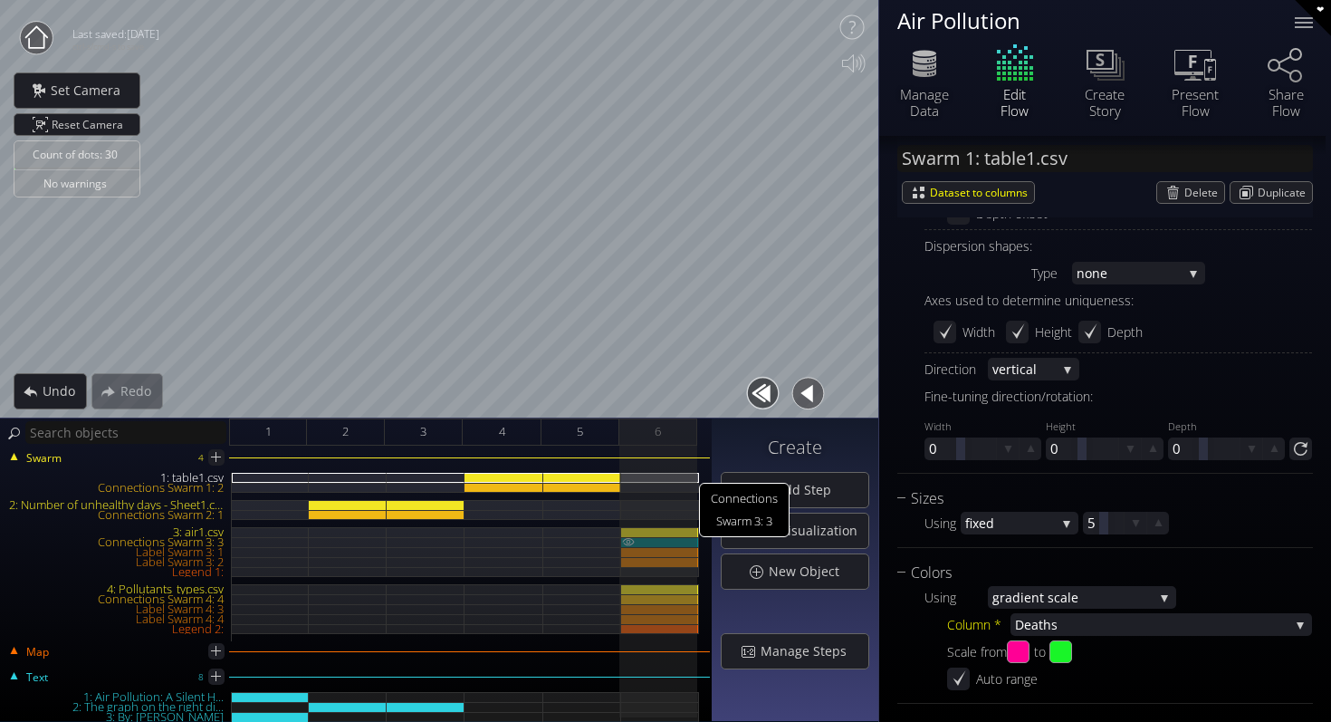
click at [667, 538] on div "Connections Swarm 3: 3" at bounding box center [660, 542] width 78 height 10
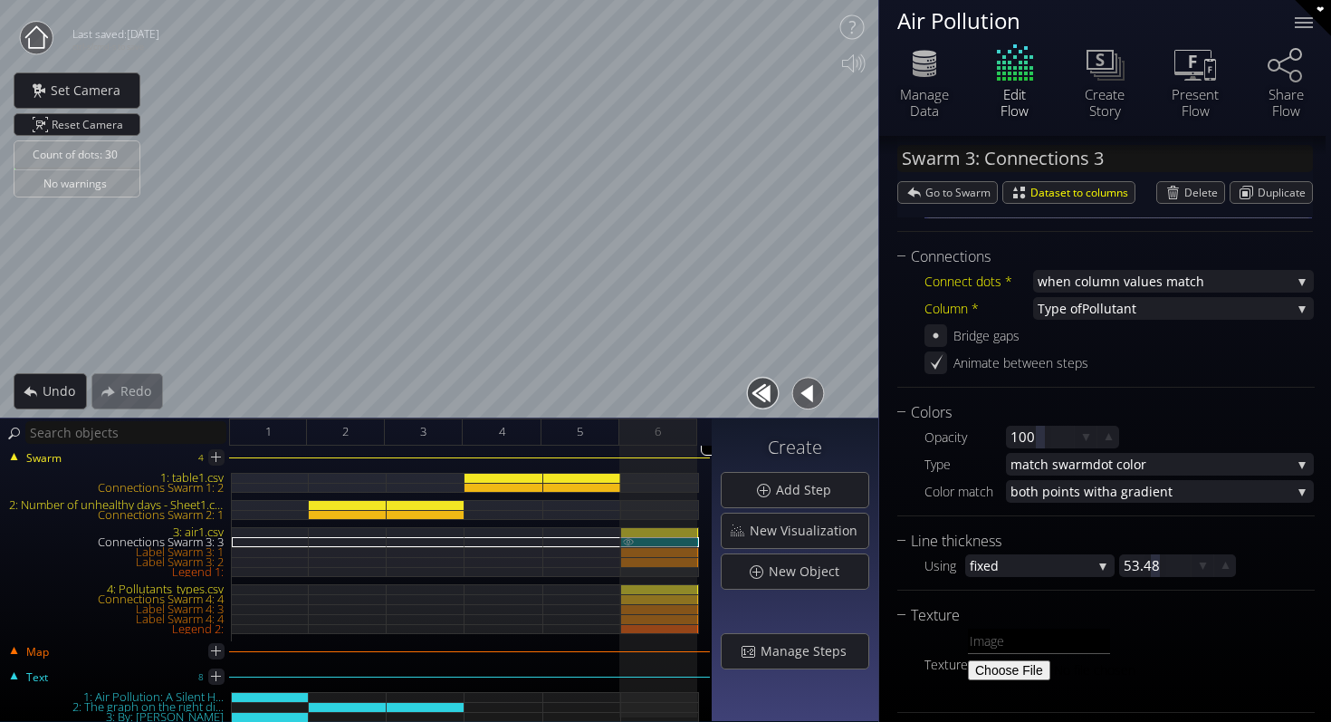
scroll to position [236, 0]
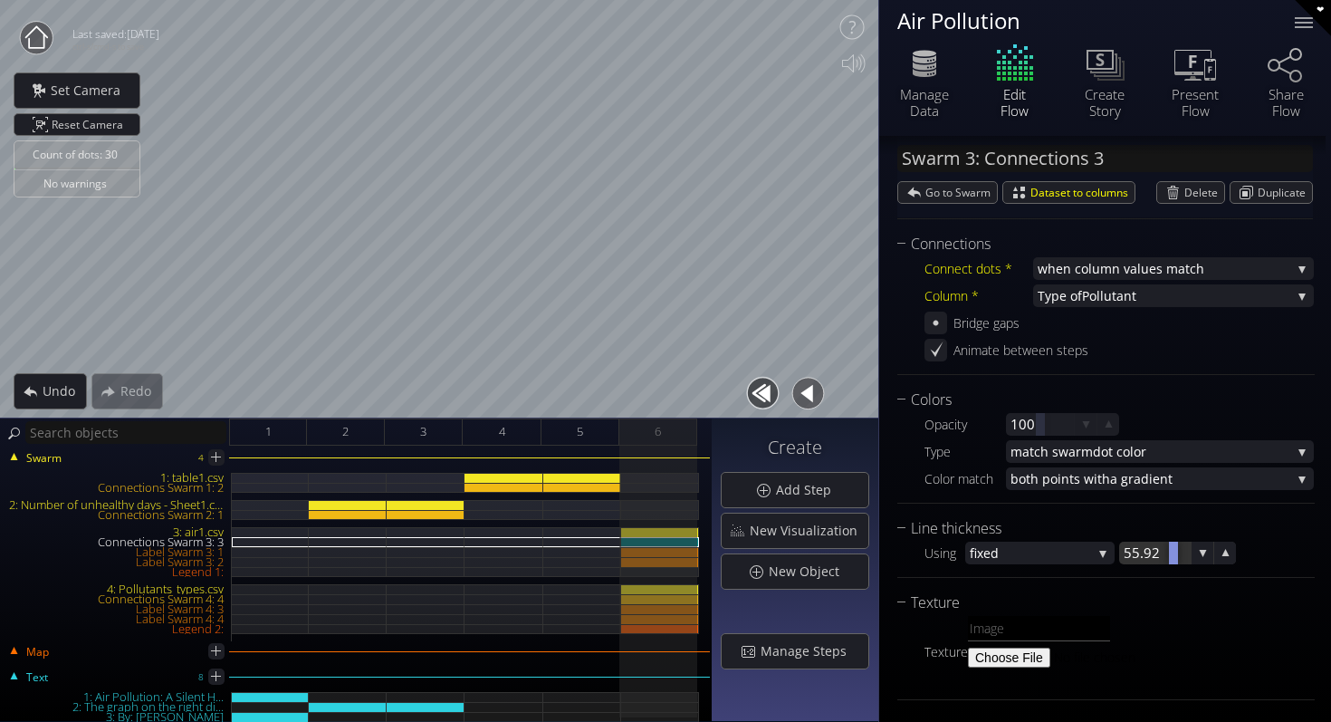
drag, startPoint x: 1155, startPoint y: 553, endPoint x: 1174, endPoint y: 552, distance: 19.1
click at [1174, 552] on div at bounding box center [1173, 553] width 9 height 23
click at [669, 602] on div "Connections Swarm 4: 4" at bounding box center [660, 599] width 78 height 10
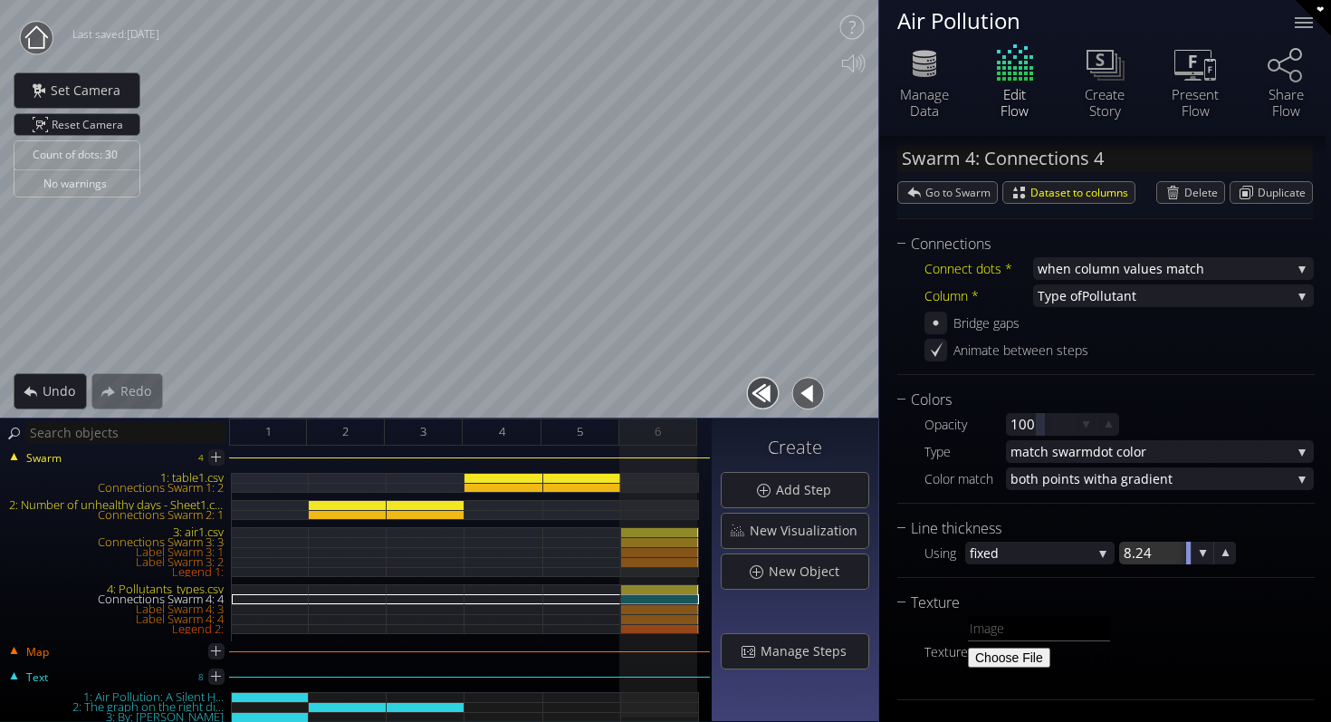
drag, startPoint x: 1156, startPoint y: 556, endPoint x: 1245, endPoint y: 556, distance: 88.8
click at [1245, 556] on div "Using fixed fixed matc h dot size 8.24" at bounding box center [1119, 553] width 389 height 23
click at [651, 586] on div "4: Pollutants_types.csv" at bounding box center [660, 589] width 78 height 10
type input "Swarm 4: Pollutants_types.csv"
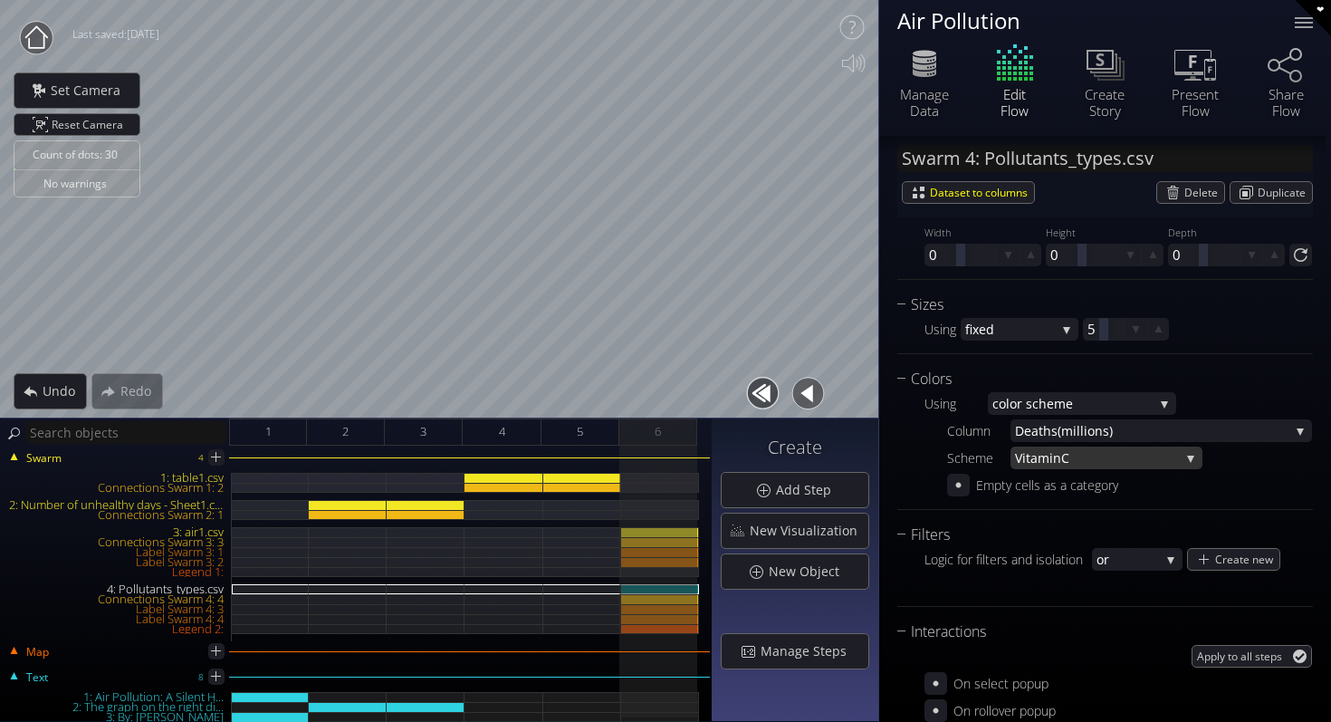
scroll to position [1515, 0]
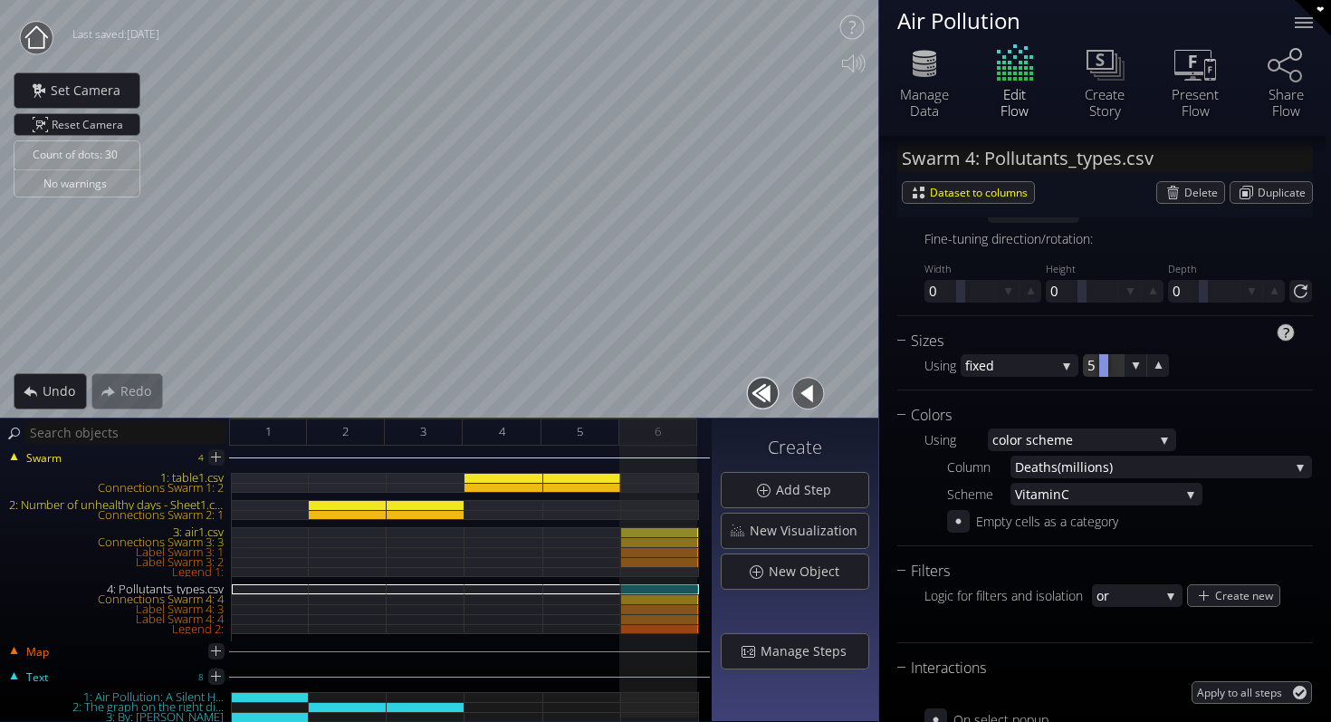
click at [1096, 359] on div at bounding box center [1103, 365] width 41 height 23
type input "20.50"
click at [496, 434] on div "4" at bounding box center [502, 431] width 78 height 27
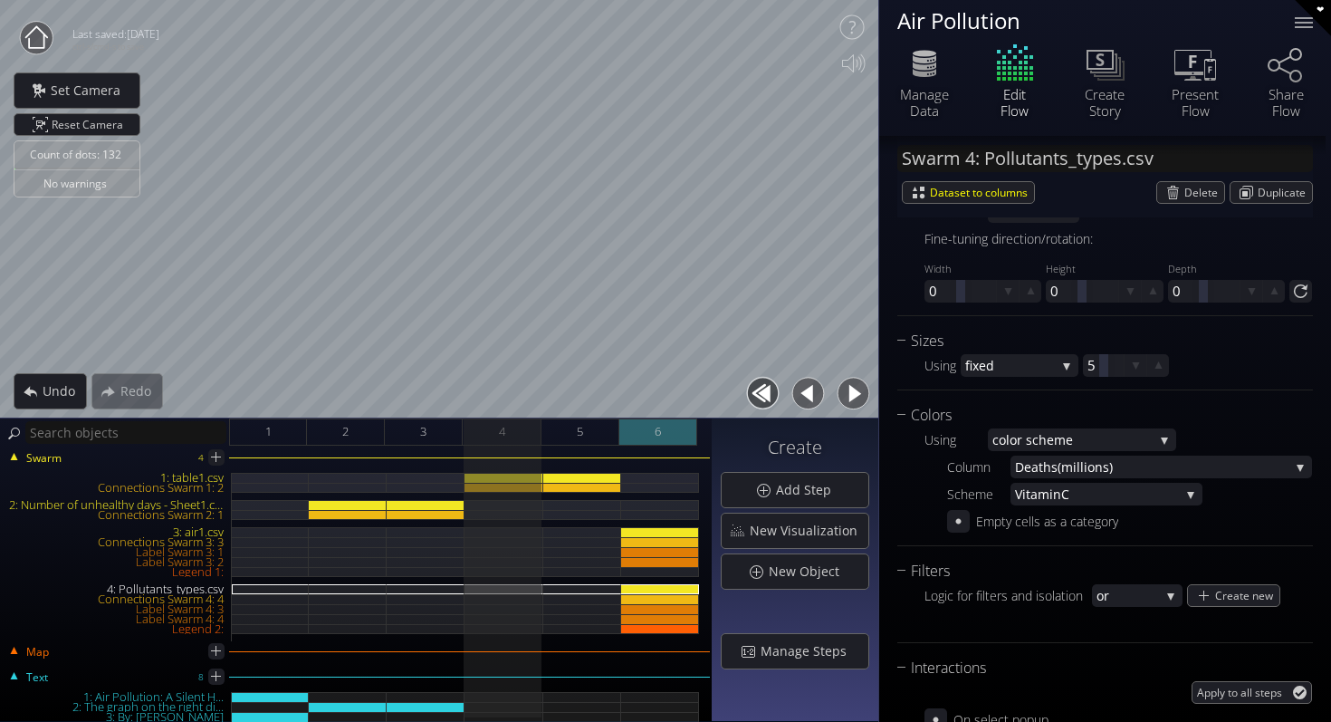
click at [664, 424] on div "6" at bounding box center [658, 431] width 78 height 27
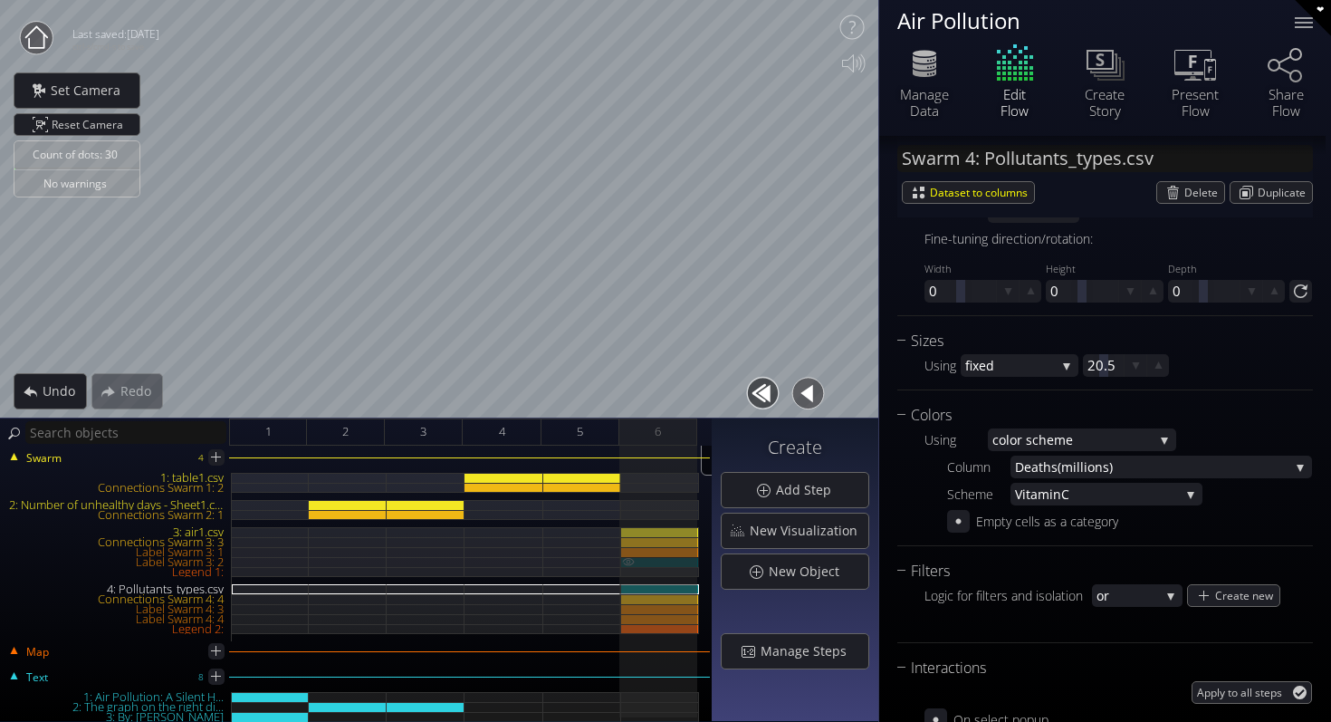
click at [678, 562] on div "Label Swarm 3: 2" at bounding box center [660, 562] width 78 height 10
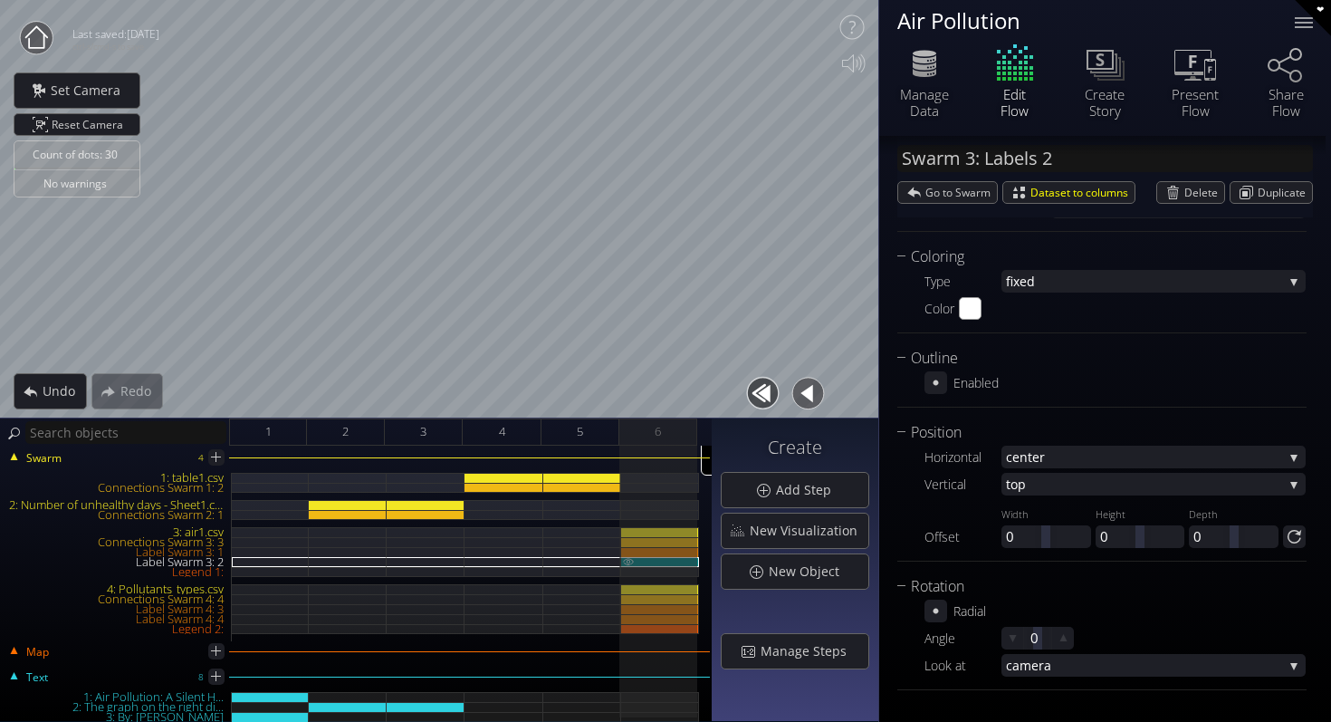
scroll to position [842, 0]
click at [669, 628] on div "Legend 2:" at bounding box center [660, 629] width 78 height 10
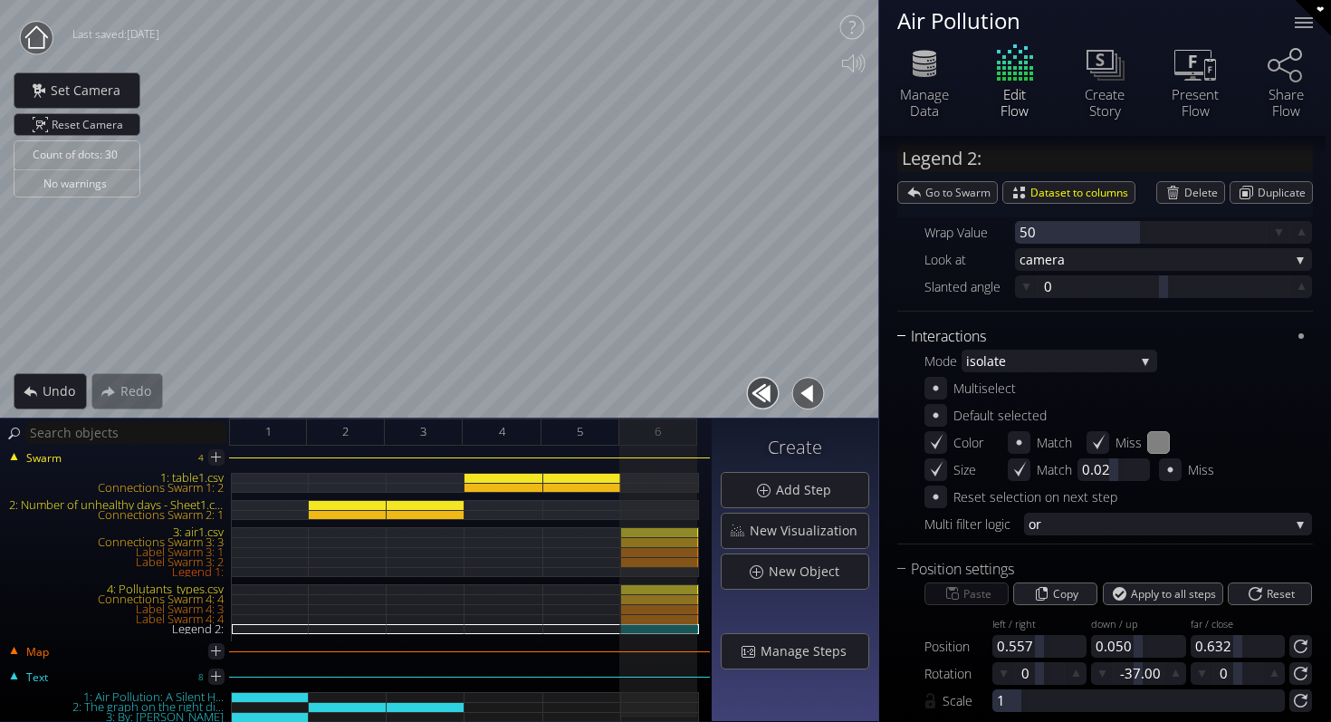
scroll to position [728, 0]
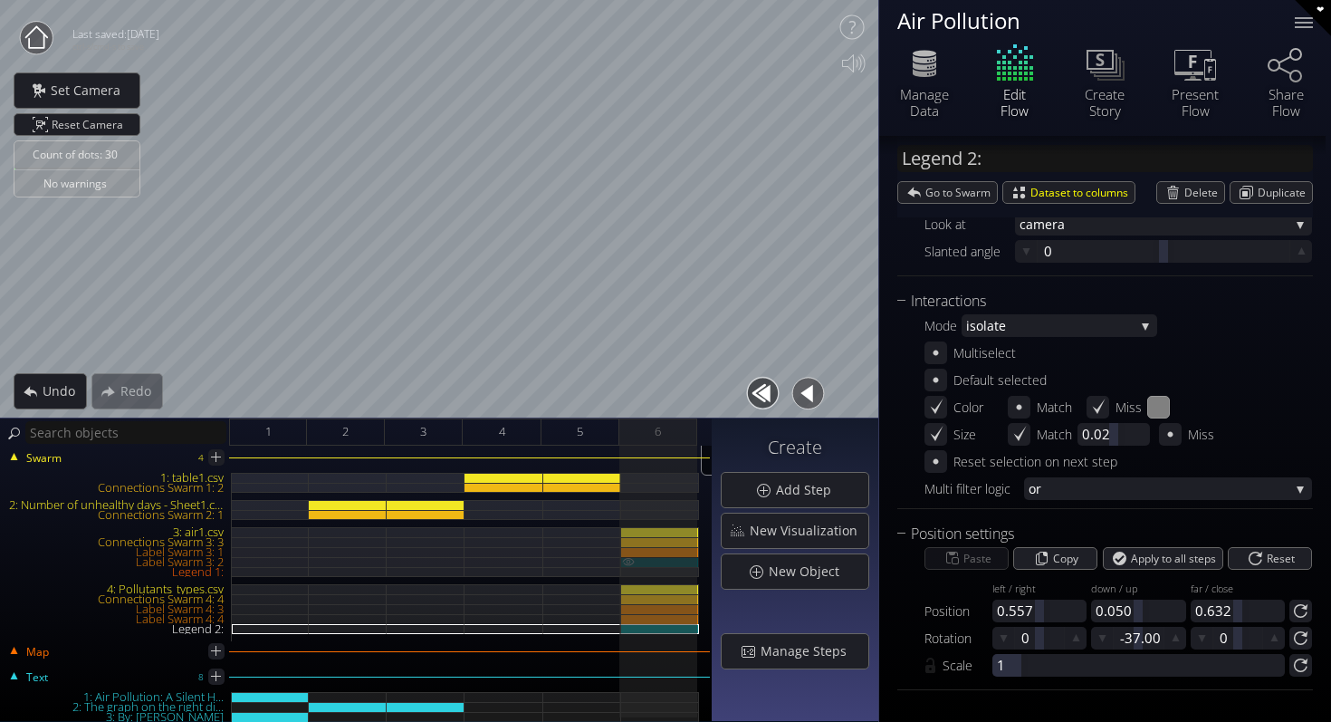
click at [673, 558] on div "Label Swarm 3: 2" at bounding box center [660, 562] width 78 height 10
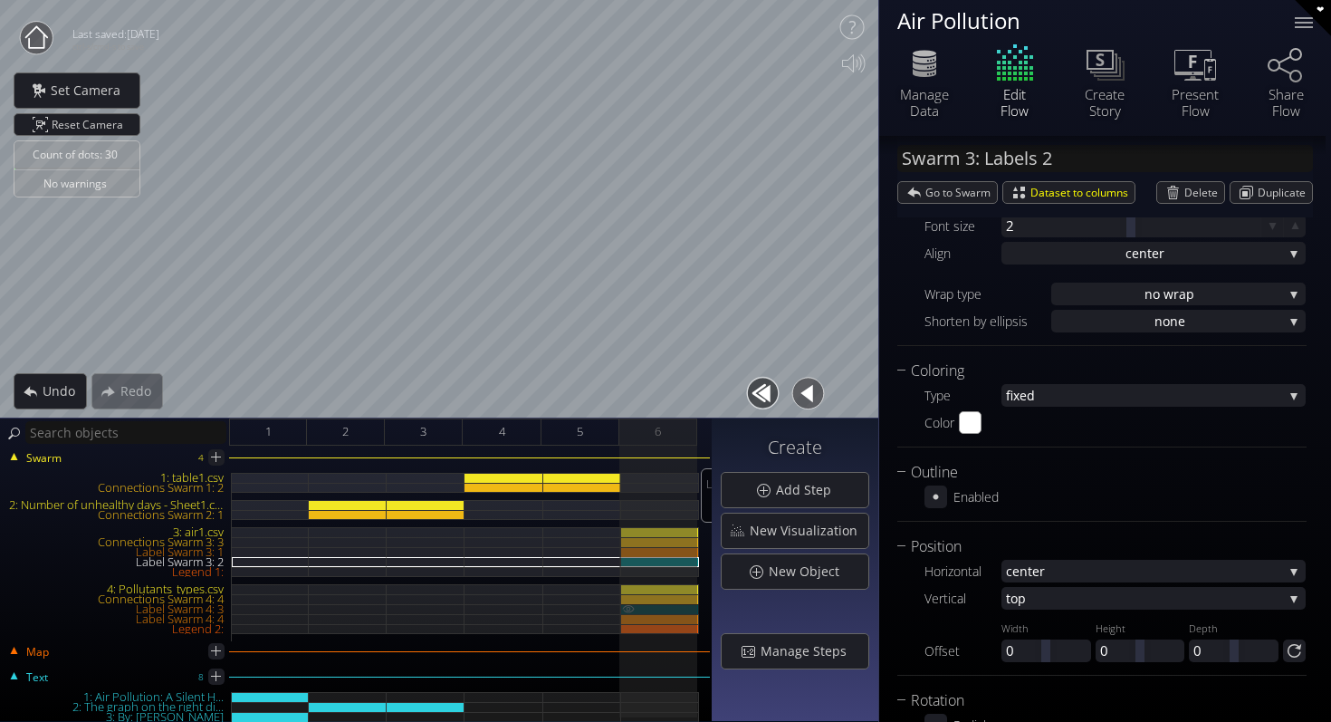
click at [677, 610] on div "Label Swarm 4: 3" at bounding box center [660, 609] width 78 height 10
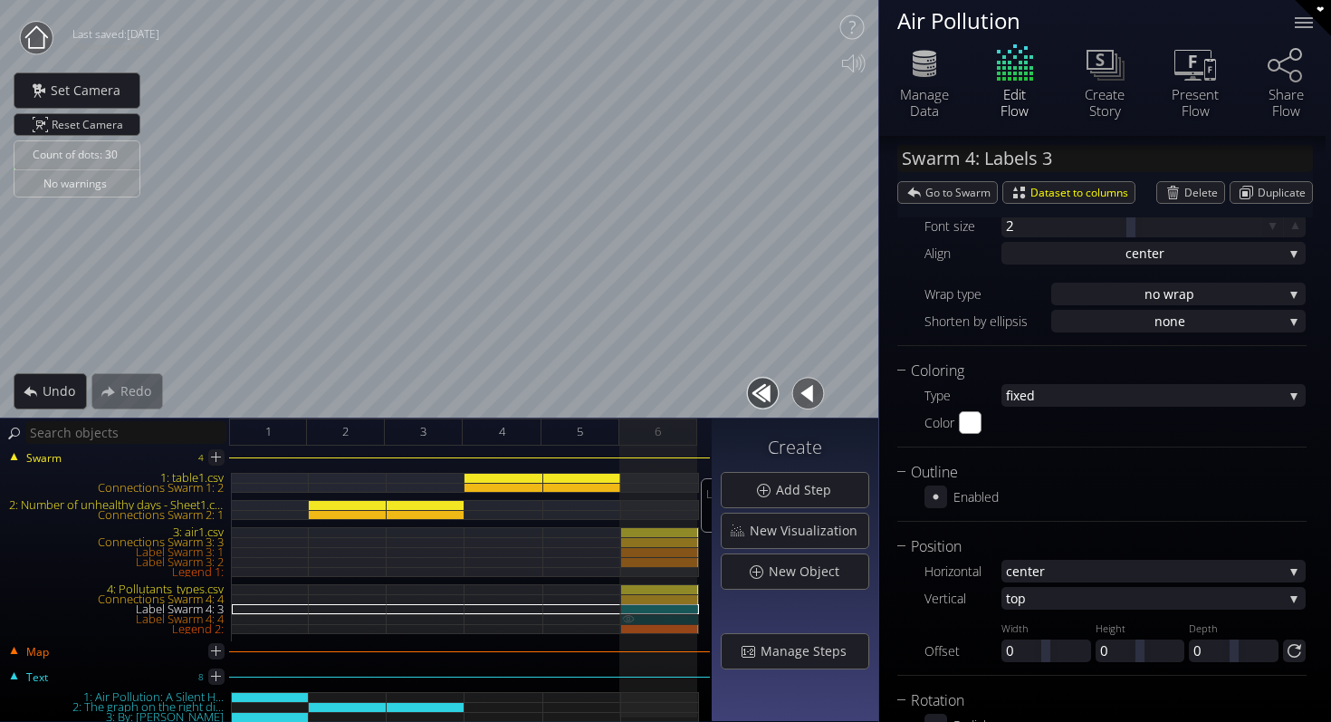
click at [677, 620] on div "Label Swarm 4: 4" at bounding box center [660, 619] width 78 height 10
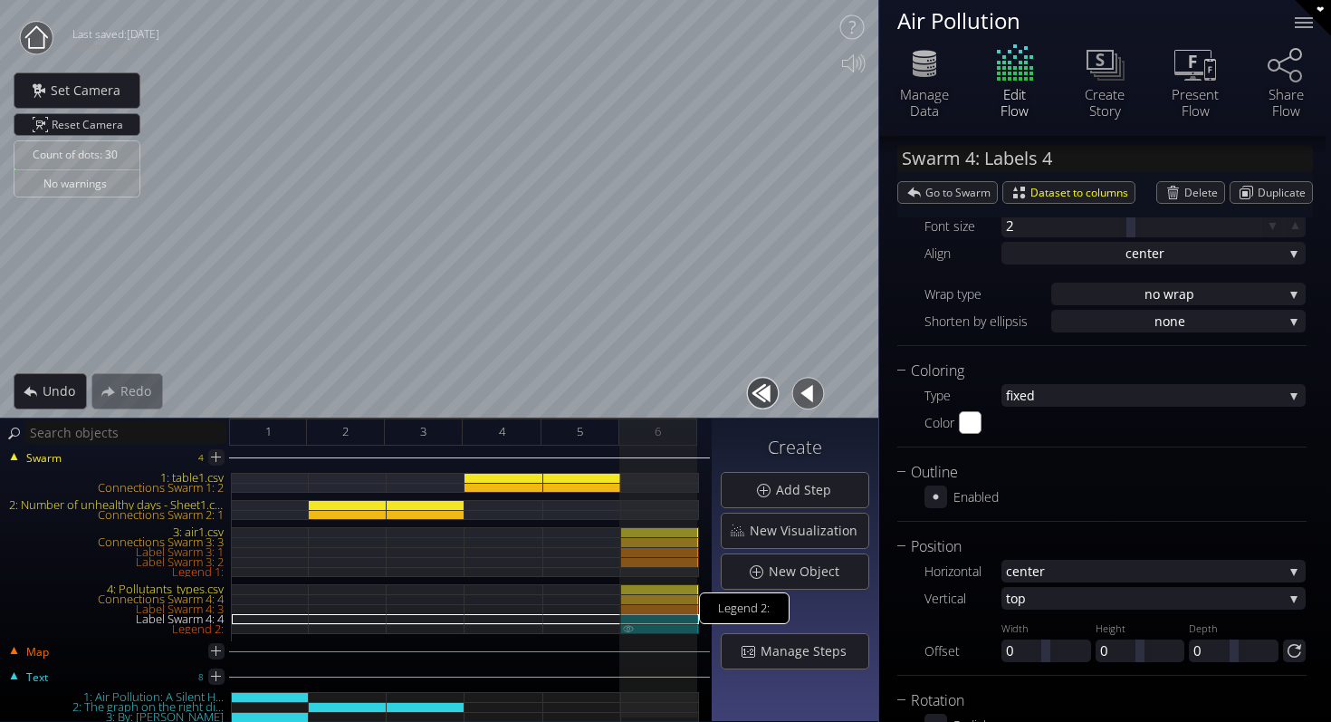
click at [678, 627] on div "Legend 2:" at bounding box center [660, 629] width 78 height 10
type input "Legend 2:"
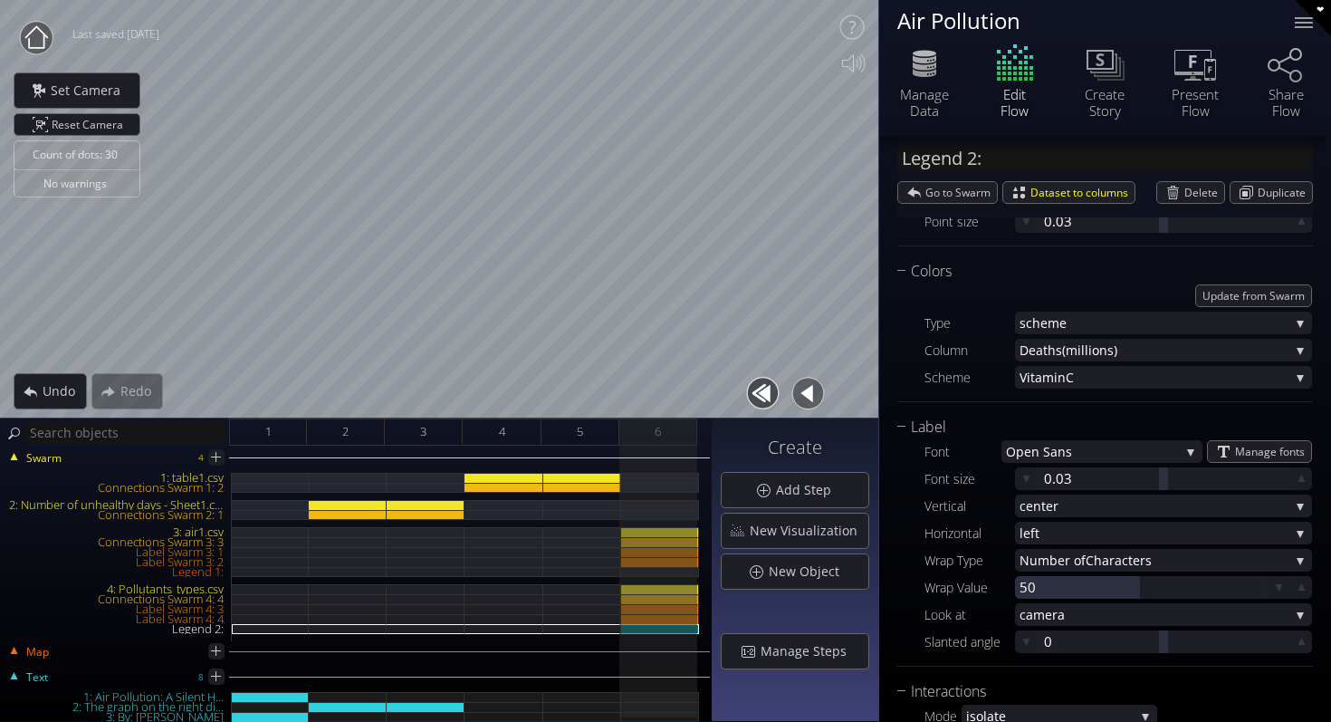
scroll to position [281, 0]
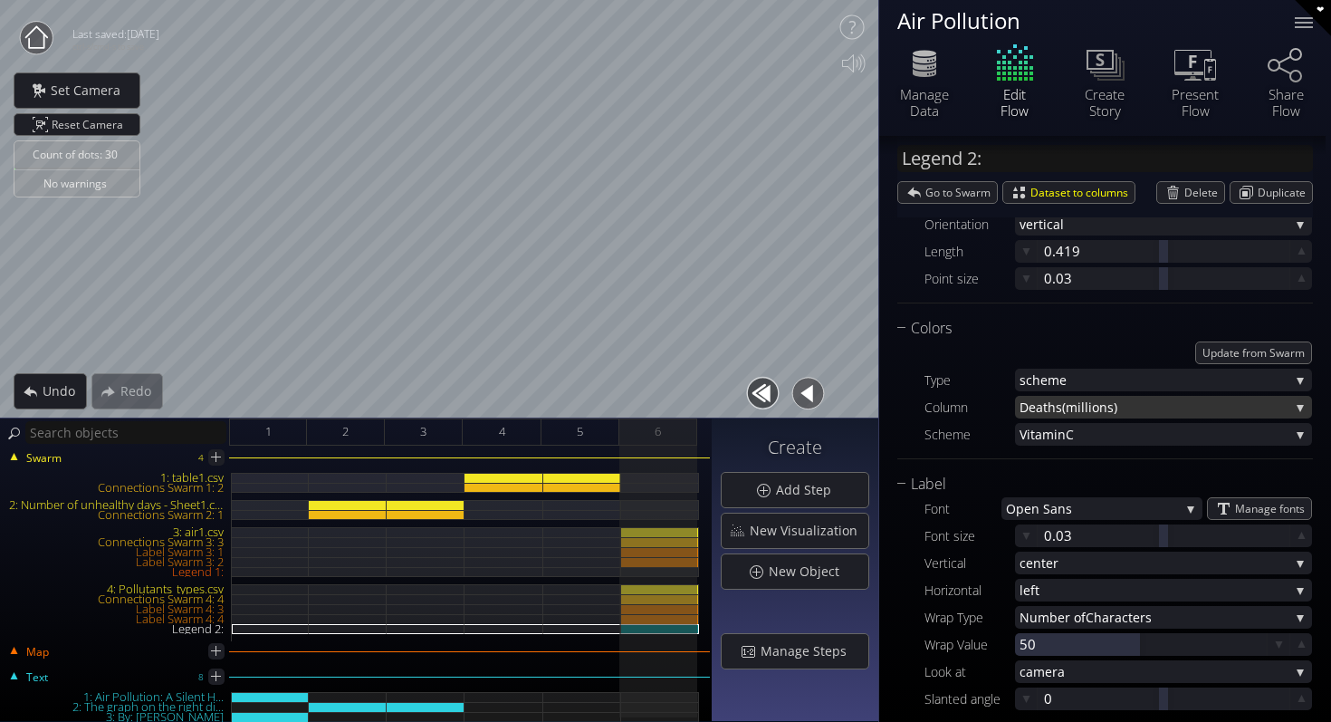
click at [1089, 410] on span "(millions)" at bounding box center [1175, 407] width 227 height 23
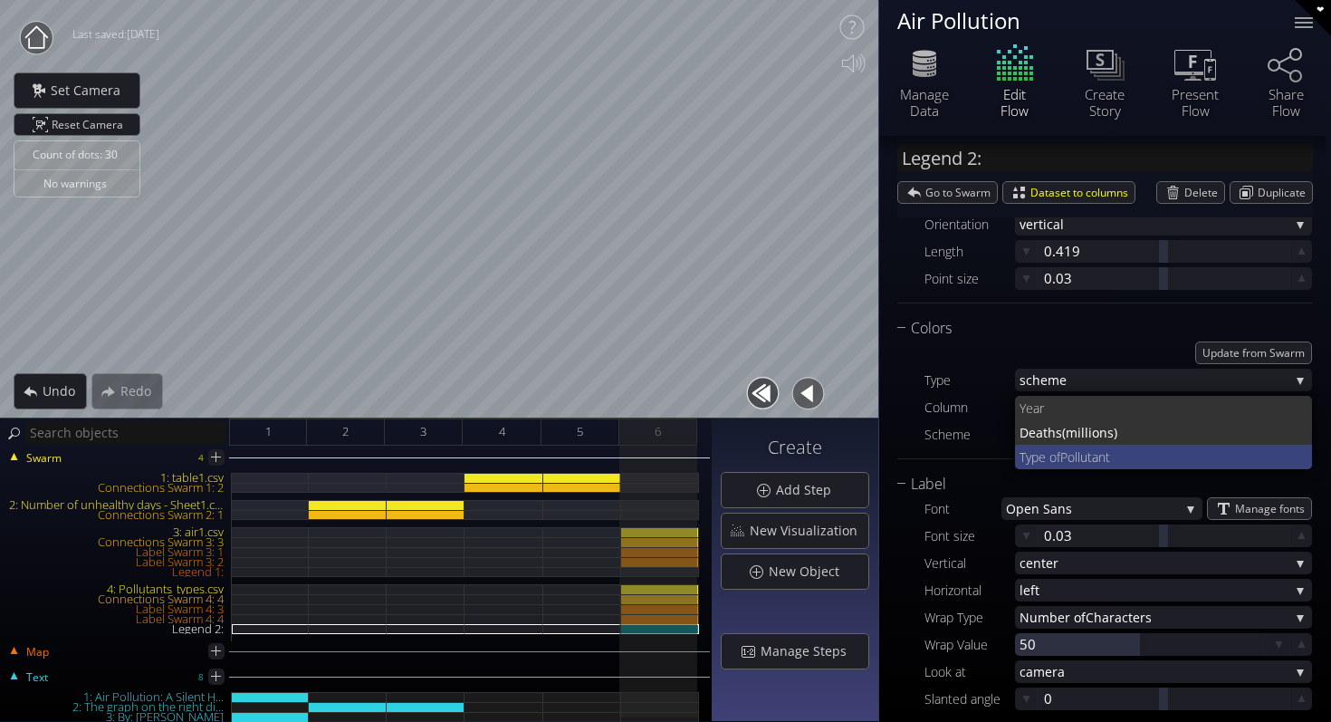
click at [1090, 452] on span "Pollutant" at bounding box center [1179, 457] width 238 height 24
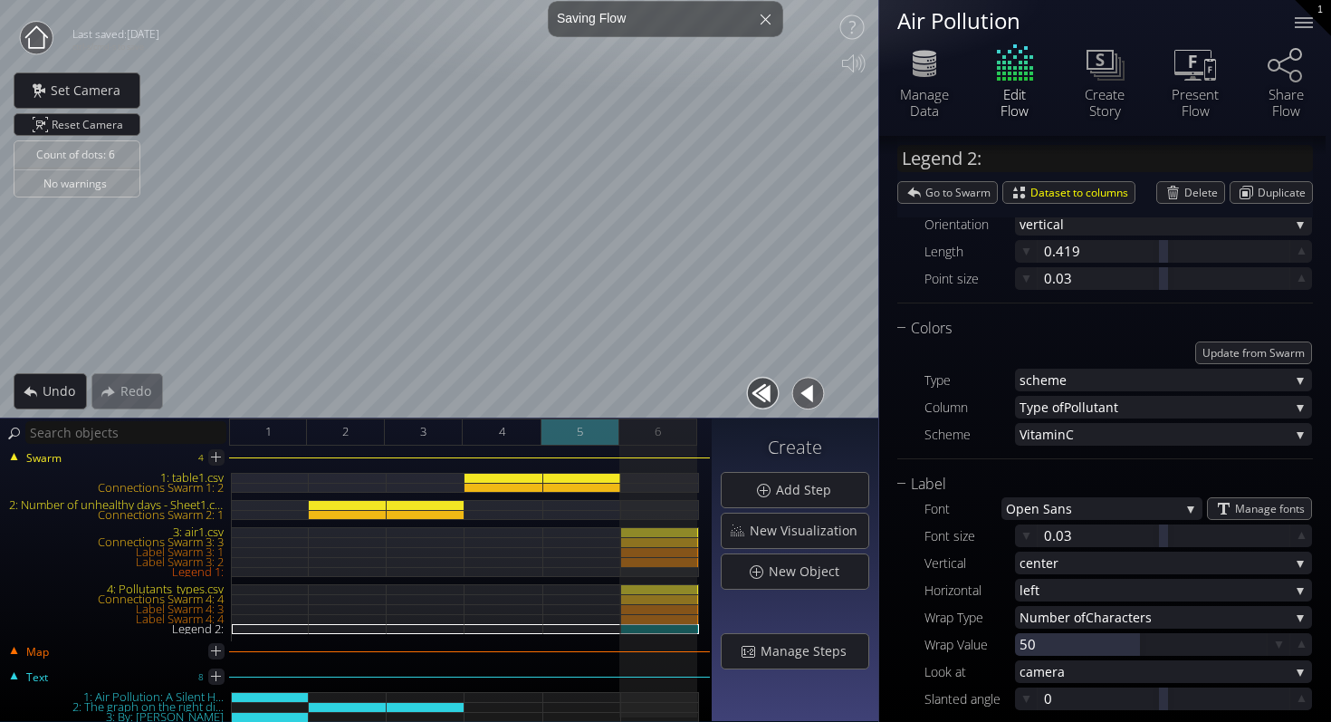
click at [594, 432] on div "5" at bounding box center [581, 431] width 78 height 27
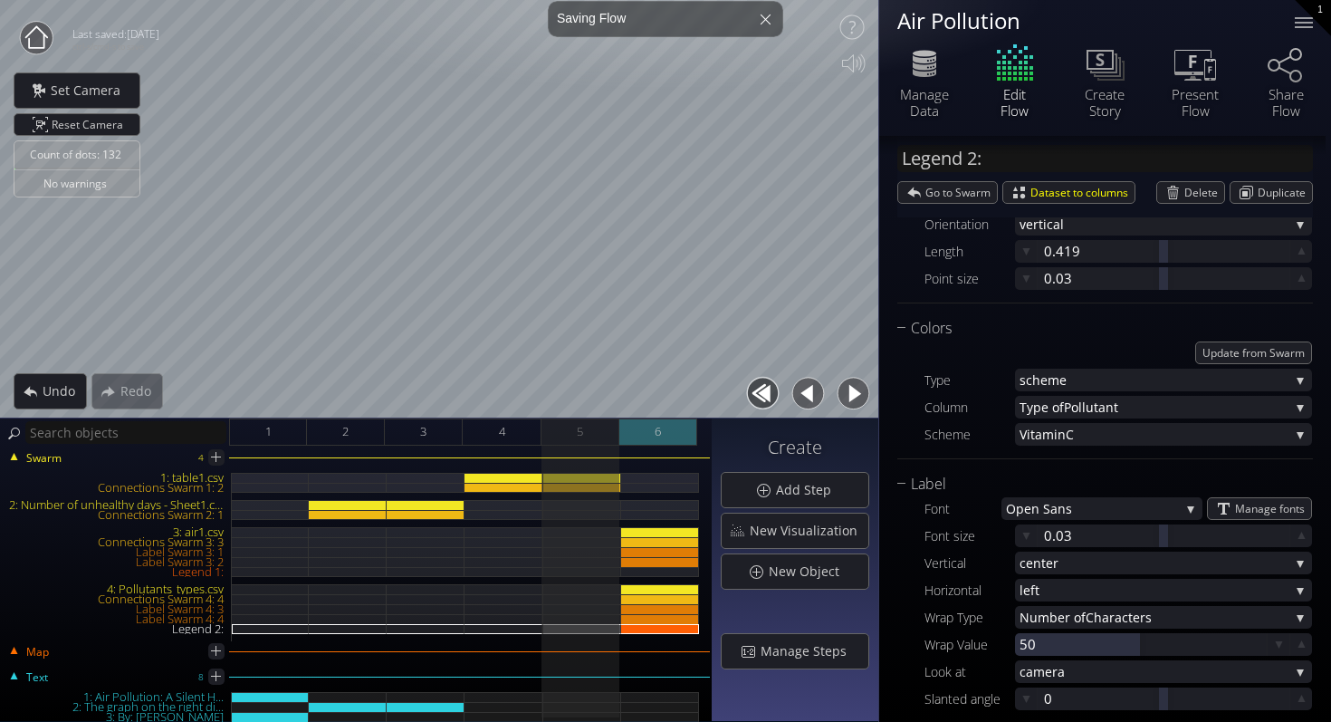
click at [641, 432] on div "6" at bounding box center [658, 431] width 78 height 27
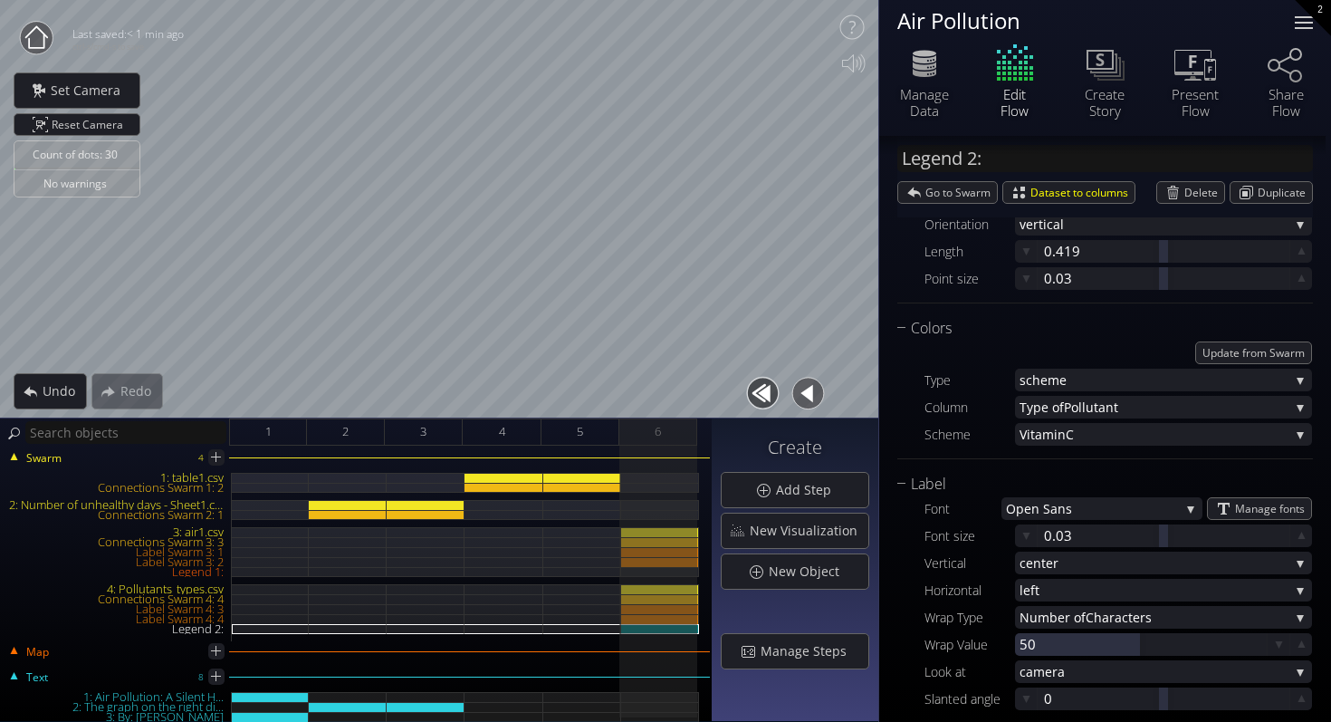
click at [1314, 25] on div at bounding box center [1304, 23] width 36 height 36
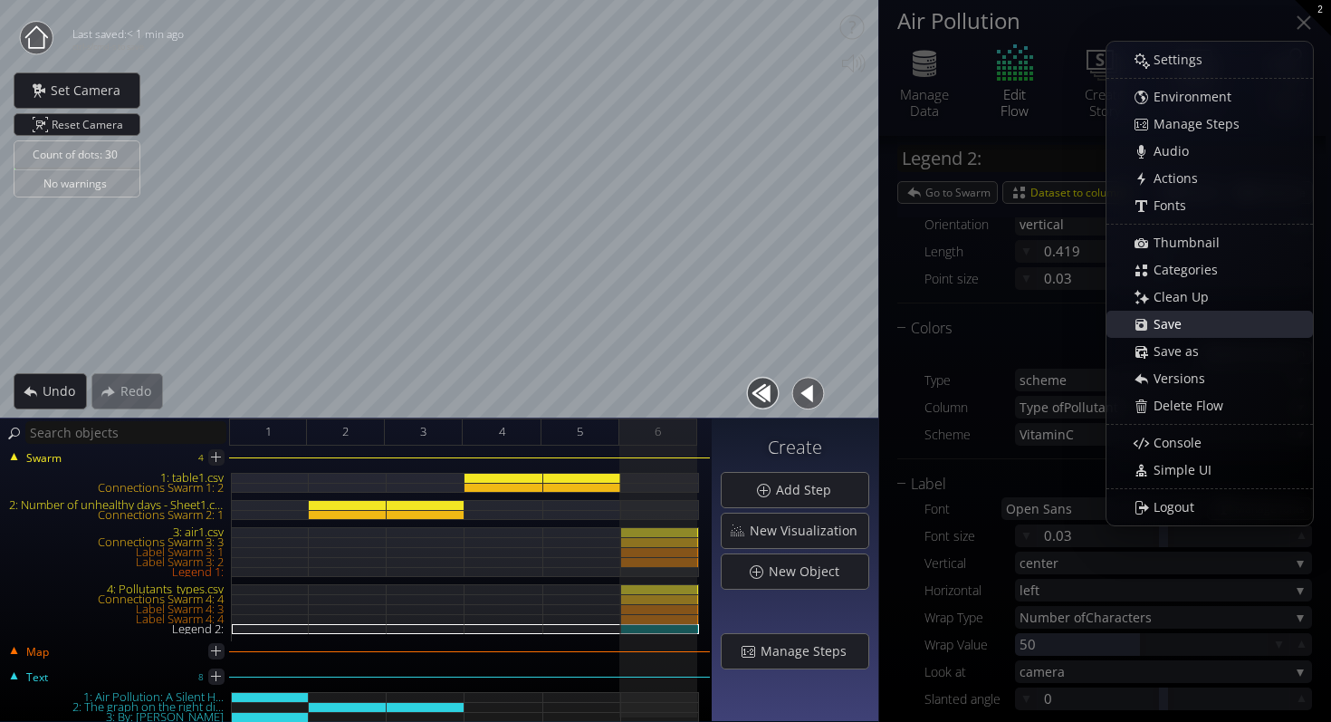
click at [1175, 332] on span "Save" at bounding box center [1173, 324] width 40 height 18
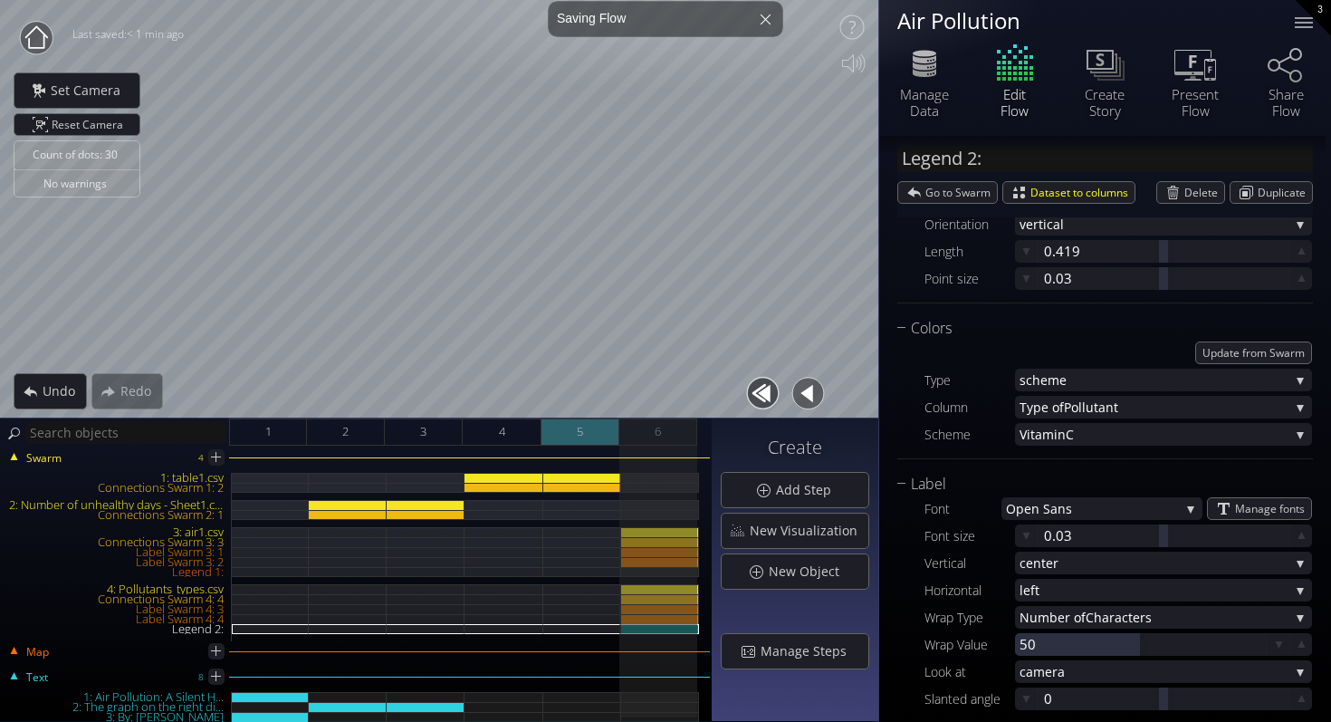
click at [582, 432] on span "5" at bounding box center [580, 431] width 6 height 23
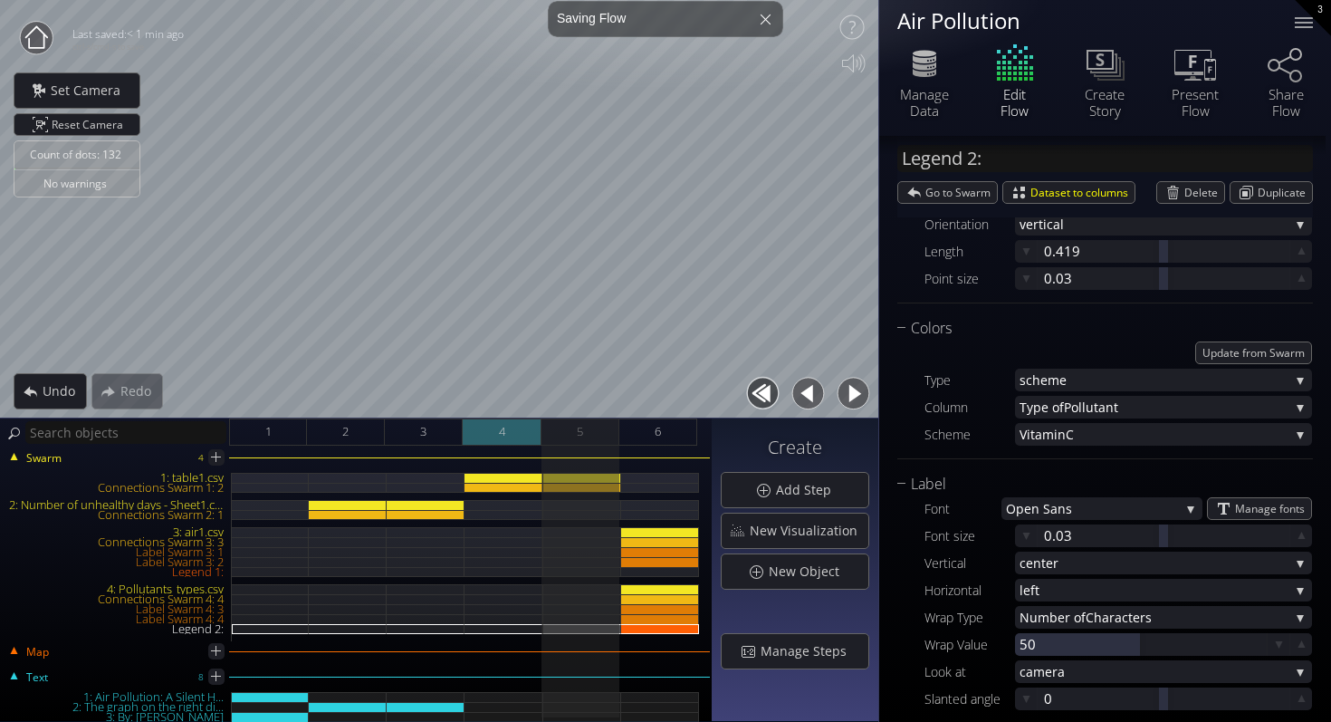
click at [482, 440] on div "4" at bounding box center [502, 431] width 78 height 27
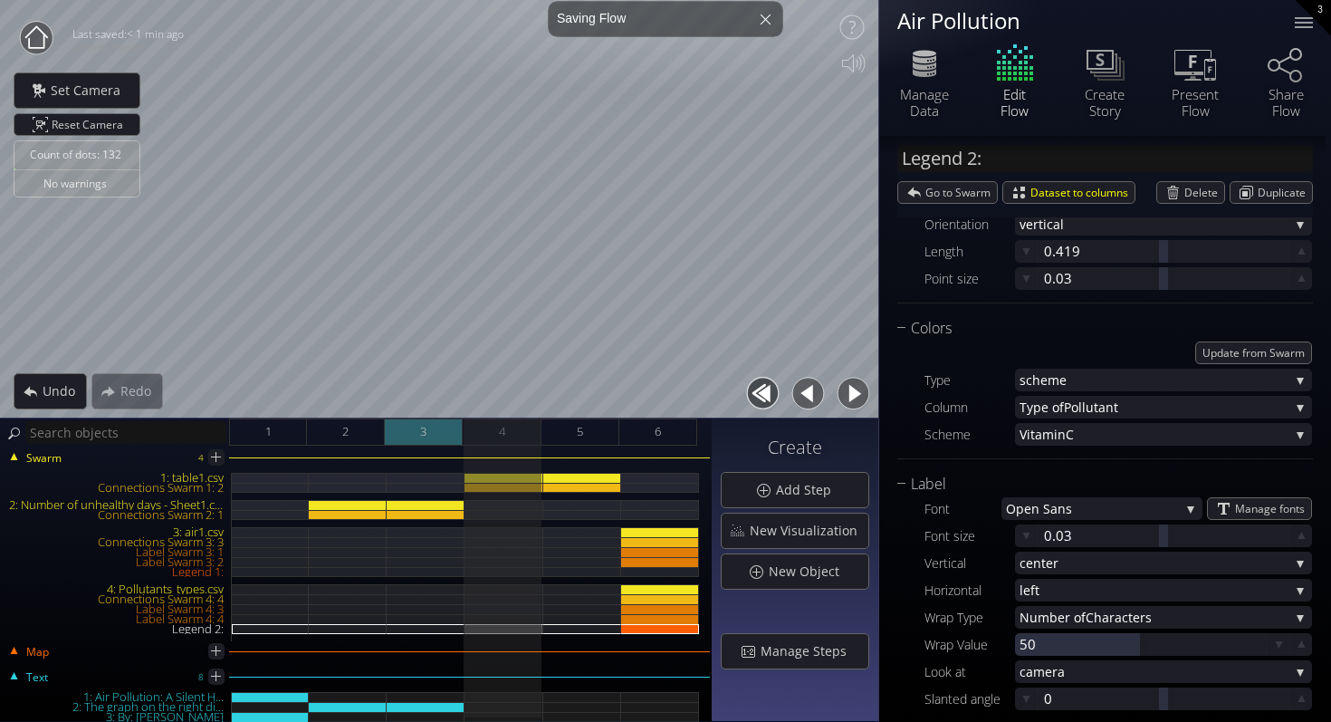
click at [411, 430] on div "3" at bounding box center [424, 431] width 78 height 27
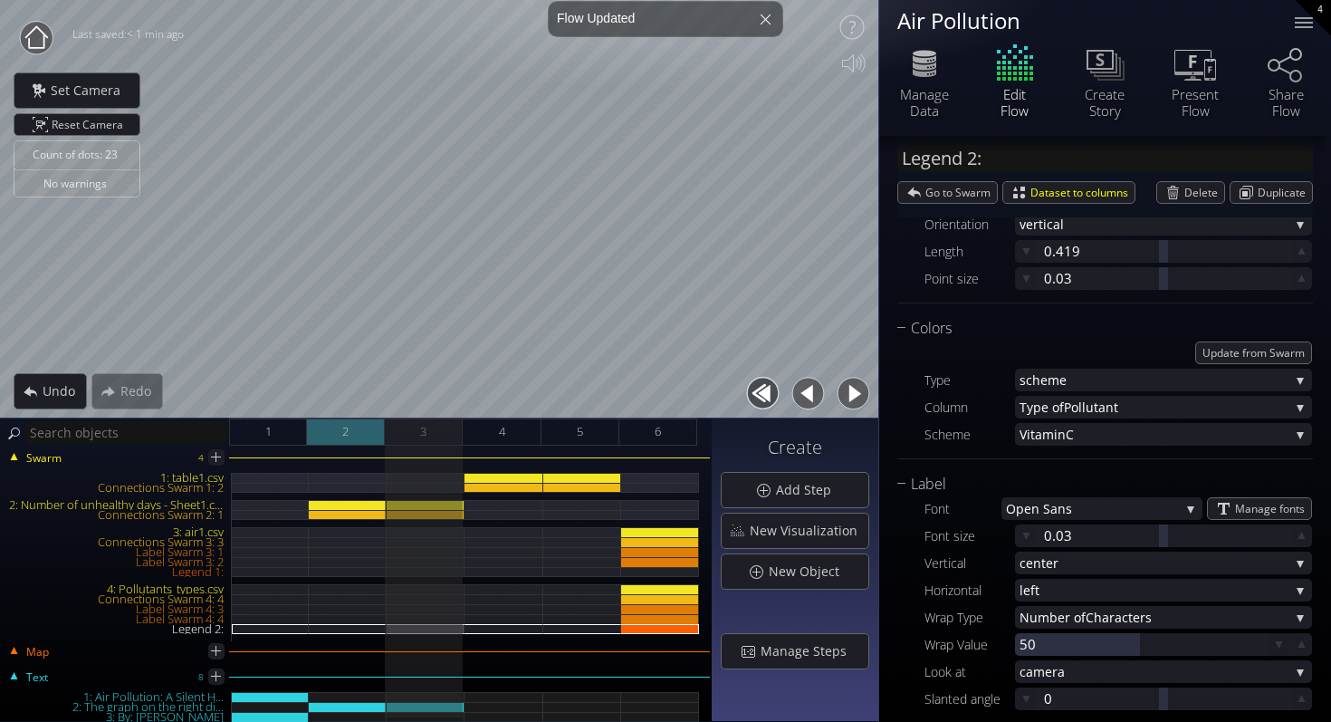
click at [327, 429] on div "2" at bounding box center [346, 431] width 78 height 27
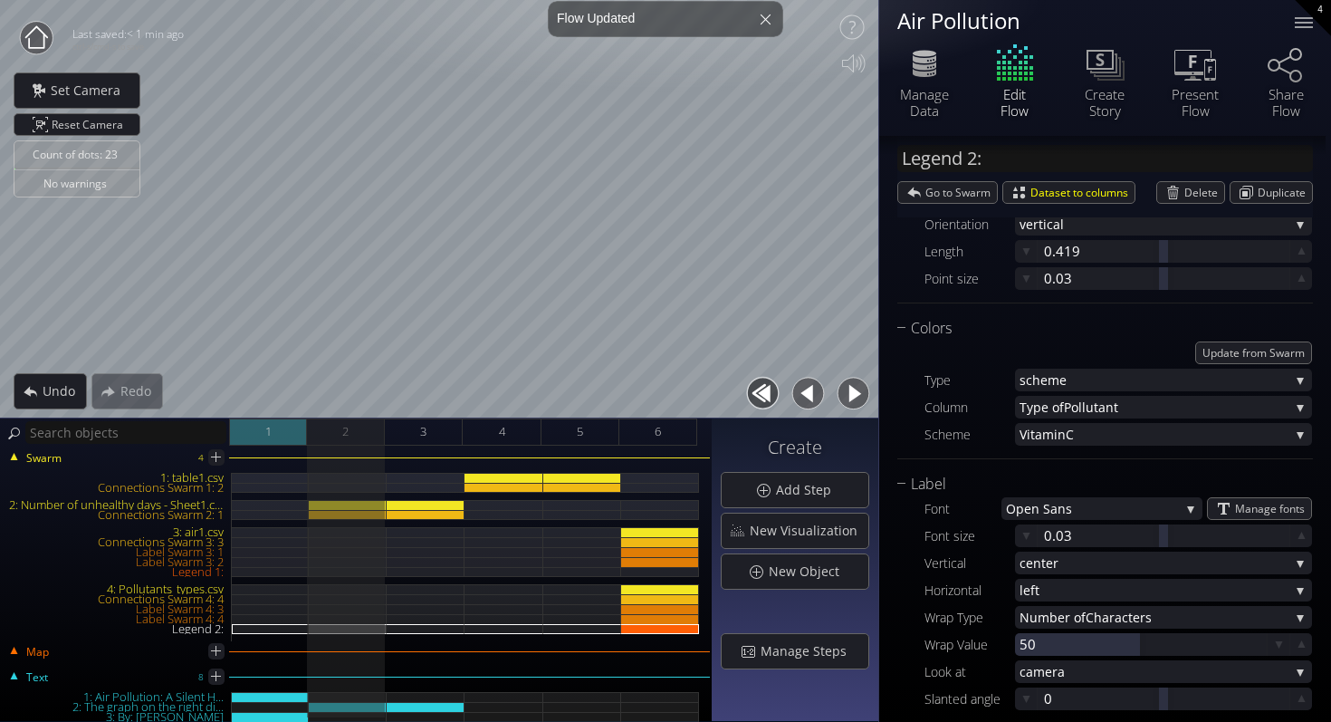
click at [272, 429] on div "1" at bounding box center [268, 431] width 78 height 27
